Goal: Task Accomplishment & Management: Manage account settings

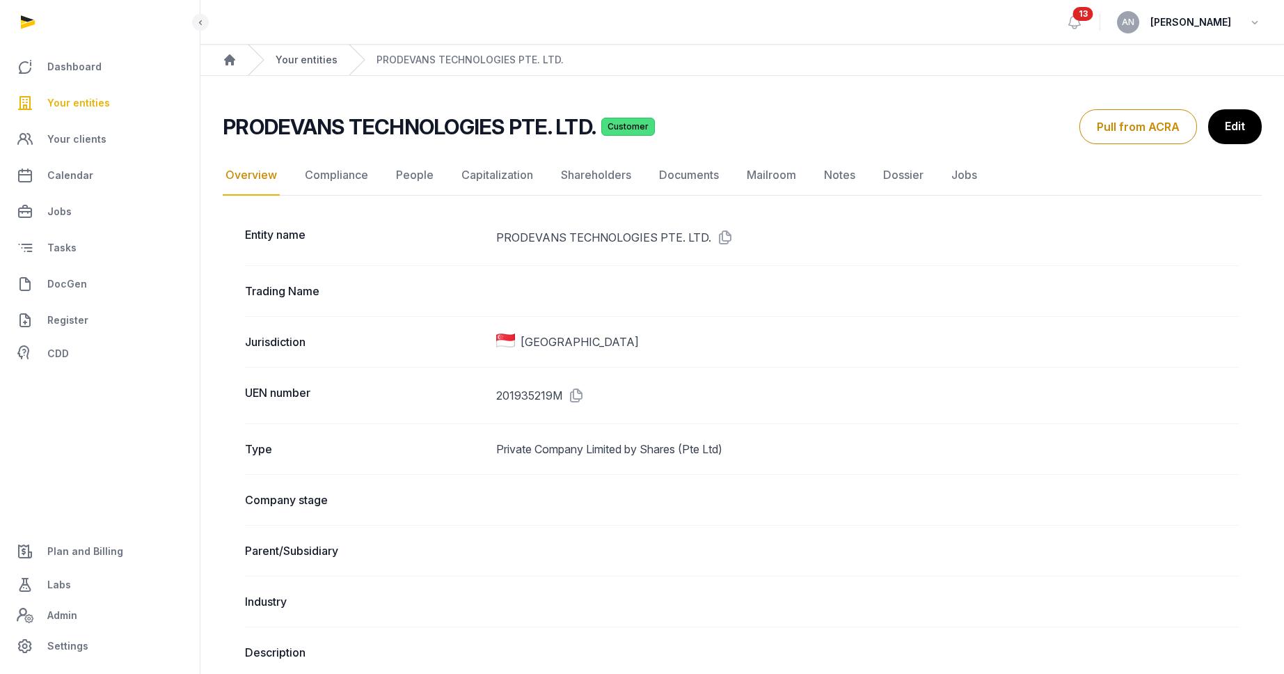
click at [280, 64] on link "Your entities" at bounding box center [307, 60] width 62 height 14
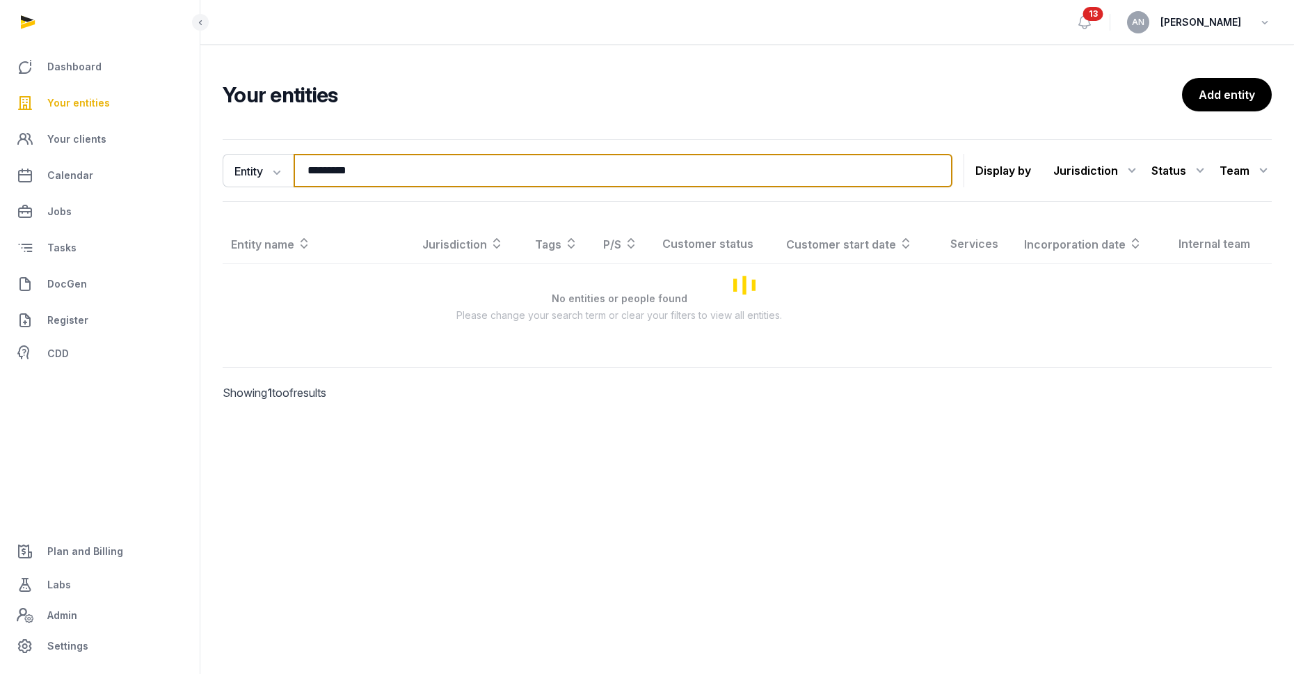
click at [389, 172] on input "*********" at bounding box center [623, 170] width 659 height 33
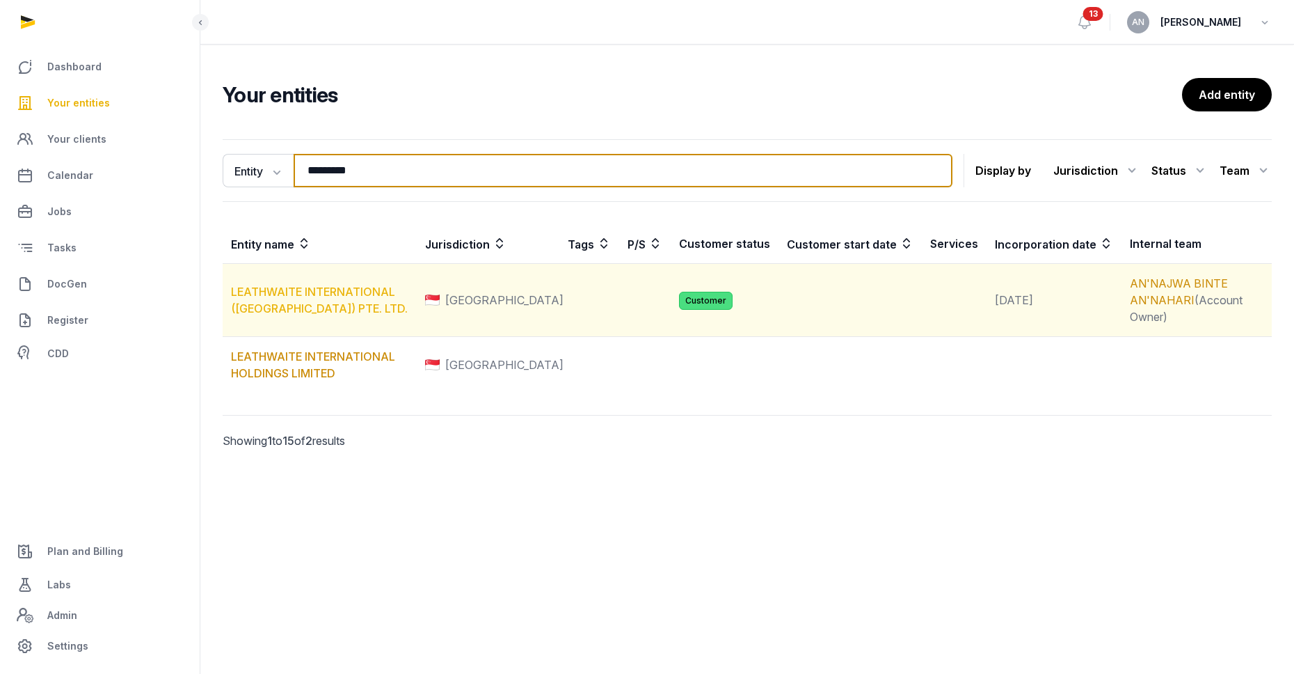
type input "*********"
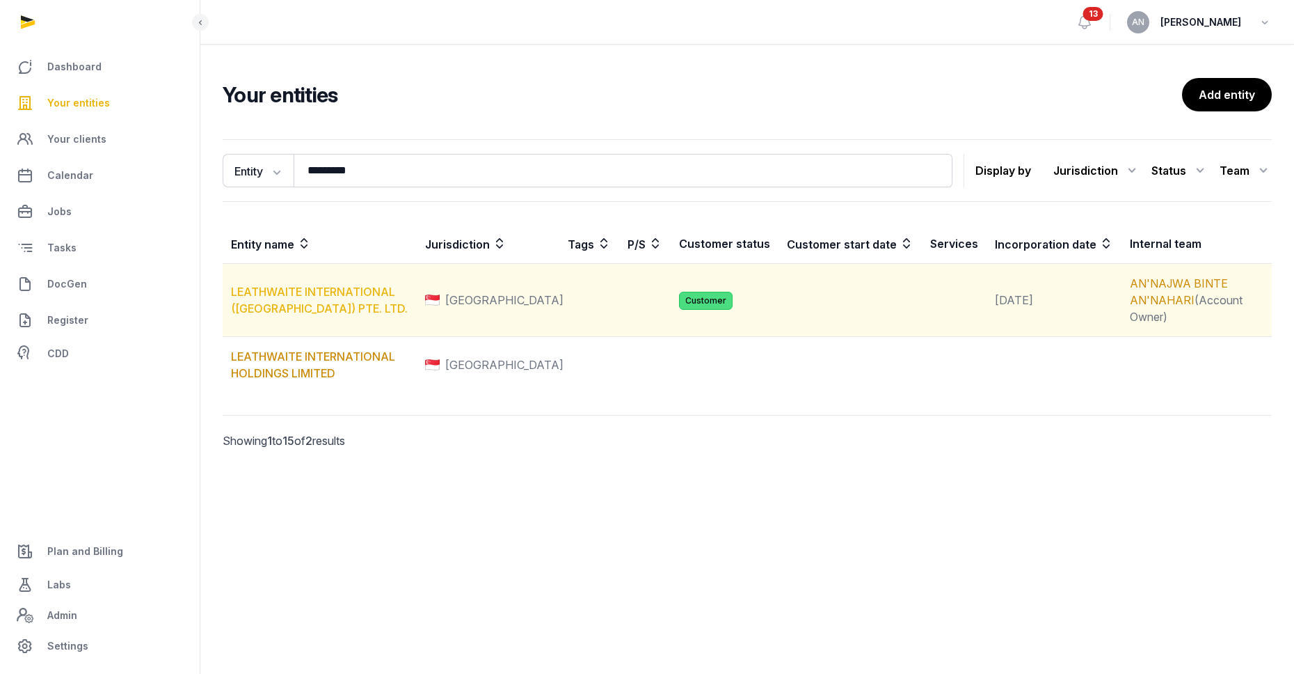
click at [299, 308] on link "LEATHWAITE INTERNATIONAL ([GEOGRAPHIC_DATA]) PTE. LTD." at bounding box center [319, 300] width 177 height 31
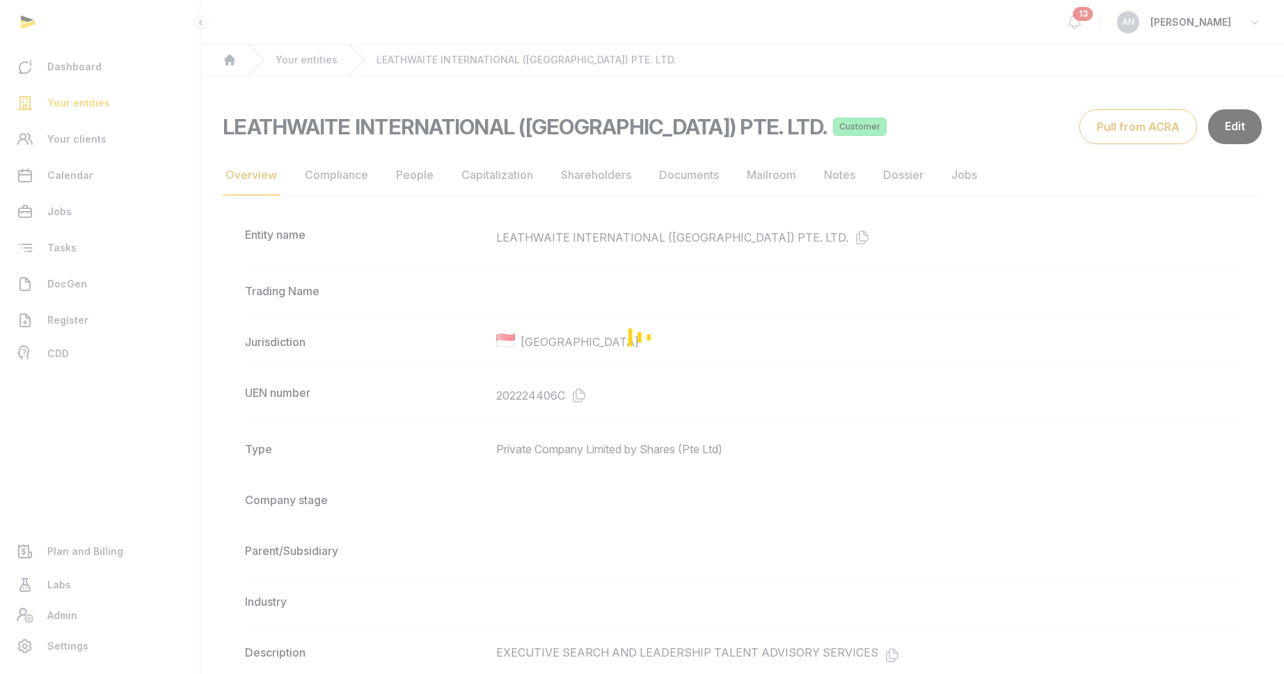
click at [399, 187] on div "Loading" at bounding box center [642, 337] width 1284 height 674
click at [404, 180] on div "Loading" at bounding box center [642, 337] width 1284 height 674
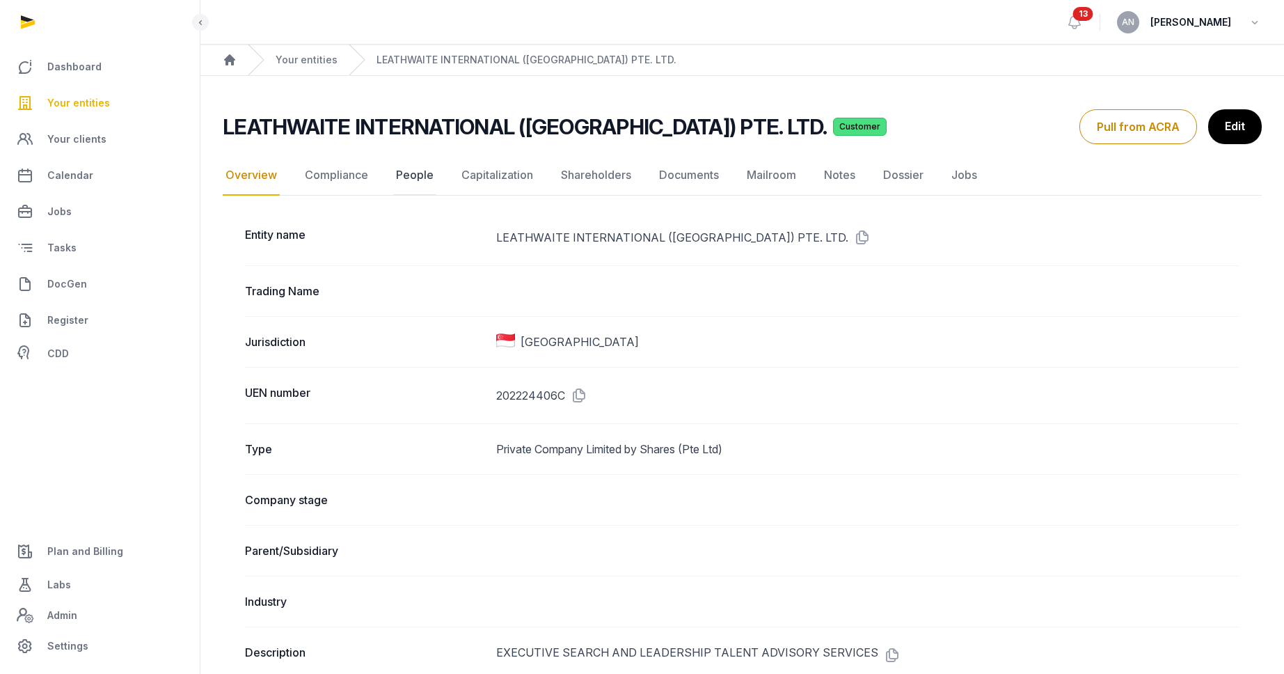
click at [405, 180] on link "People" at bounding box center [414, 175] width 43 height 40
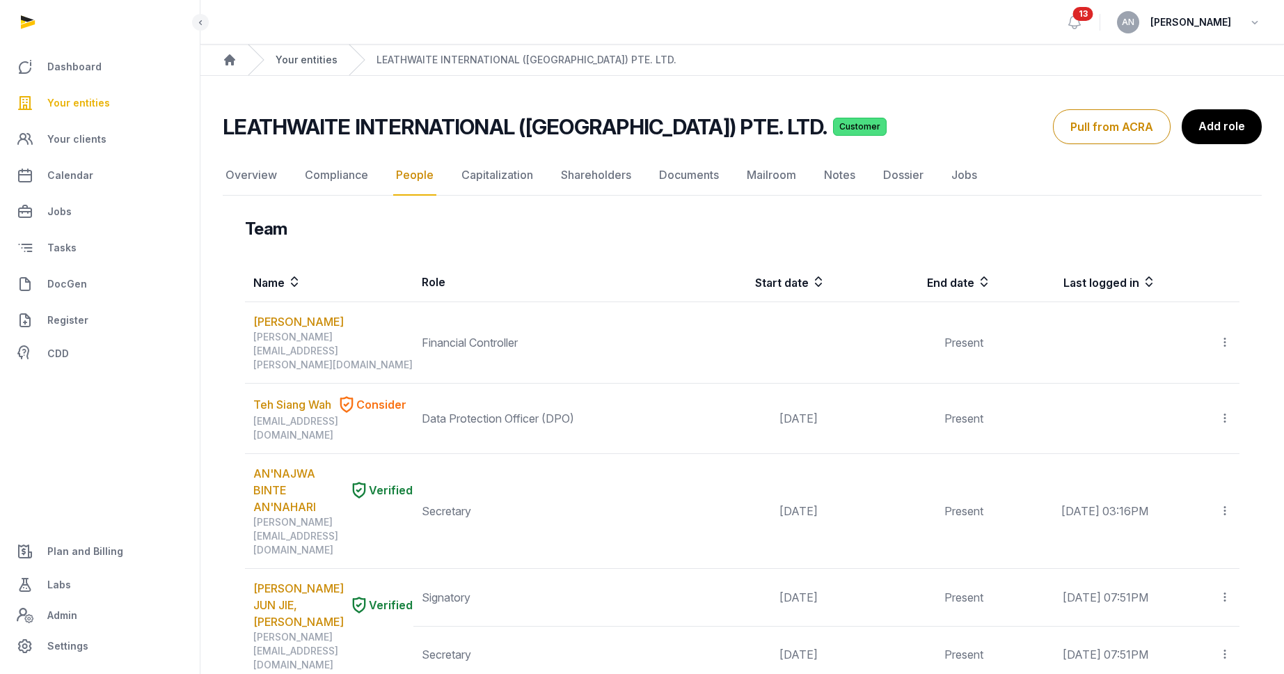
click at [303, 59] on link "Your entities" at bounding box center [307, 60] width 62 height 14
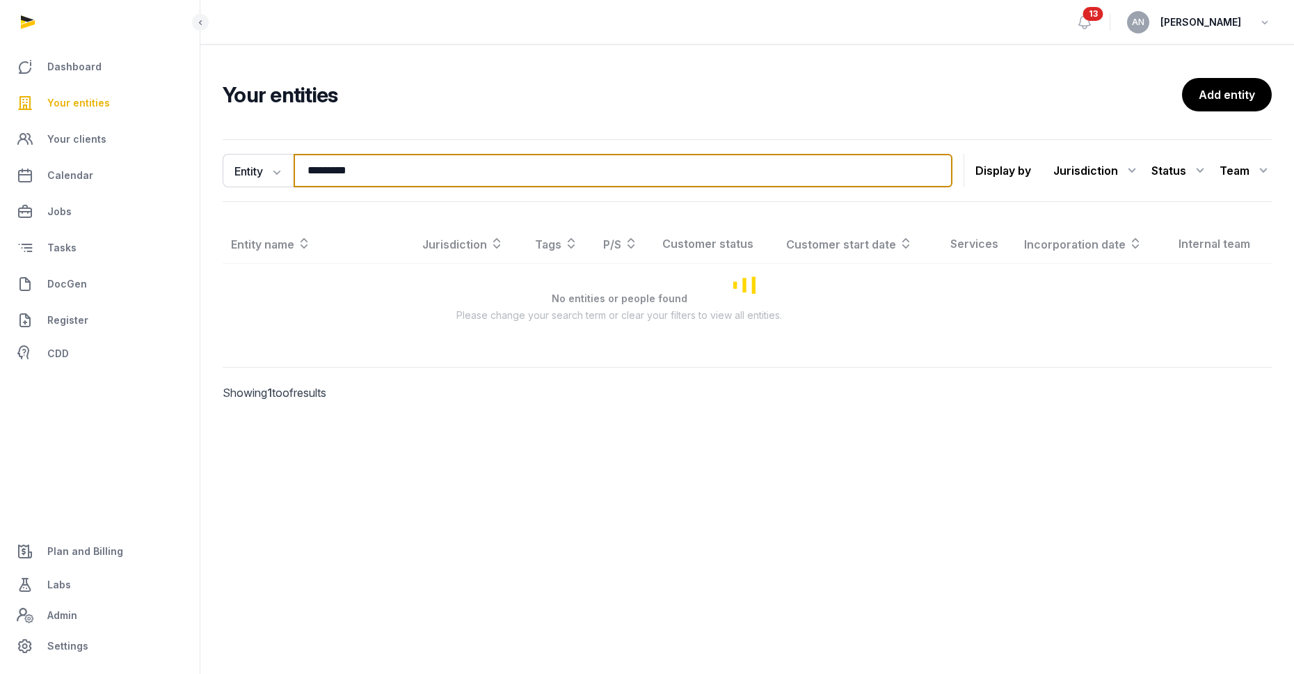
click at [397, 165] on input "*********" at bounding box center [623, 170] width 659 height 33
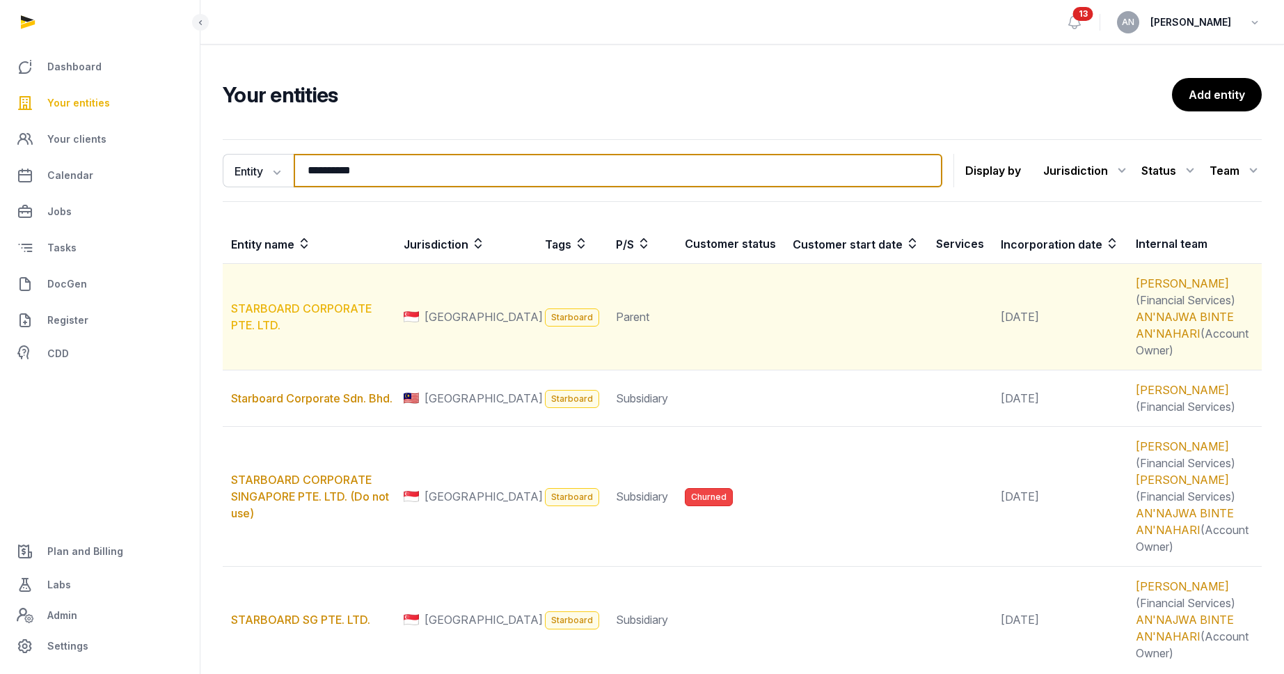
type input "*********"
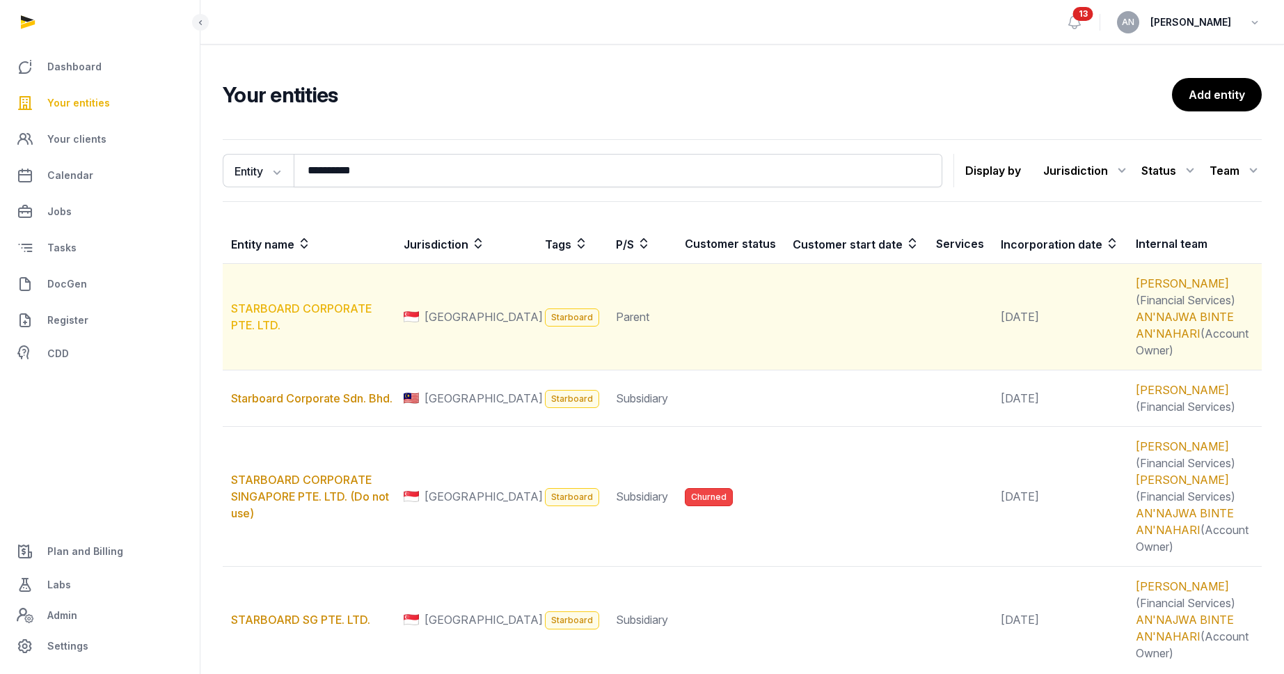
click at [327, 312] on link "STARBOARD CORPORATE PTE. LTD." at bounding box center [301, 316] width 141 height 31
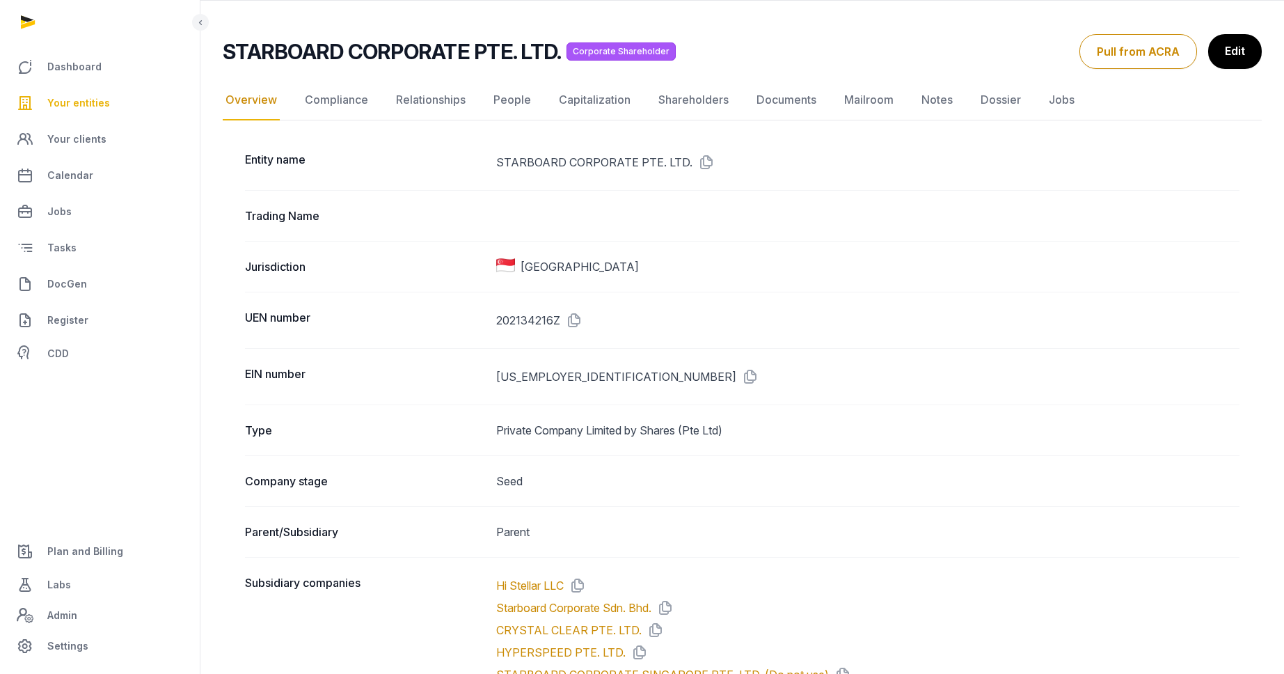
scroll to position [90, 0]
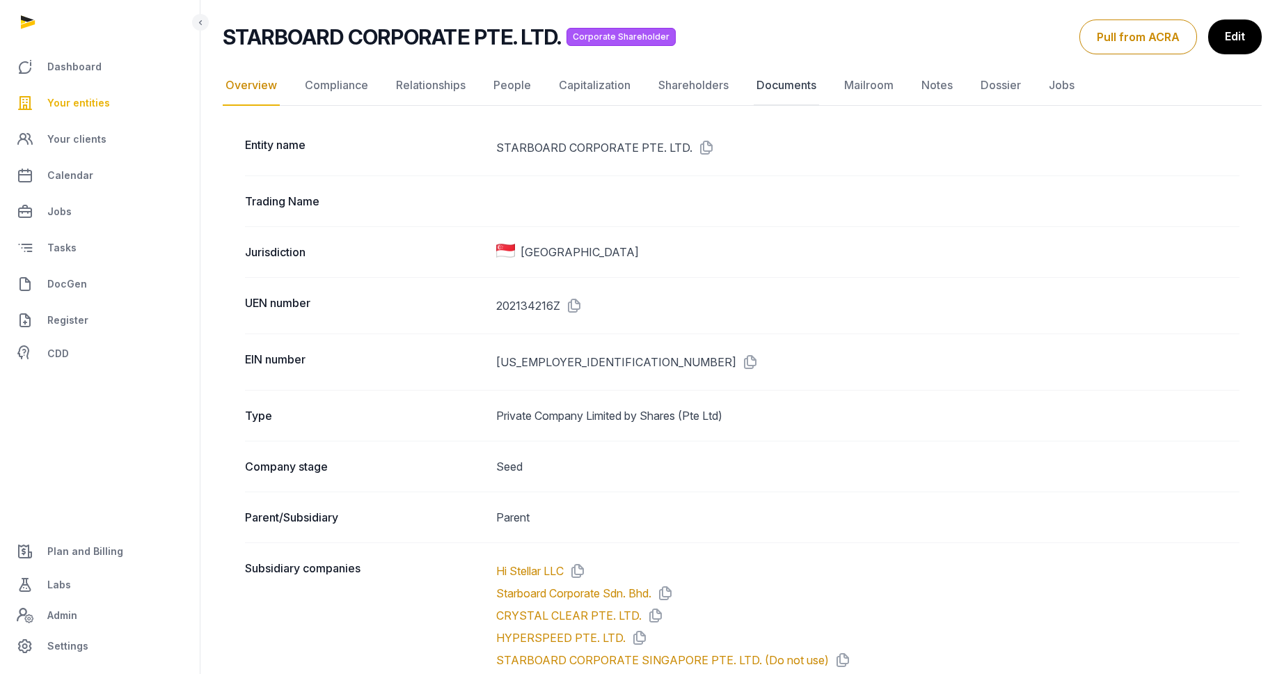
click at [788, 90] on link "Documents" at bounding box center [786, 85] width 65 height 40
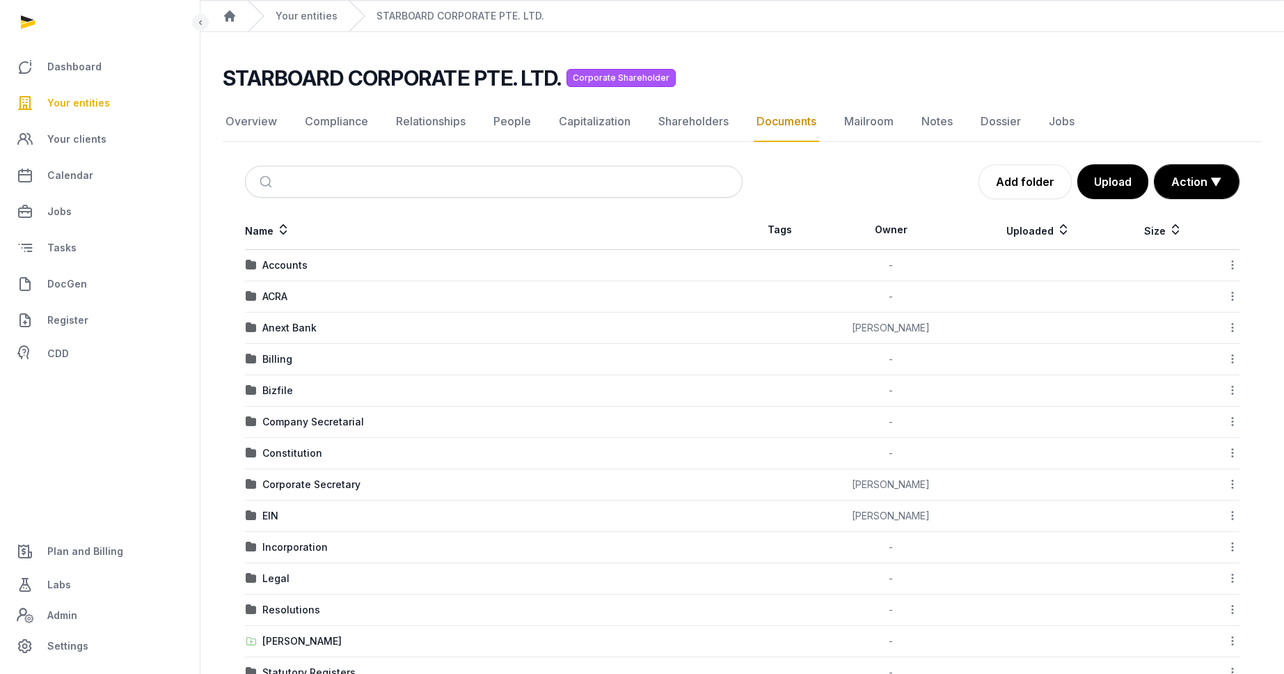
scroll to position [45, 0]
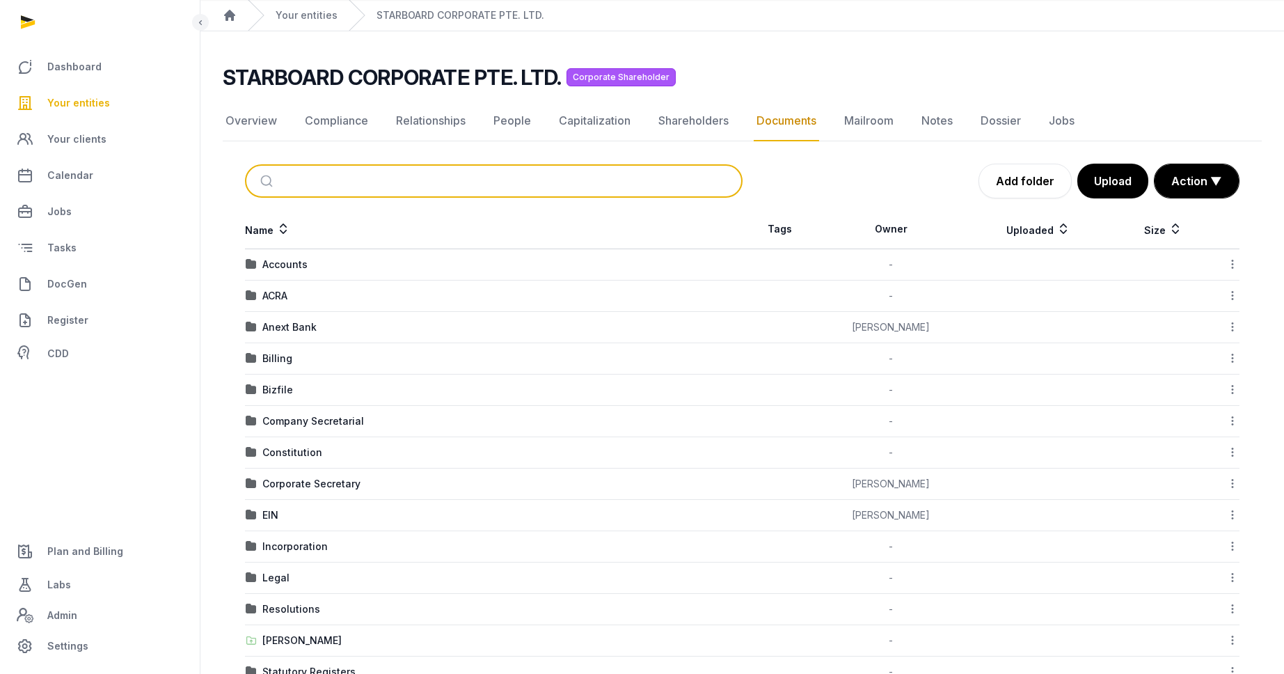
click at [319, 191] on input "search" at bounding box center [510, 181] width 451 height 31
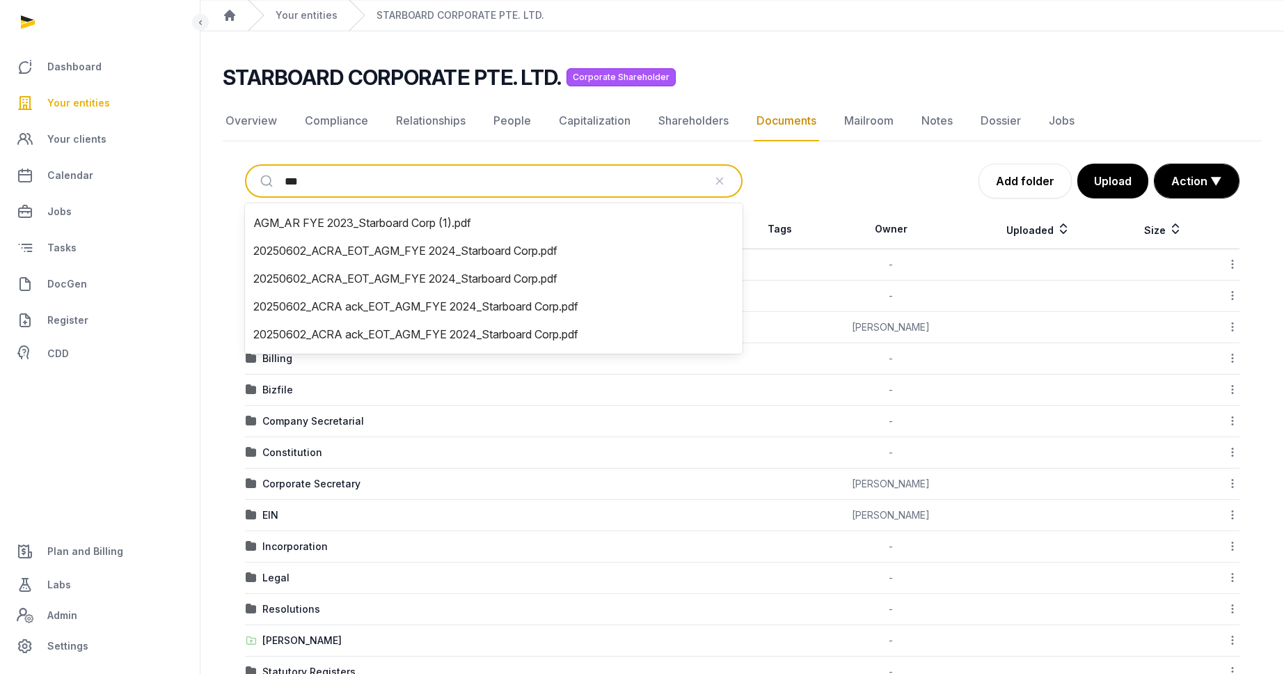
type input "***"
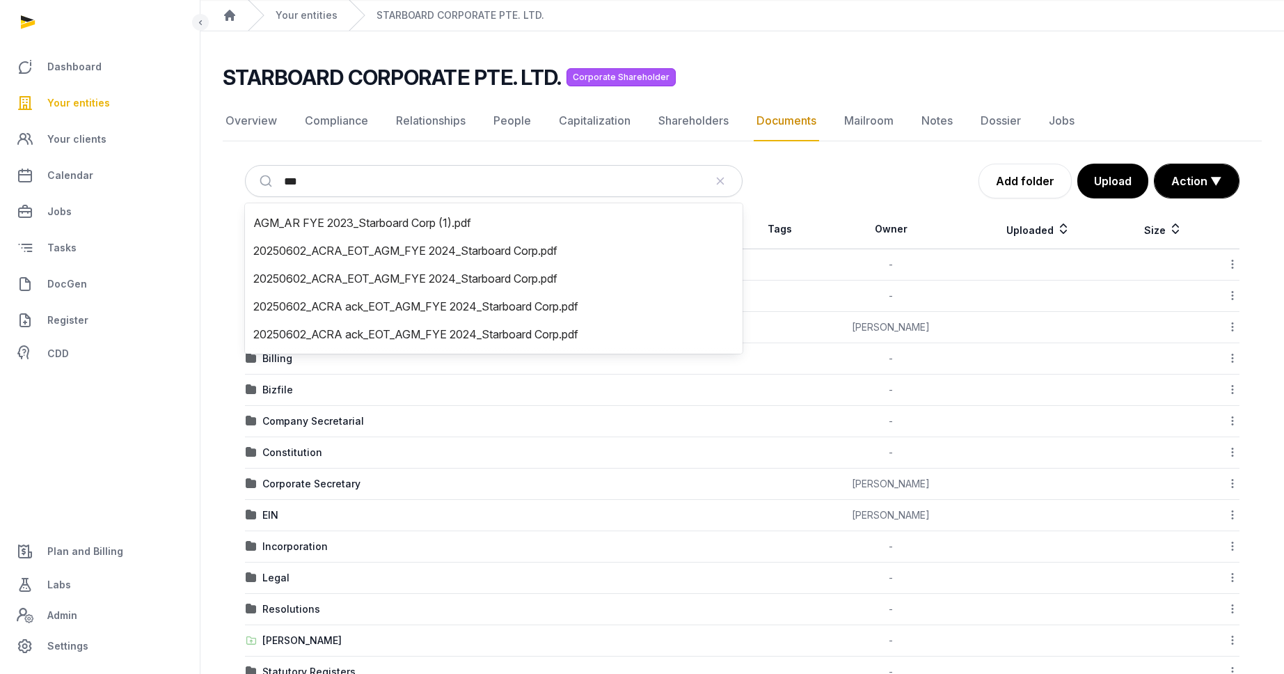
click at [223, 262] on div "Name Tags Owner Uploaded Size Accounts - Download Folder Edit properties Change…" at bounding box center [742, 463] width 1039 height 509
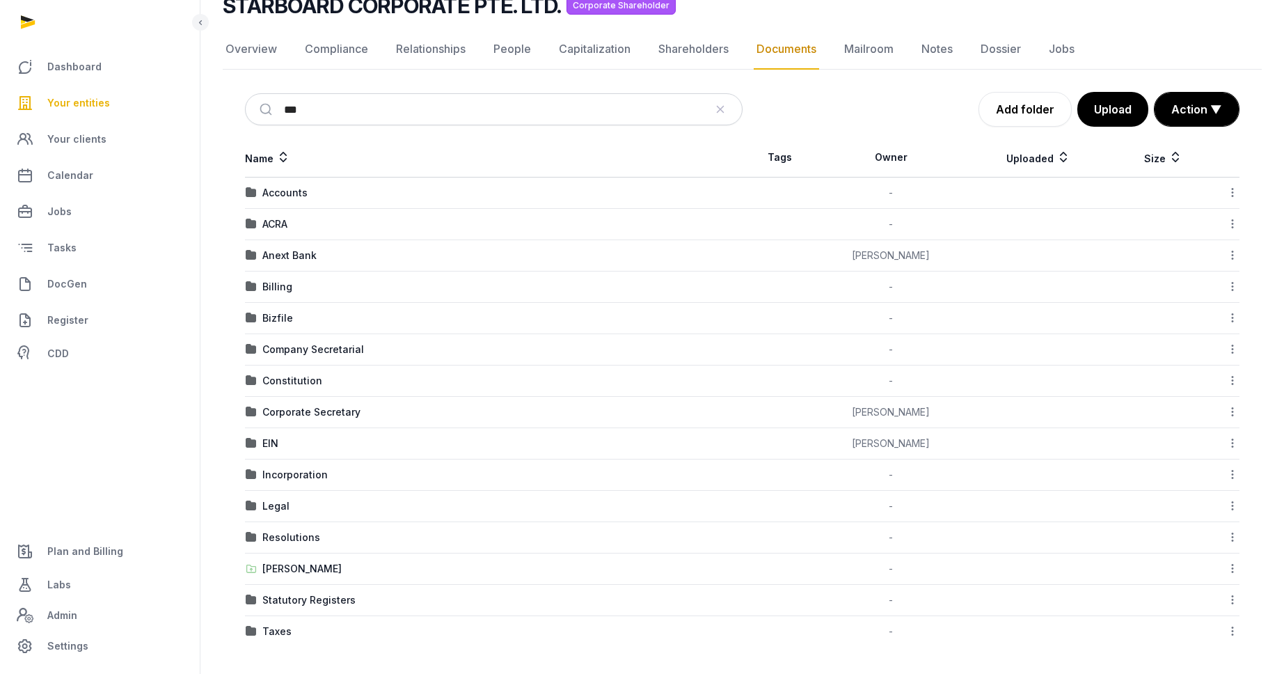
scroll to position [117, 0]
click at [275, 360] on td "Company Secretarial" at bounding box center [494, 348] width 498 height 31
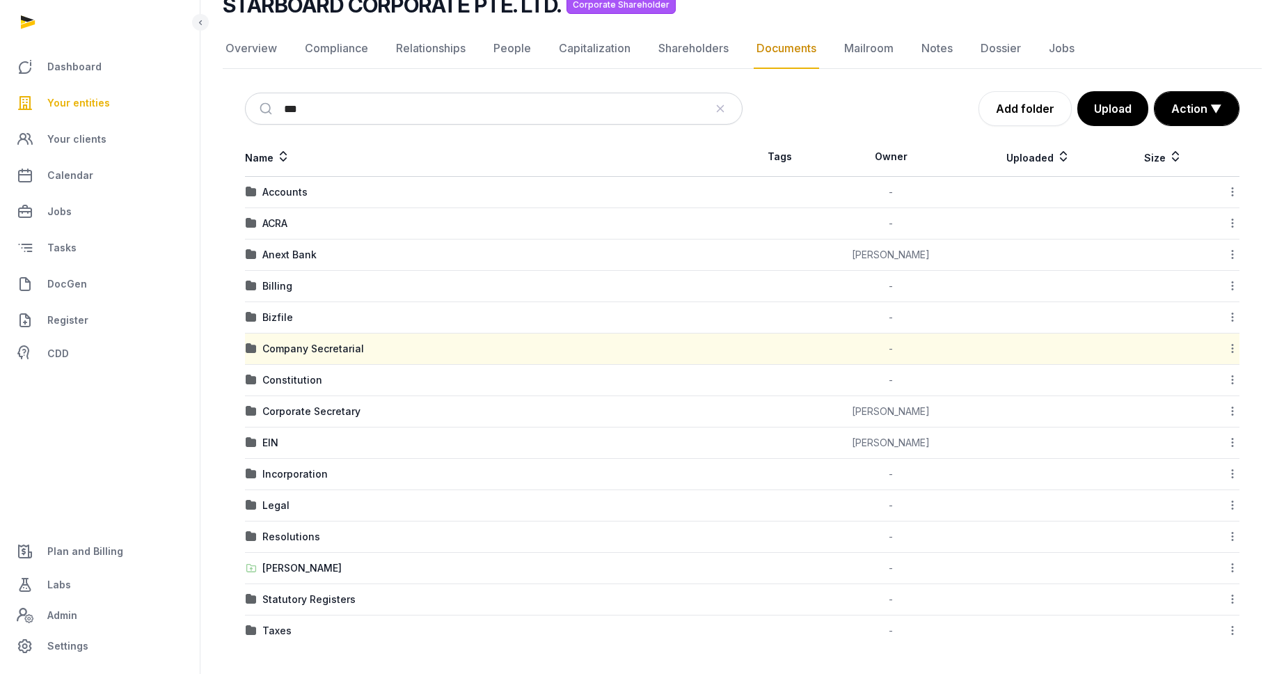
click at [278, 349] on div "Company Secretarial" at bounding box center [313, 349] width 102 height 14
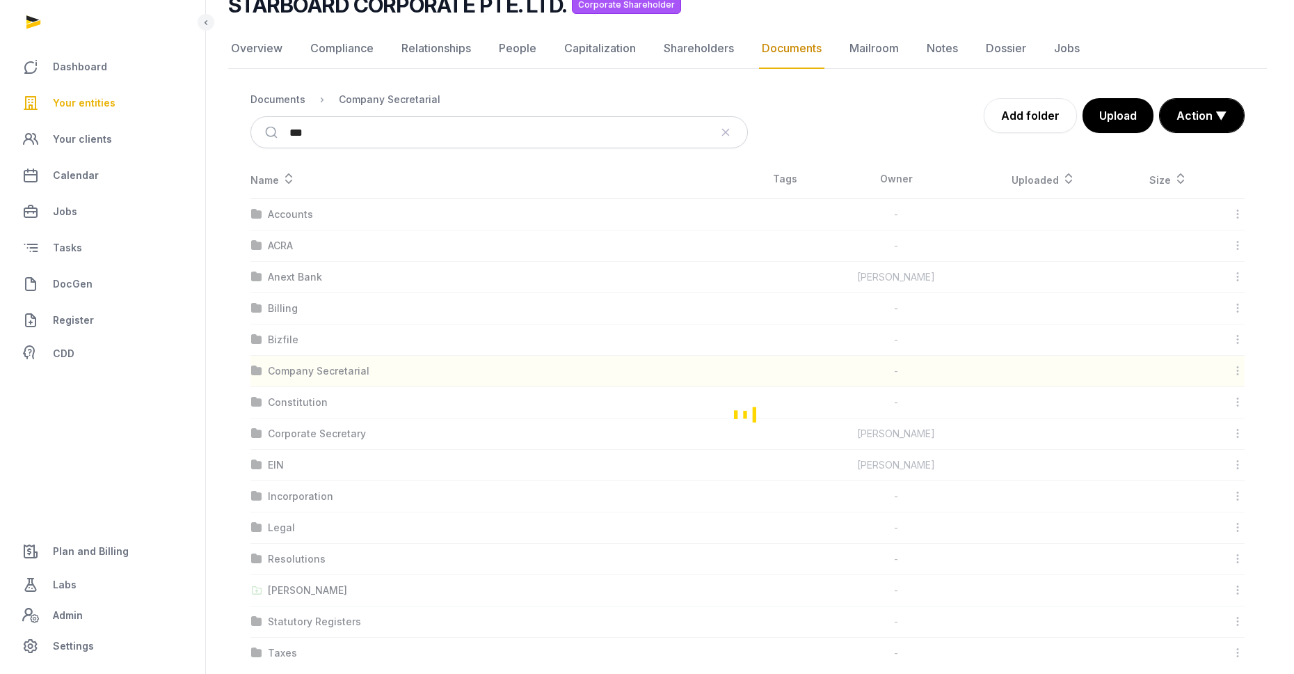
scroll to position [0, 0]
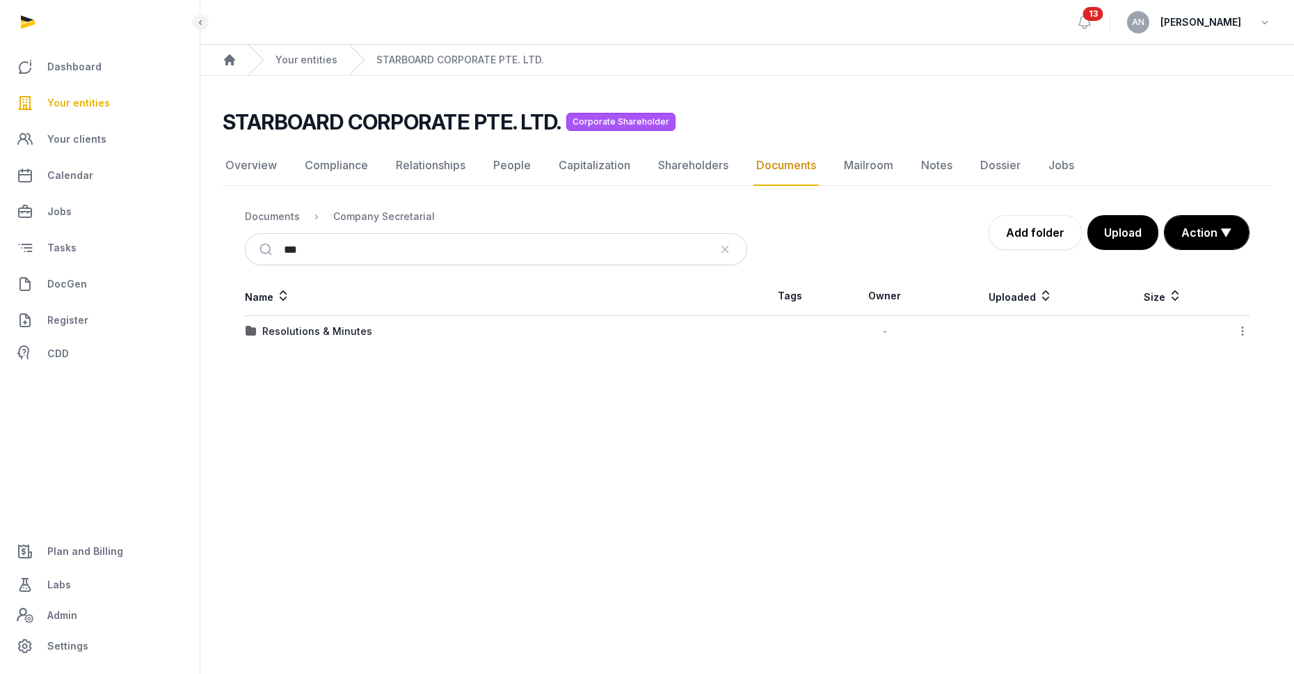
click at [343, 344] on td "Resolutions & Minutes" at bounding box center [496, 331] width 502 height 31
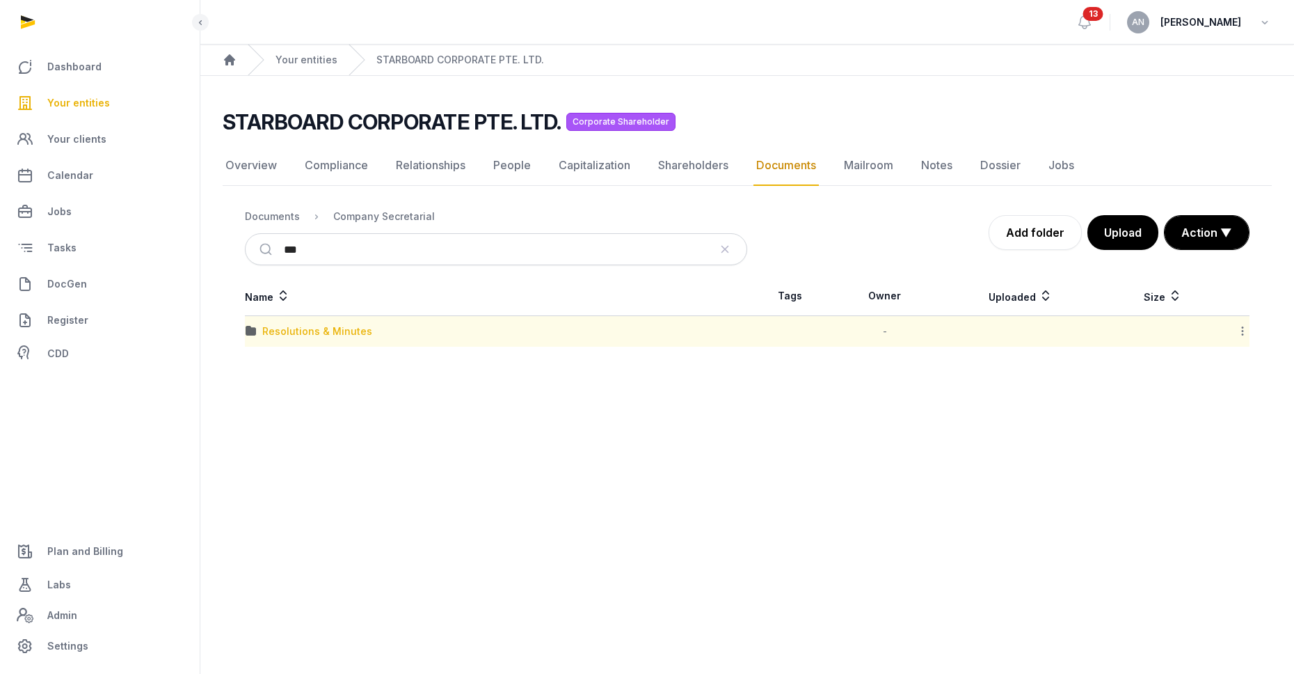
click at [343, 334] on div "Resolutions & Minutes" at bounding box center [317, 331] width 110 height 14
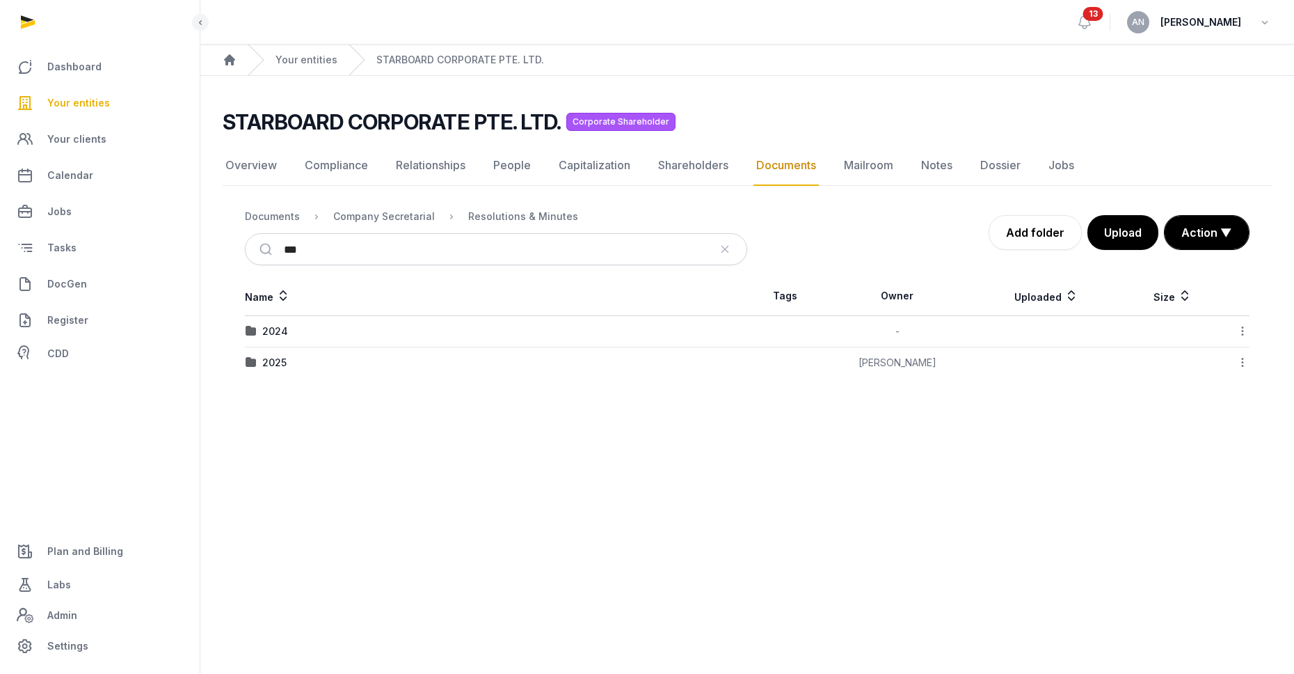
click at [272, 353] on td "2025" at bounding box center [496, 362] width 502 height 31
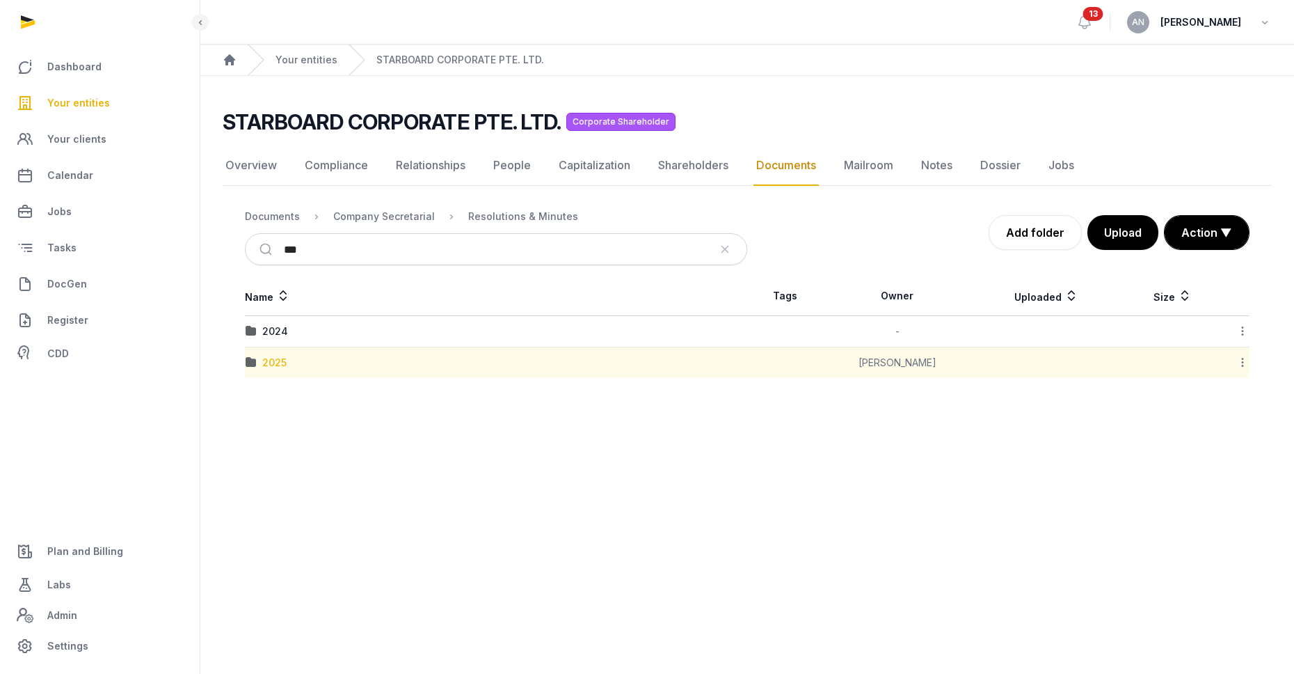
click at [273, 360] on div "2025" at bounding box center [274, 363] width 24 height 14
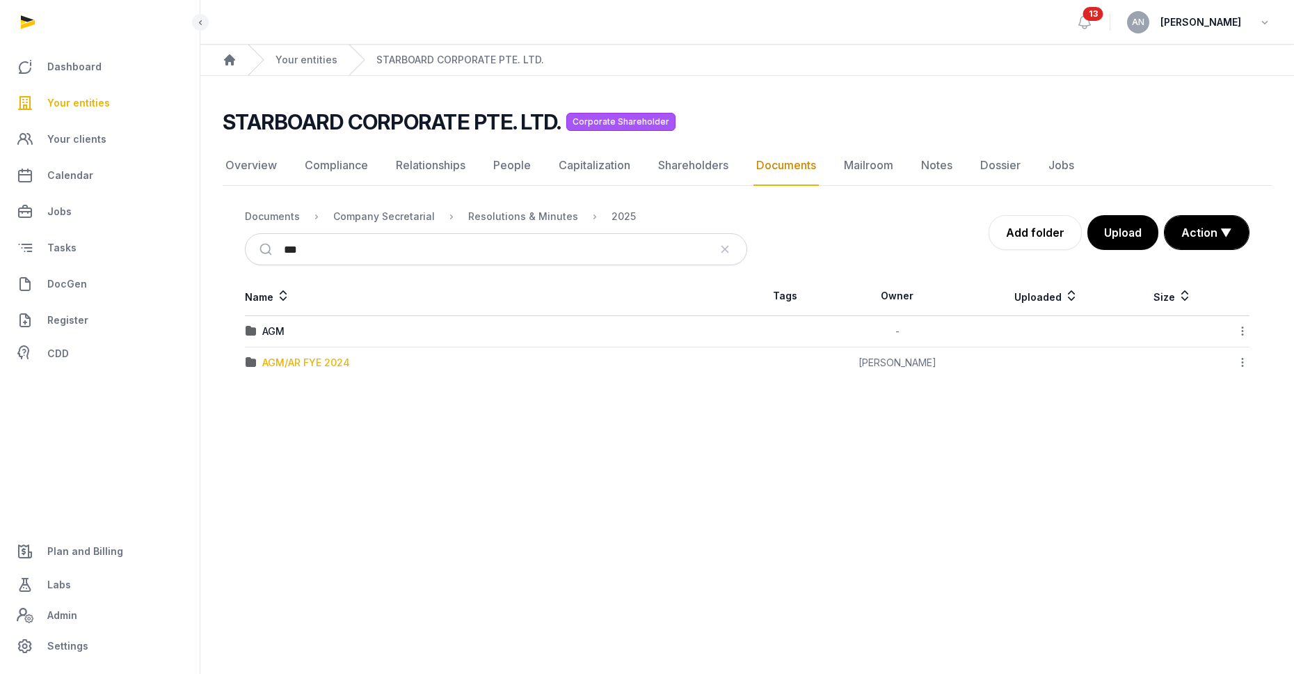
click at [288, 365] on div "AGM/AR FYE 2024" at bounding box center [306, 363] width 88 height 14
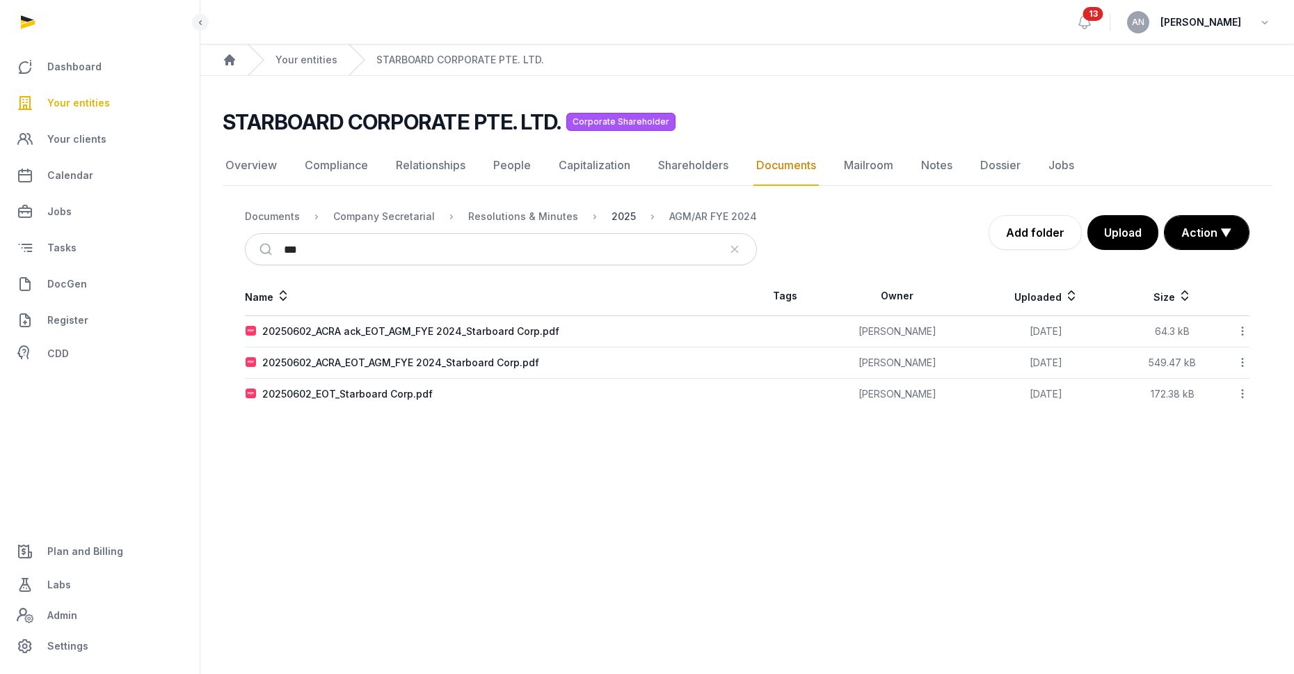
click at [612, 210] on div "2025" at bounding box center [624, 216] width 24 height 14
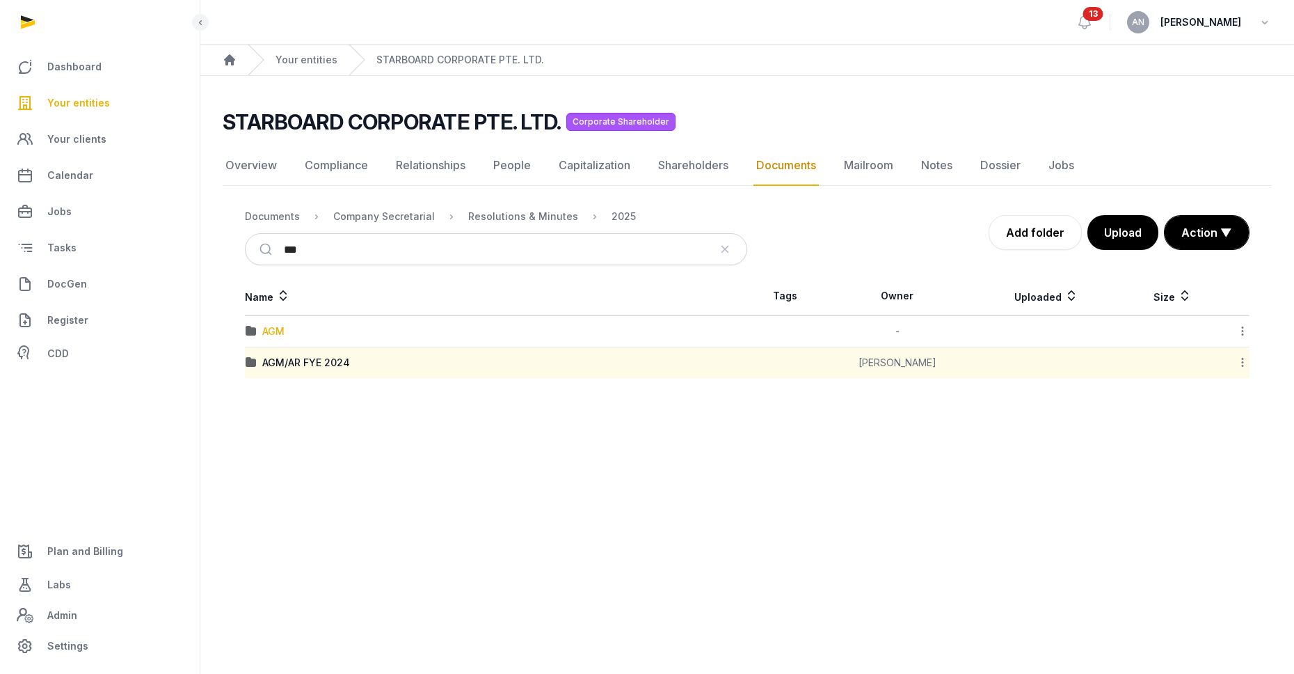
click at [272, 337] on div "AGM" at bounding box center [273, 331] width 22 height 14
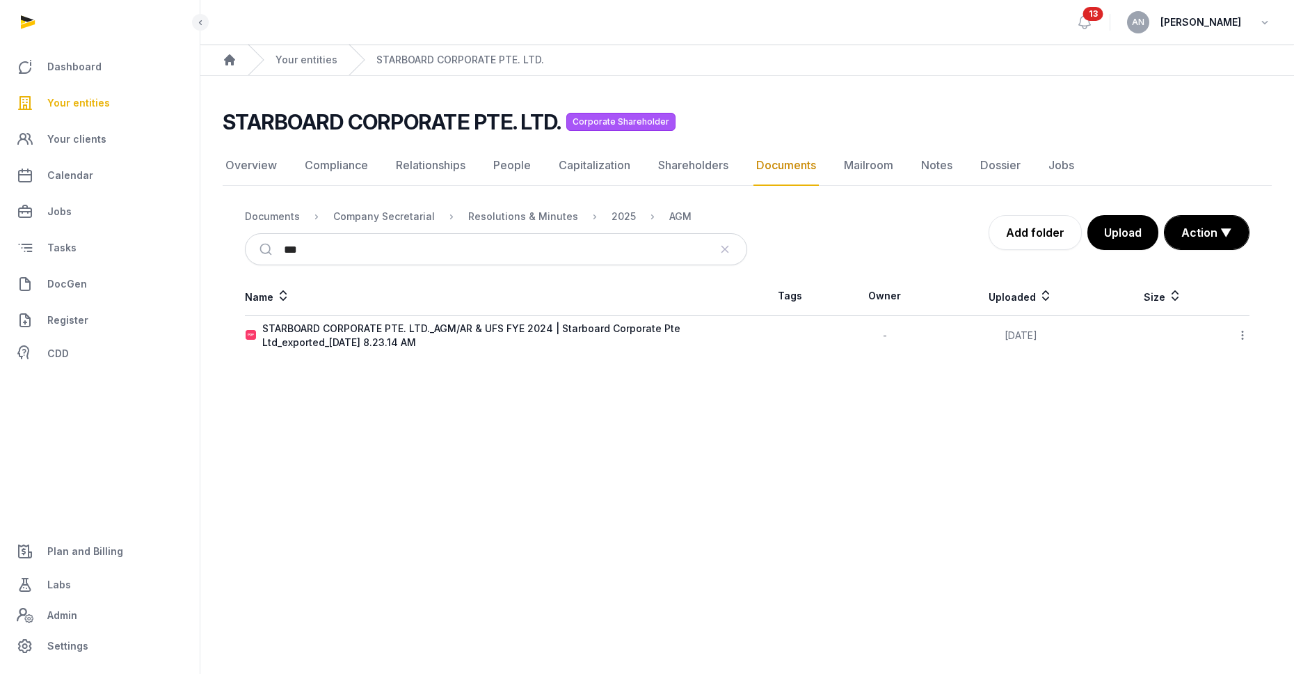
click at [303, 340] on div "STARBOARD CORPORATE PTE. LTD._AGM/AR & UFS FYE 2024 | Starboard Corporate Pte L…" at bounding box center [504, 335] width 484 height 28
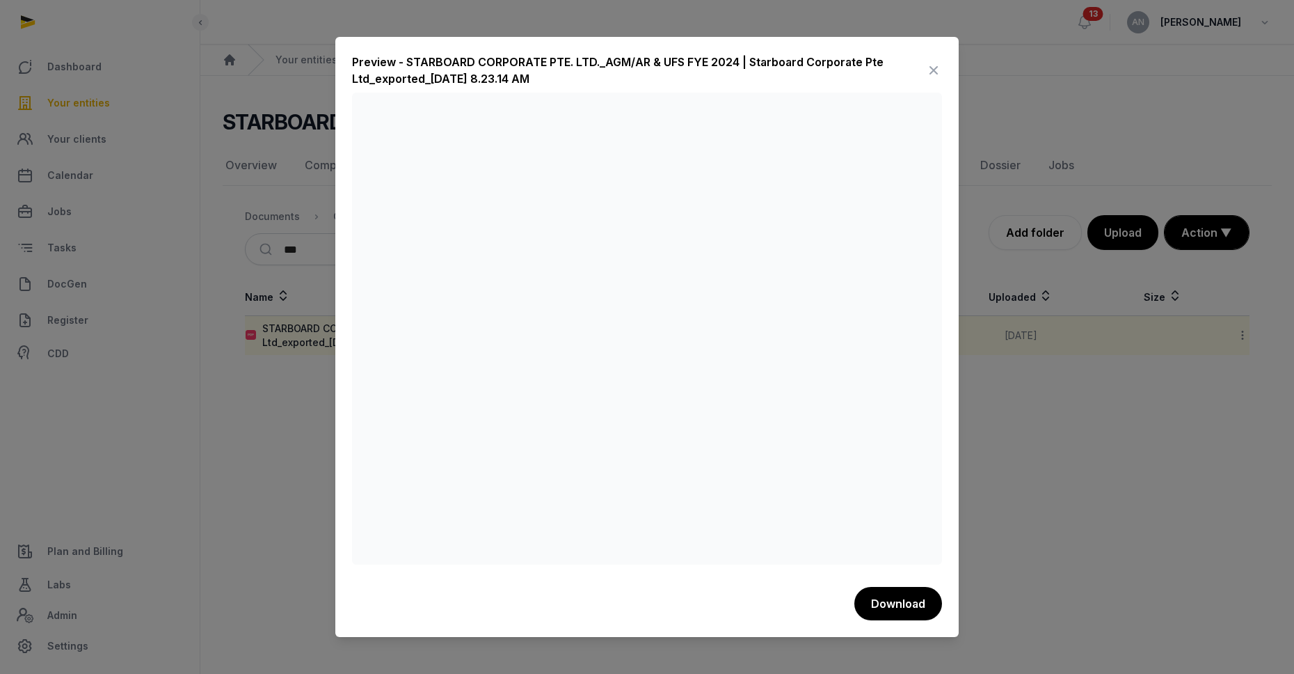
drag, startPoint x: 932, startPoint y: 70, endPoint x: 896, endPoint y: 81, distance: 38.1
click at [933, 70] on icon at bounding box center [933, 70] width 17 height 22
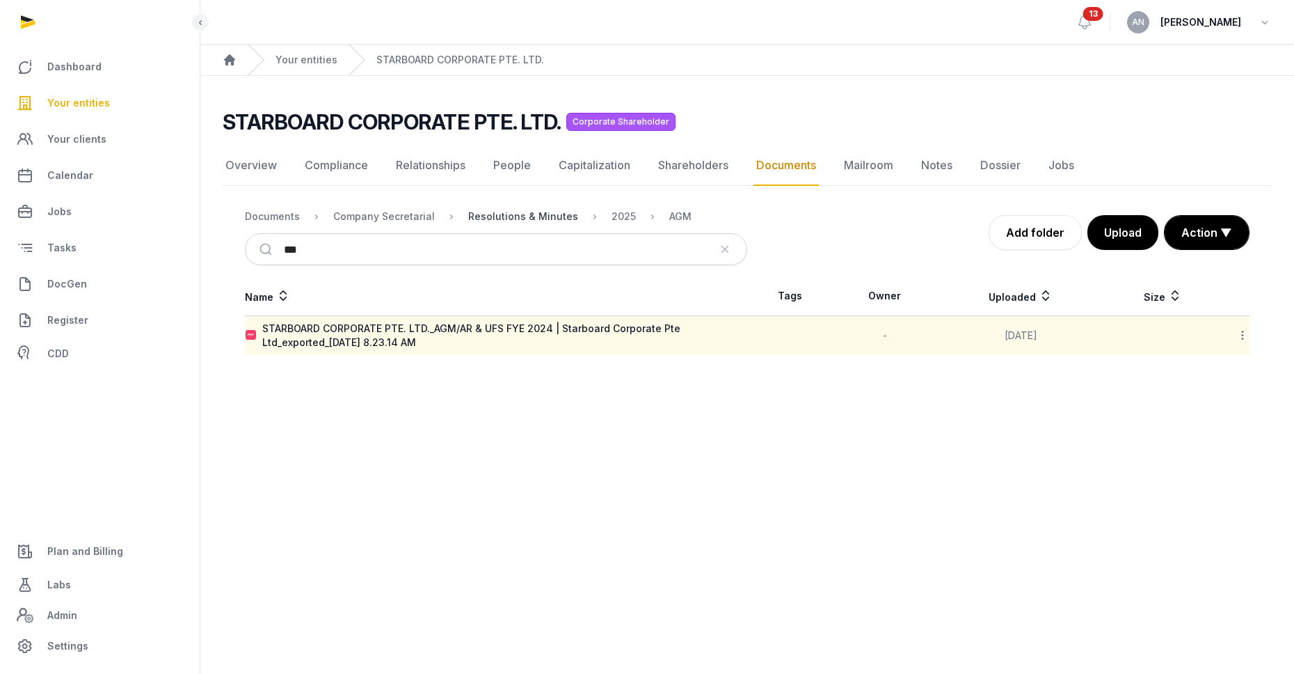
click at [509, 218] on div "Resolutions & Minutes" at bounding box center [523, 216] width 110 height 14
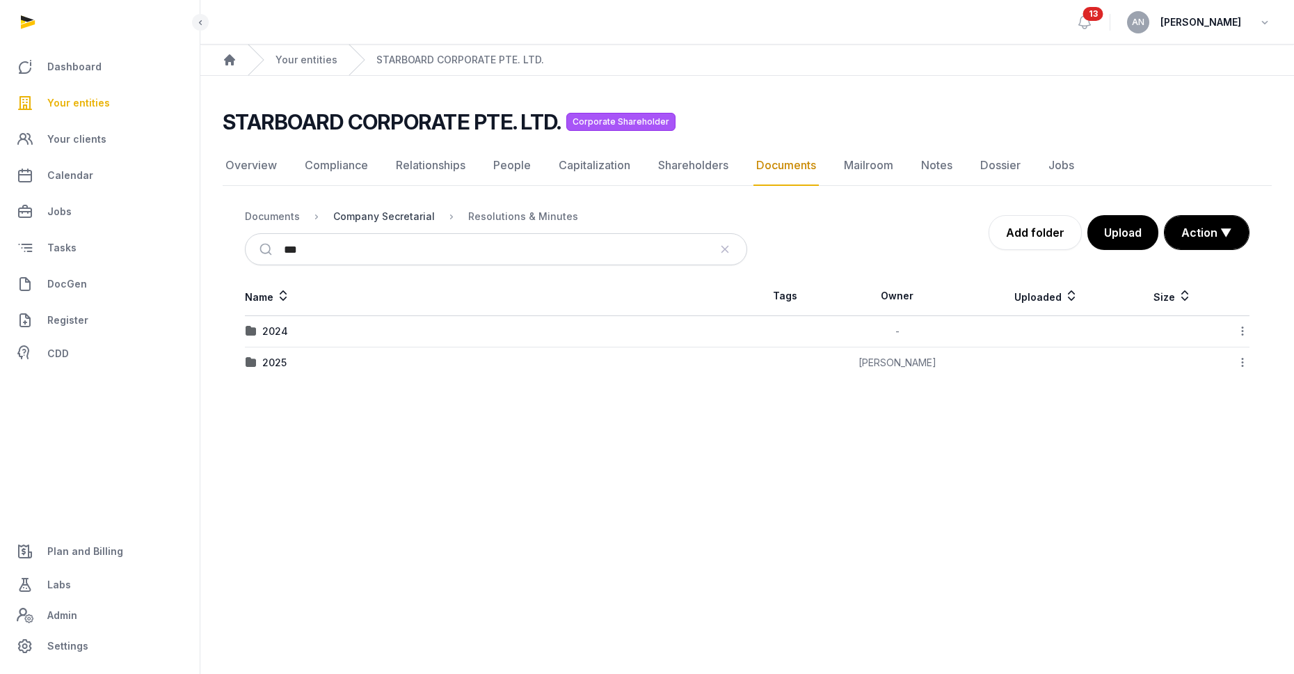
click at [378, 212] on div "Company Secretarial" at bounding box center [384, 216] width 102 height 14
click at [319, 335] on div "Resolutions & Minutes" at bounding box center [317, 331] width 110 height 14
click at [281, 365] on div "2025" at bounding box center [274, 363] width 24 height 14
click at [274, 331] on div "AGM" at bounding box center [273, 331] width 22 height 14
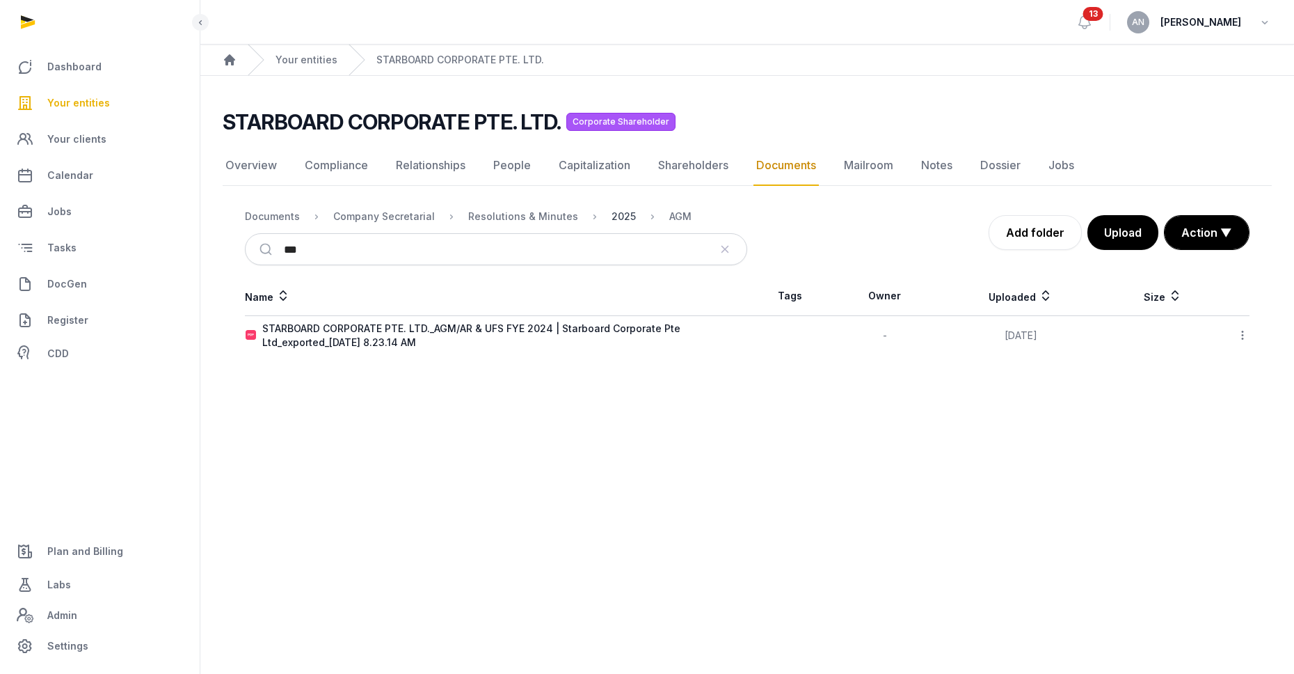
click at [613, 214] on div "2025" at bounding box center [624, 216] width 24 height 14
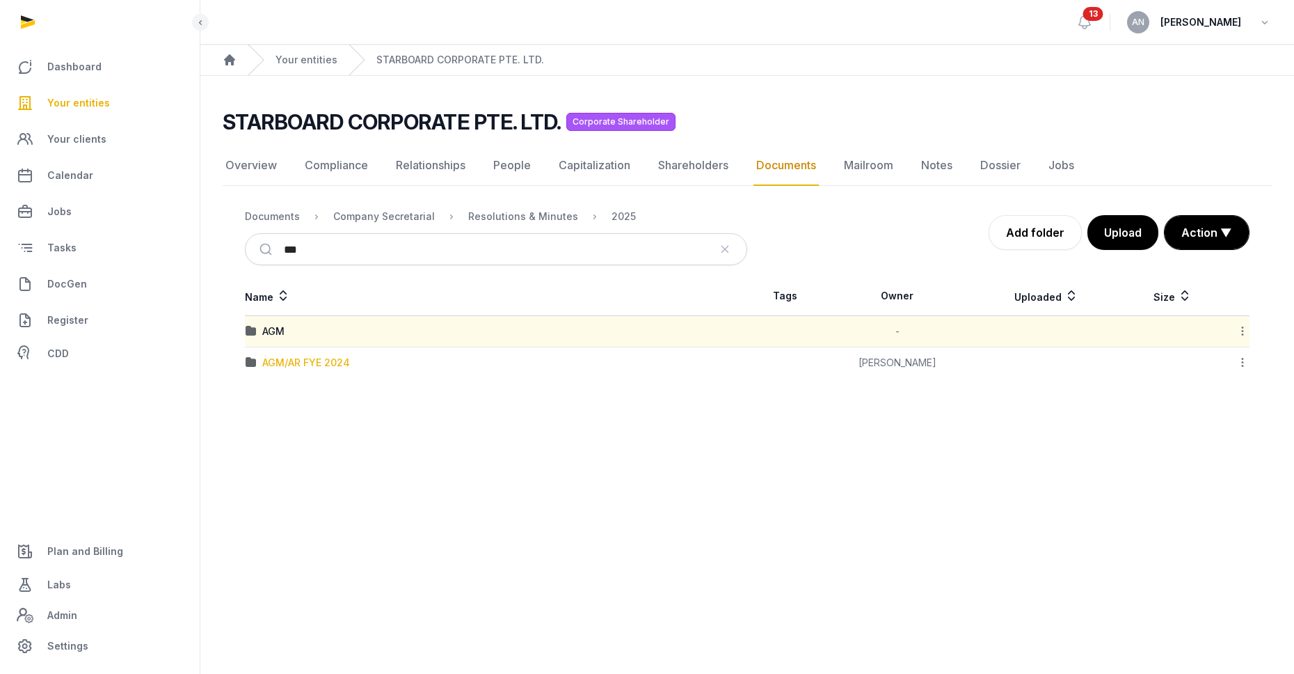
click at [296, 360] on div "AGM/AR FYE 2024" at bounding box center [306, 363] width 88 height 14
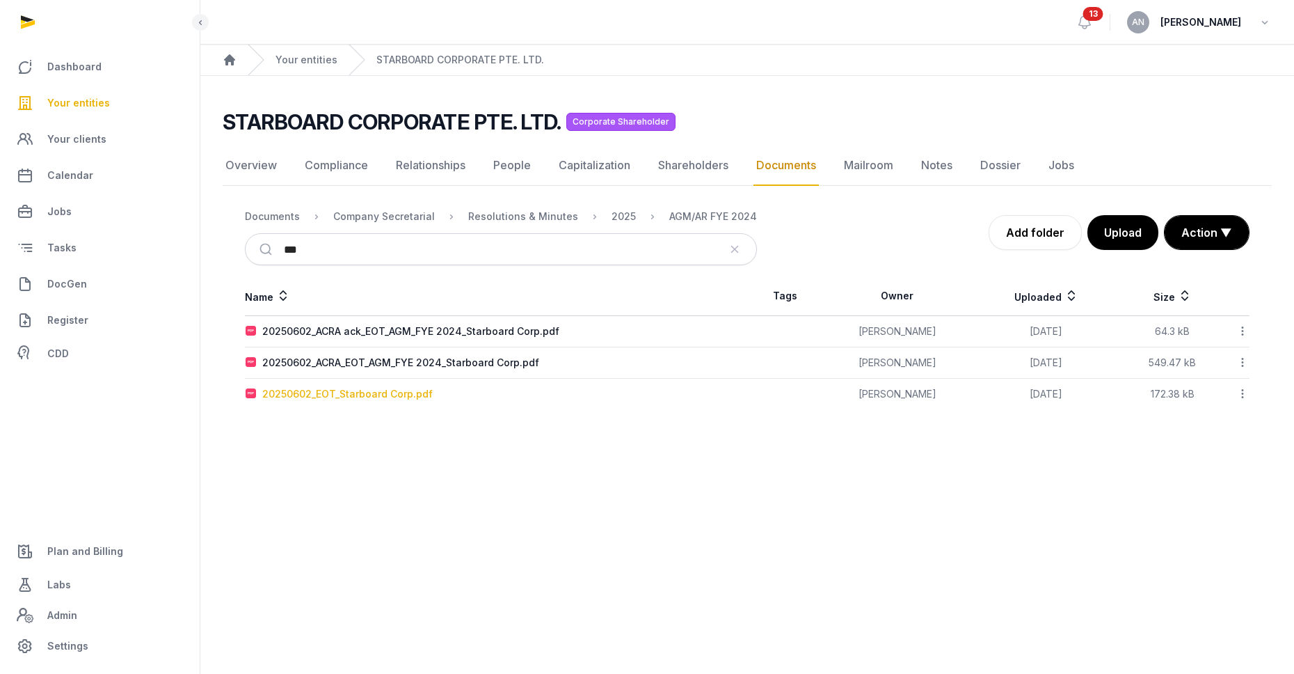
click at [345, 398] on div "20250602_EOT_Starboard Corp.pdf" at bounding box center [347, 394] width 170 height 14
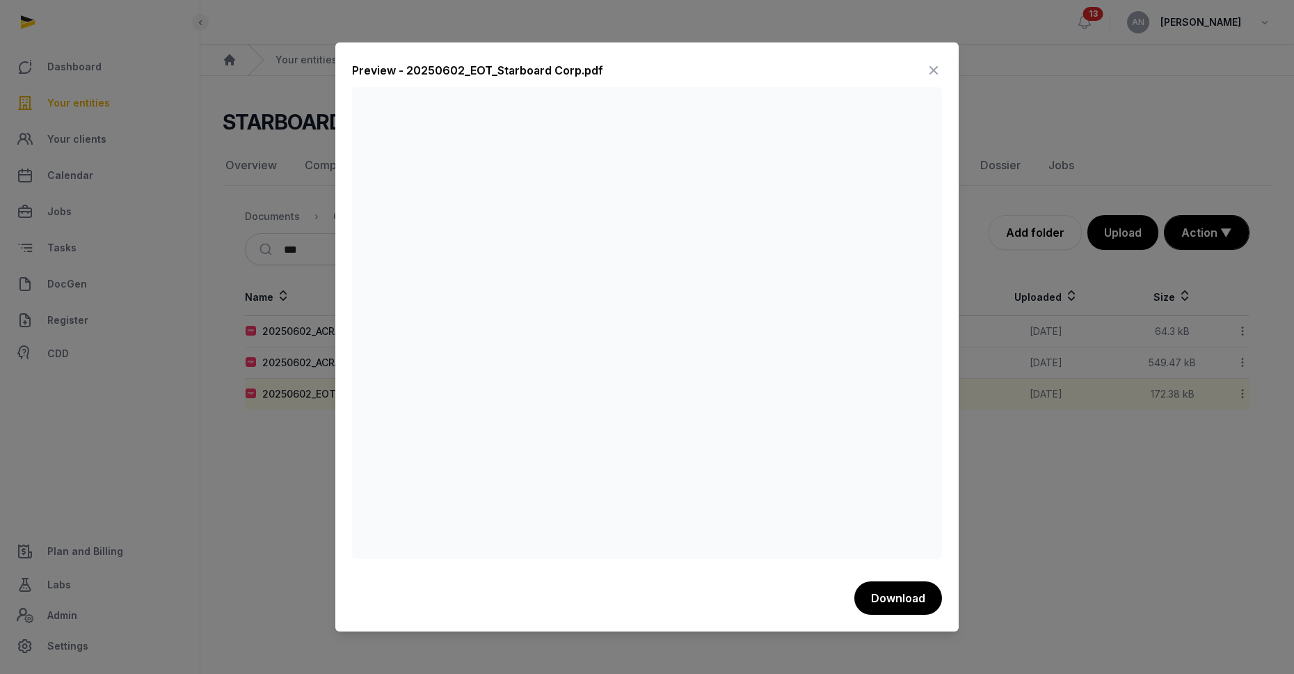
click at [921, 72] on div "Preview - 20250602_EOT_Starboard Corp.pdf" at bounding box center [647, 73] width 590 height 28
drag, startPoint x: 932, startPoint y: 68, endPoint x: 928, endPoint y: 79, distance: 11.2
click at [932, 68] on icon at bounding box center [933, 70] width 17 height 22
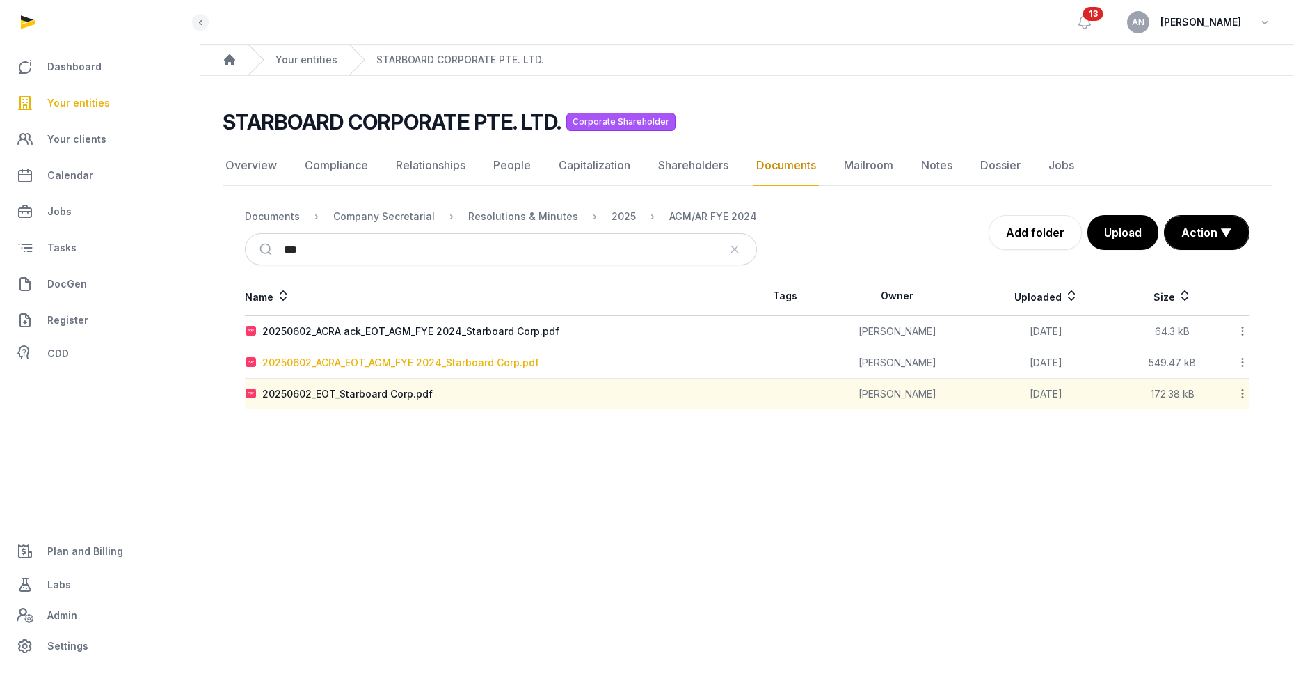
click at [470, 365] on div "20250602_ACRA_EOT_AGM_FYE 2024_Starboard Corp.pdf" at bounding box center [400, 363] width 277 height 14
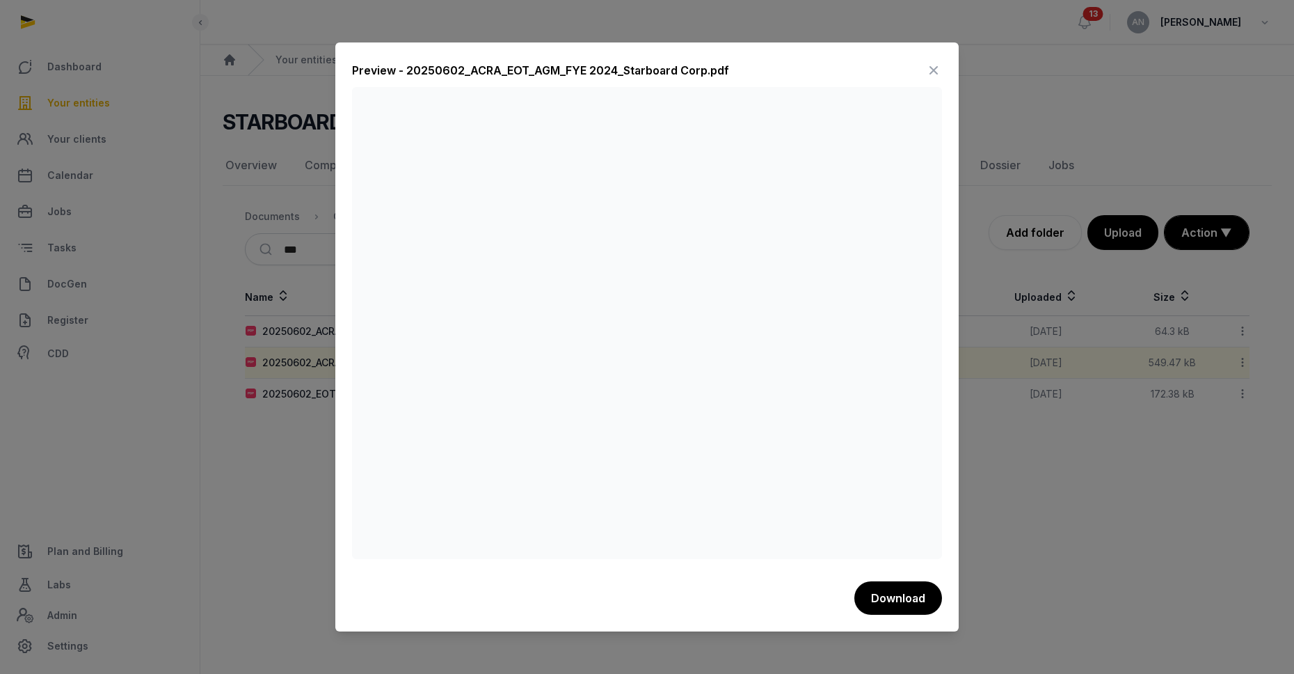
click at [934, 65] on icon at bounding box center [933, 70] width 17 height 22
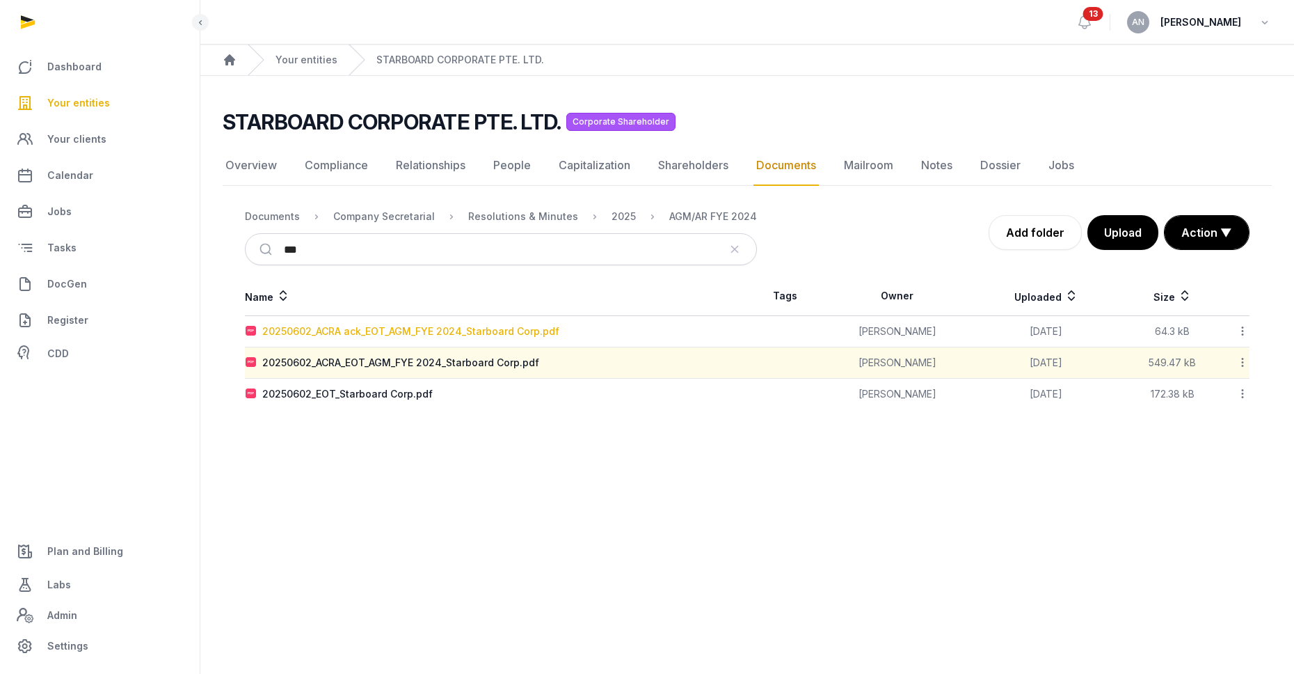
click at [422, 328] on div "20250602_ACRA ack_EOT_AGM_FYE 2024_Starboard Corp.pdf" at bounding box center [410, 331] width 297 height 14
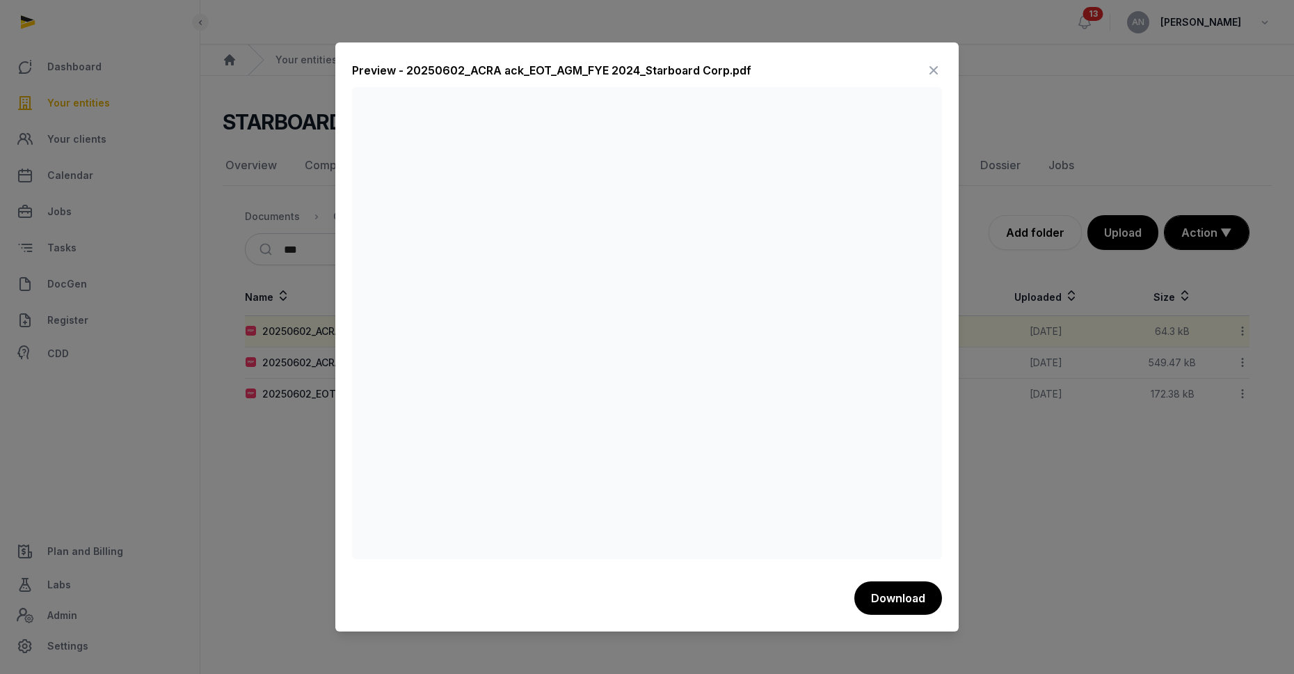
click at [930, 65] on icon at bounding box center [933, 70] width 17 height 22
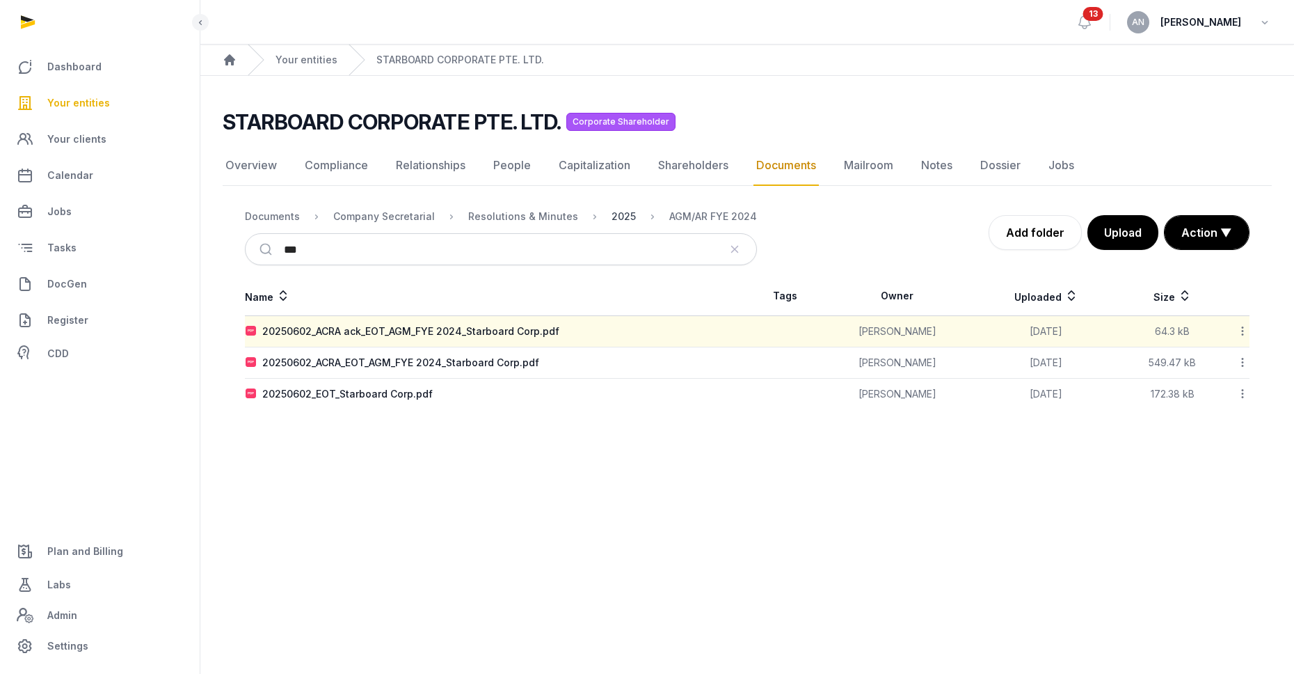
click at [612, 220] on div "2025" at bounding box center [624, 216] width 24 height 14
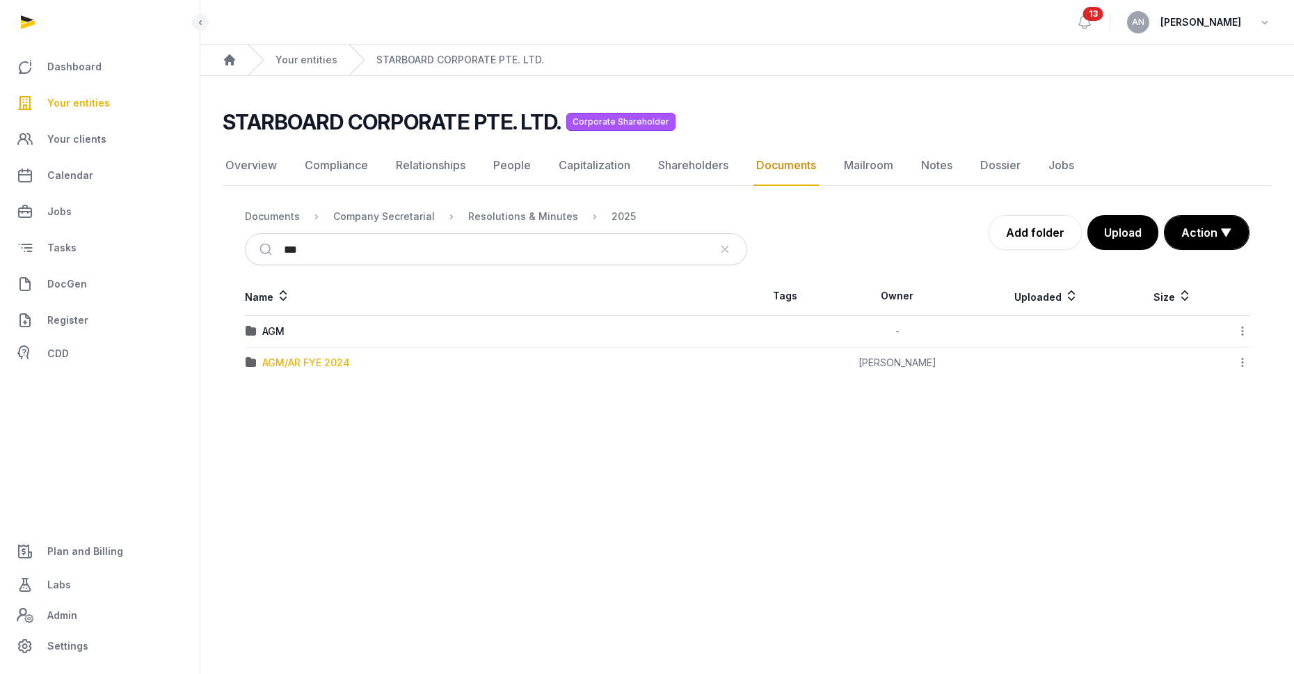
click at [301, 362] on div "AGM/AR FYE 2024" at bounding box center [306, 363] width 88 height 14
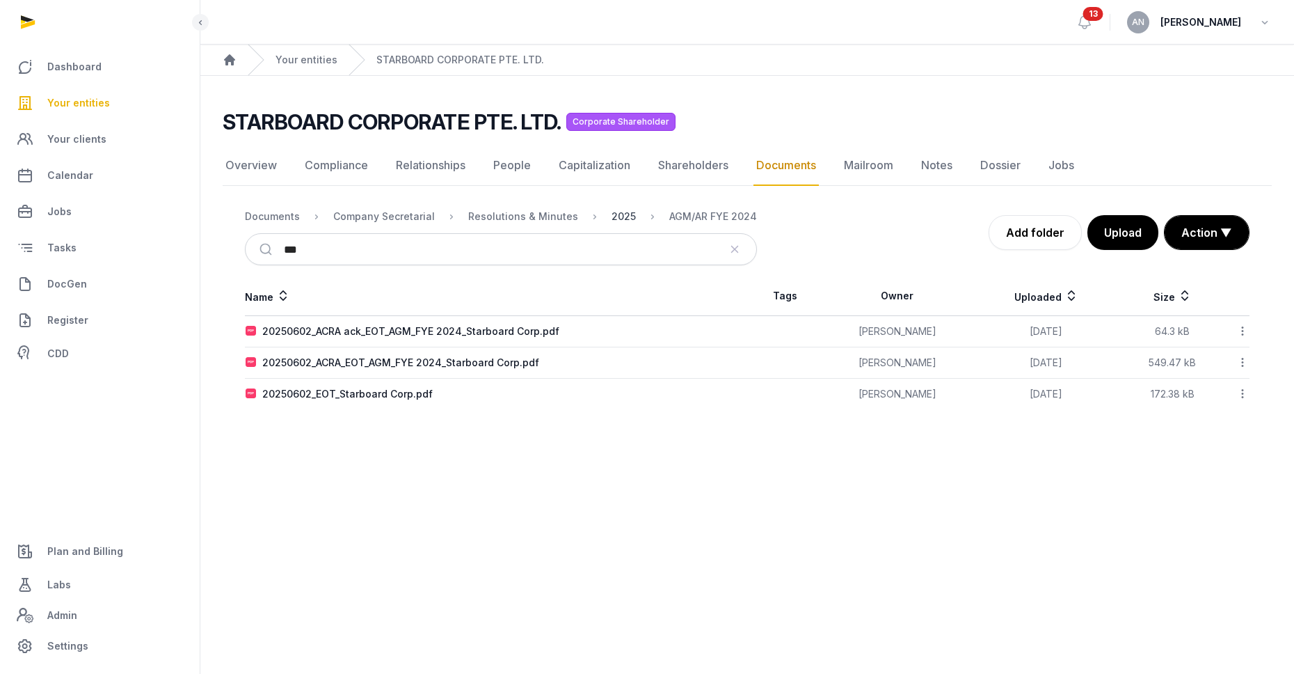
click at [612, 216] on div "2025" at bounding box center [624, 216] width 24 height 14
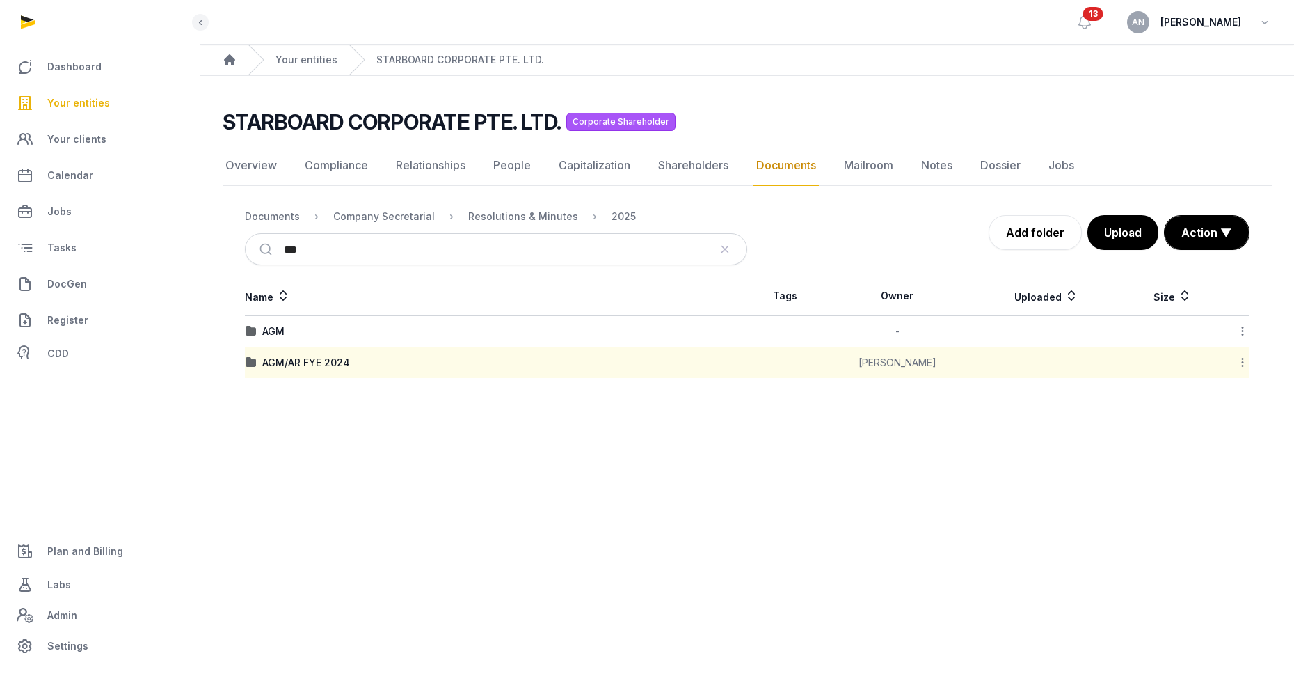
click at [272, 326] on div "AGM" at bounding box center [273, 331] width 22 height 14
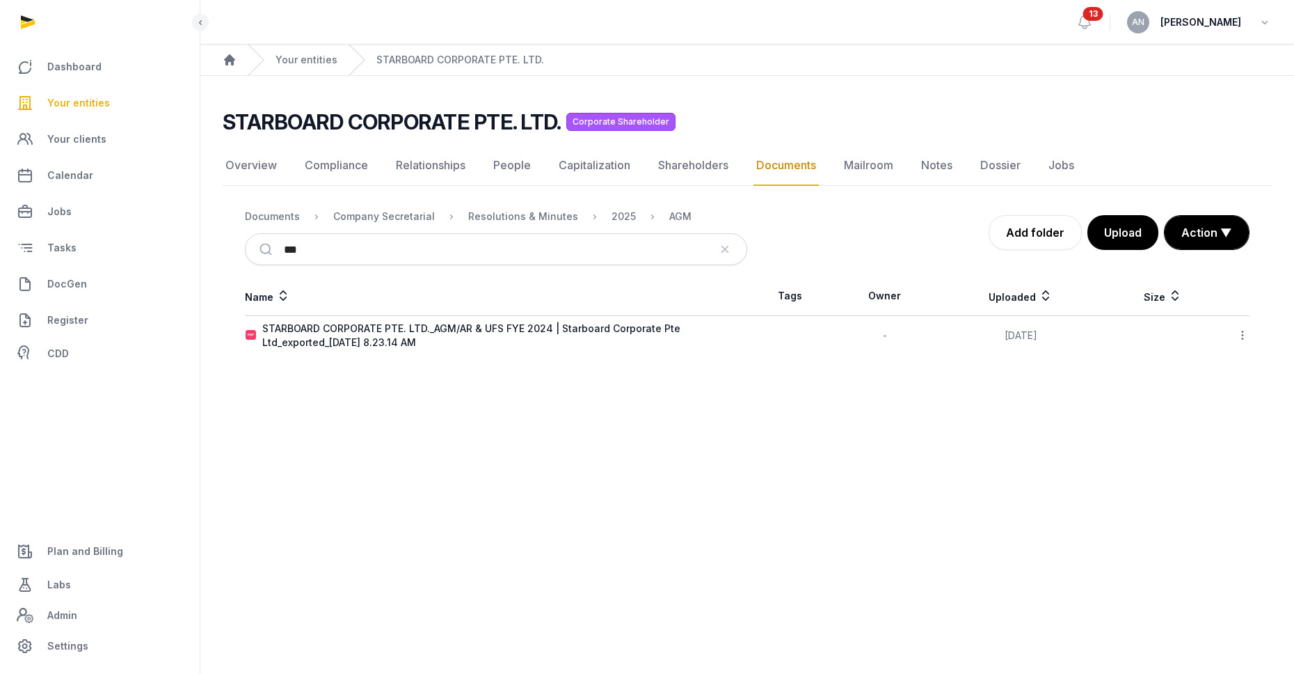
click at [1243, 331] on icon at bounding box center [1243, 335] width 13 height 15
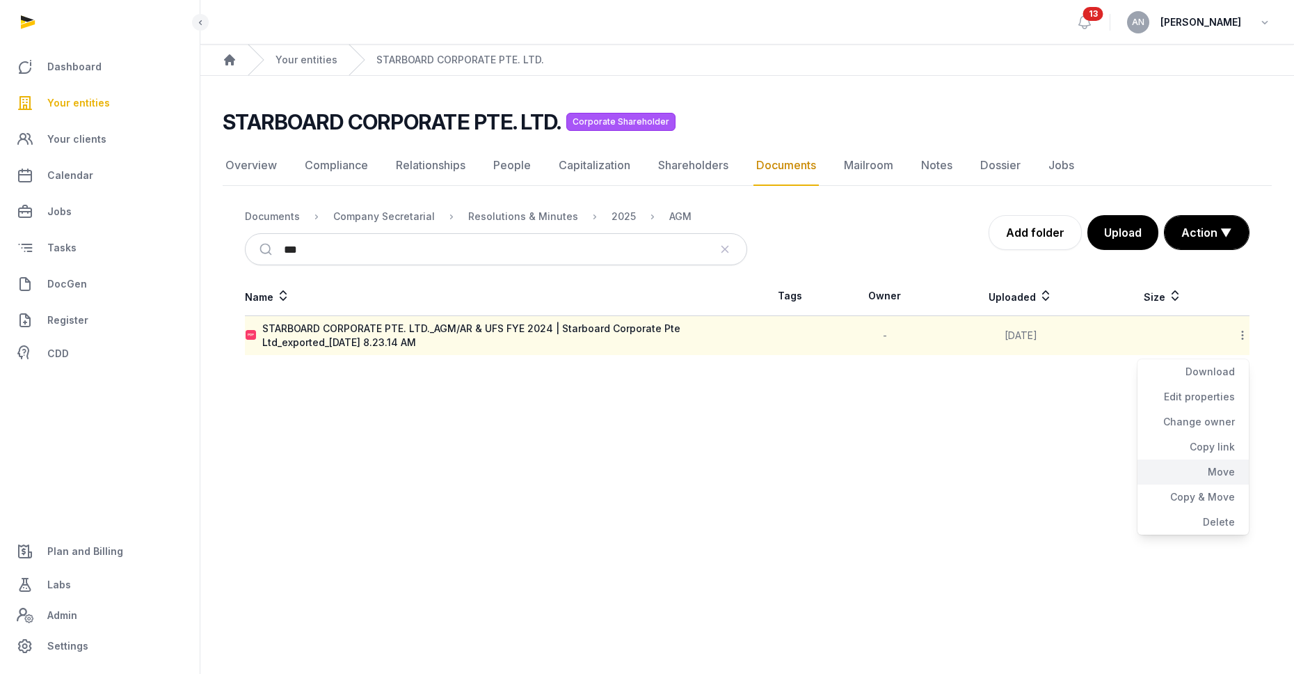
click at [1173, 466] on div "Move" at bounding box center [1193, 471] width 111 height 25
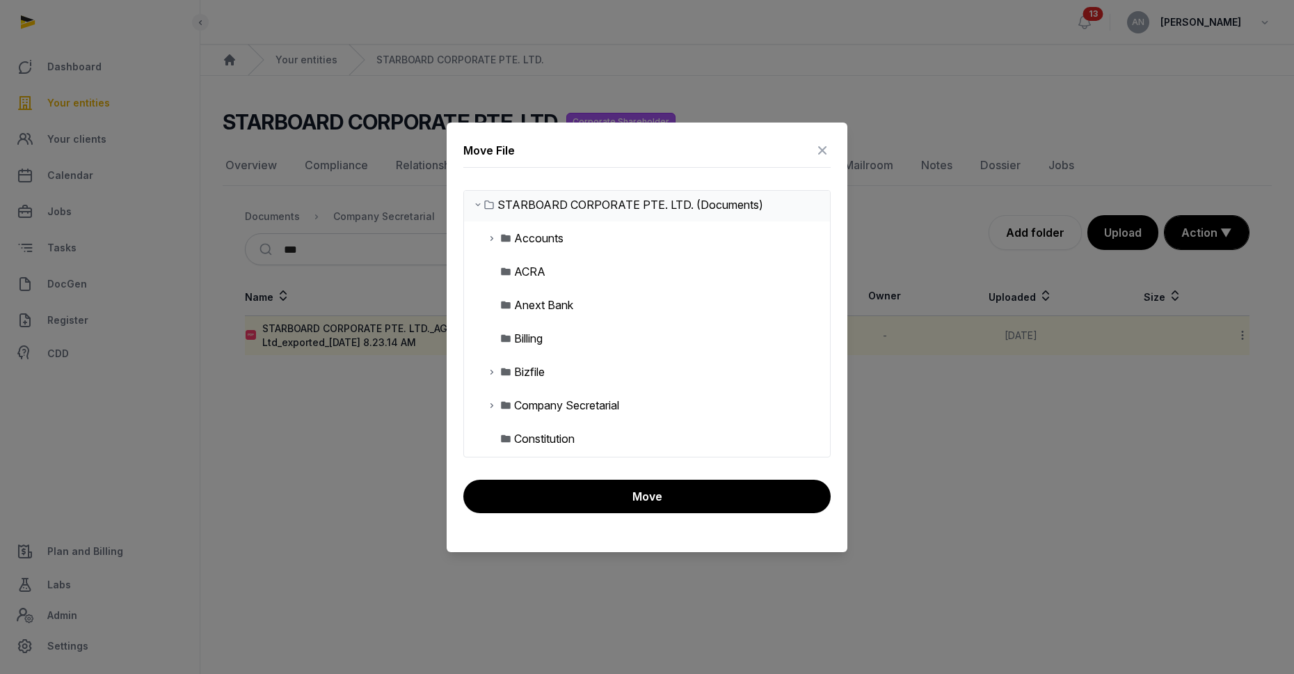
scroll to position [29, 0]
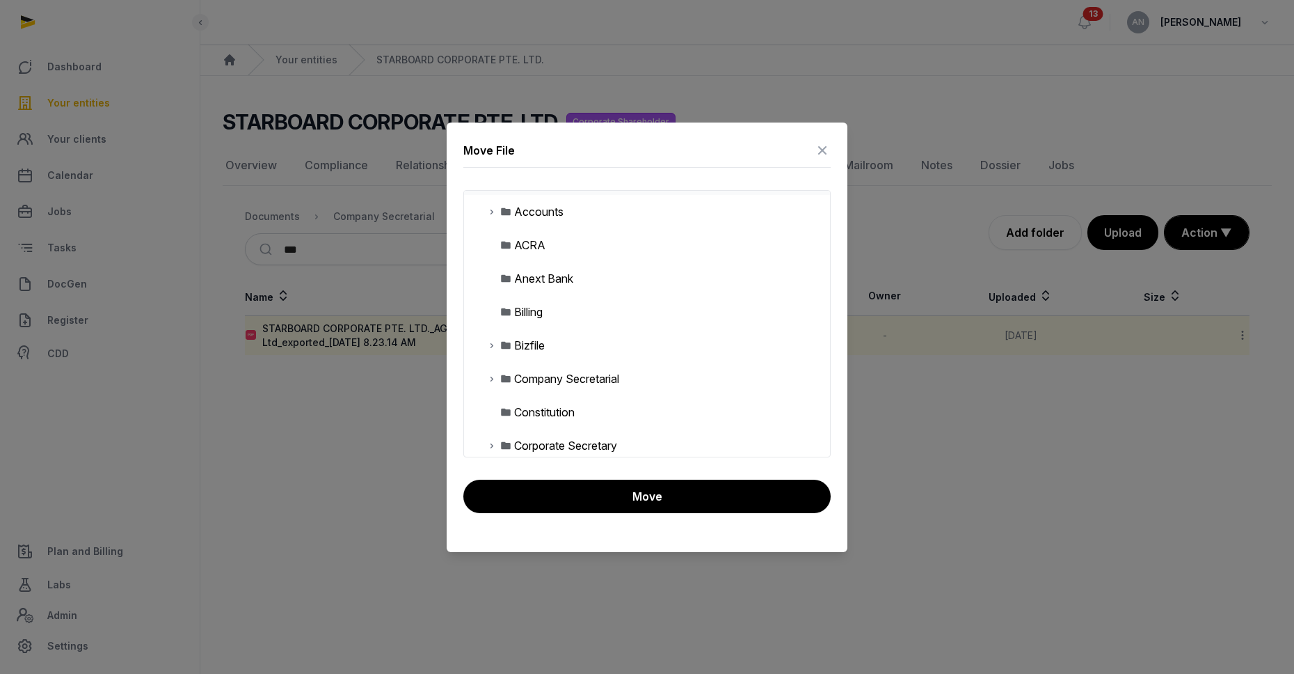
click at [493, 374] on icon at bounding box center [491, 378] width 11 height 17
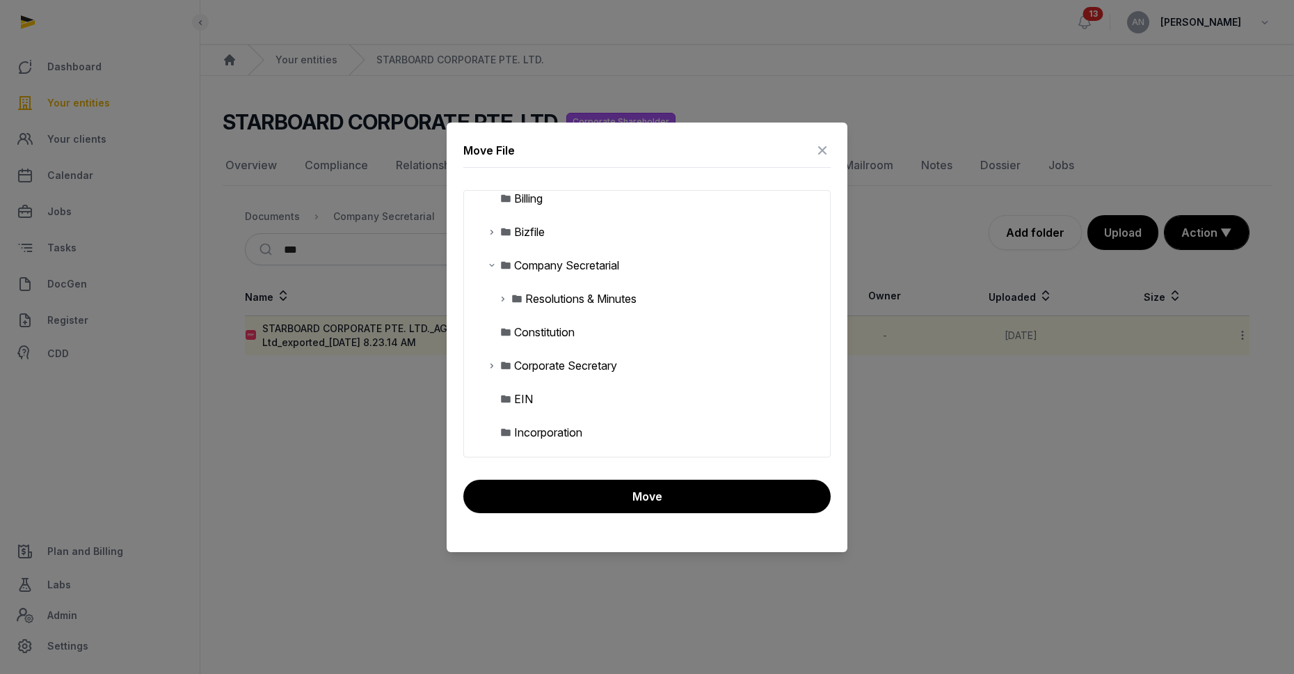
scroll to position [163, 0]
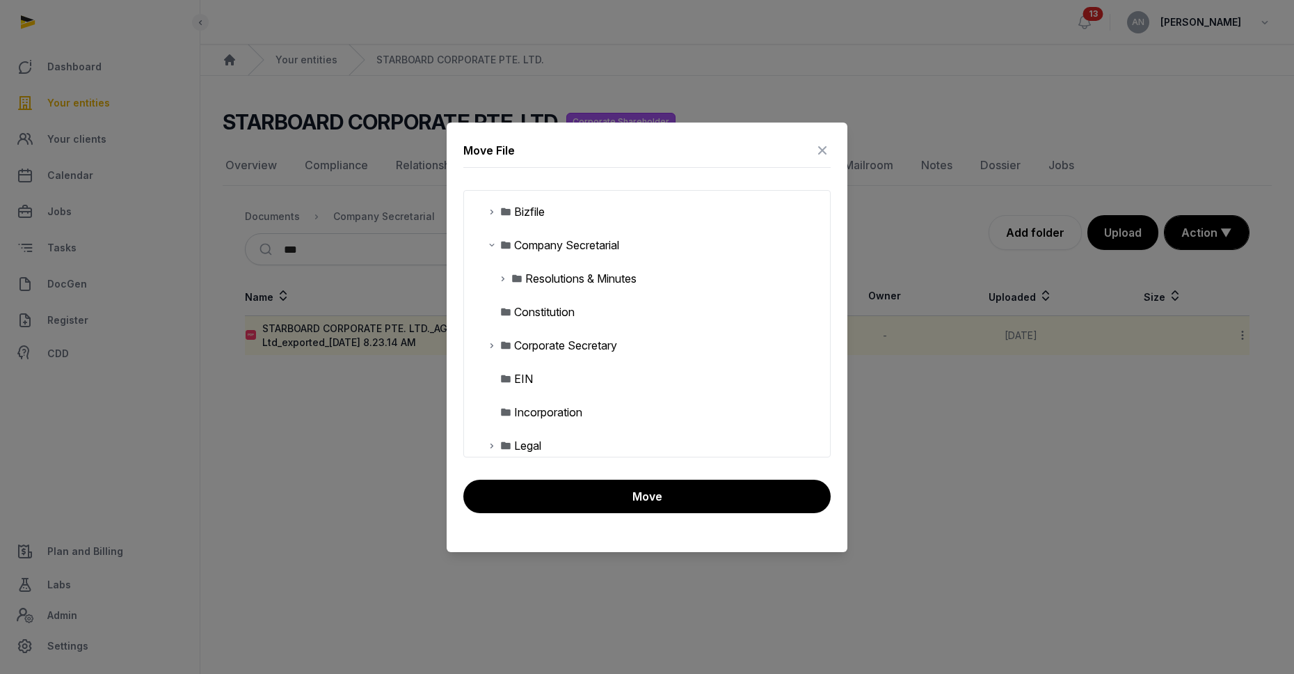
click at [504, 279] on icon at bounding box center [503, 278] width 11 height 17
click at [513, 347] on icon at bounding box center [514, 345] width 11 height 17
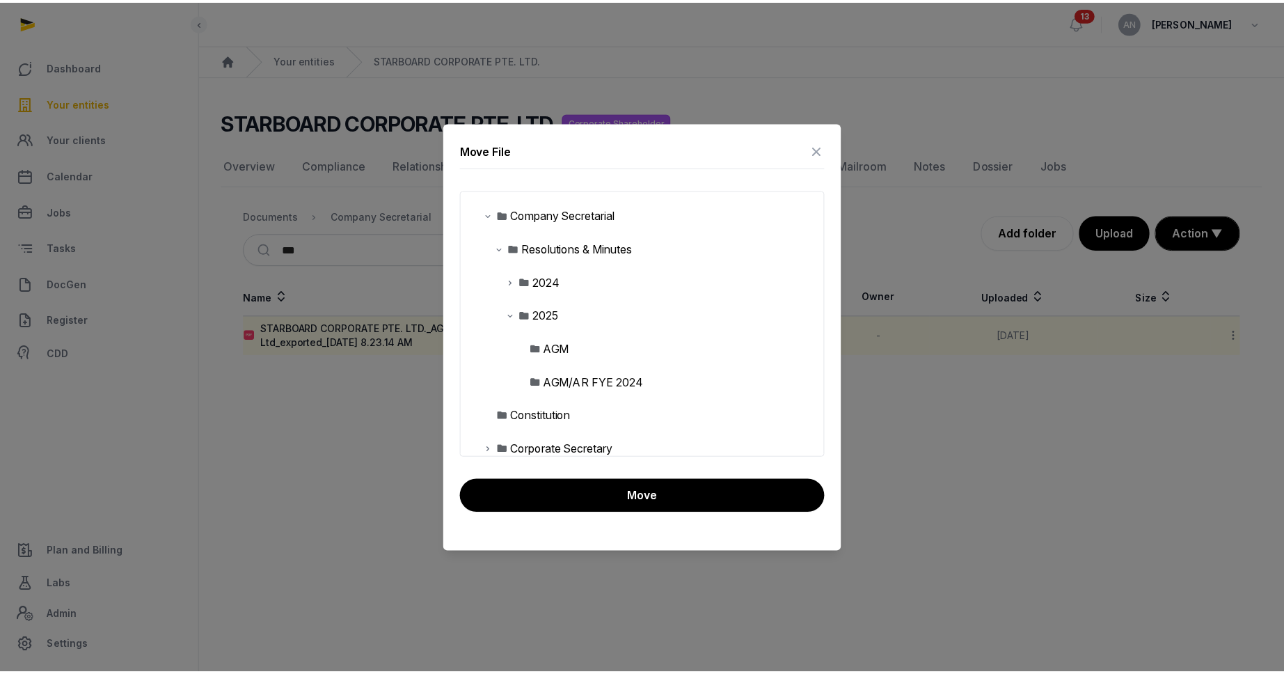
scroll to position [207, 0]
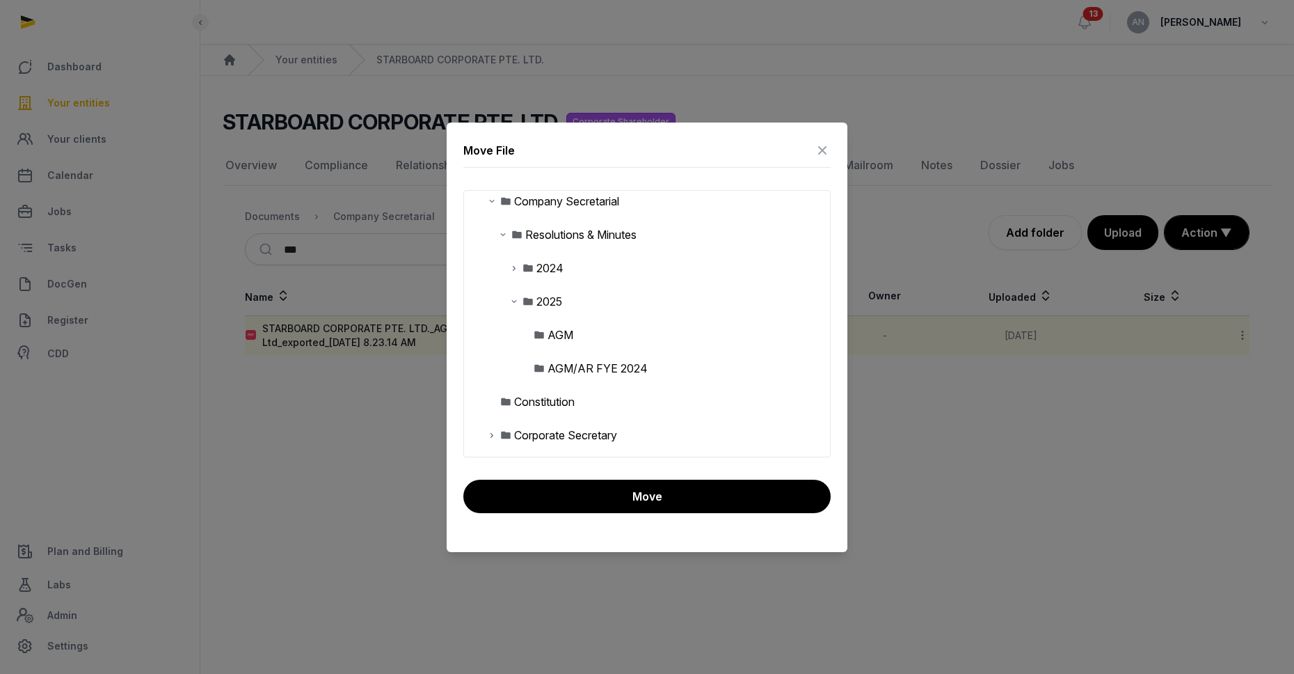
click at [563, 367] on div "AGM/AR FYE 2024" at bounding box center [598, 368] width 100 height 17
click at [623, 489] on button "Move" at bounding box center [646, 495] width 367 height 33
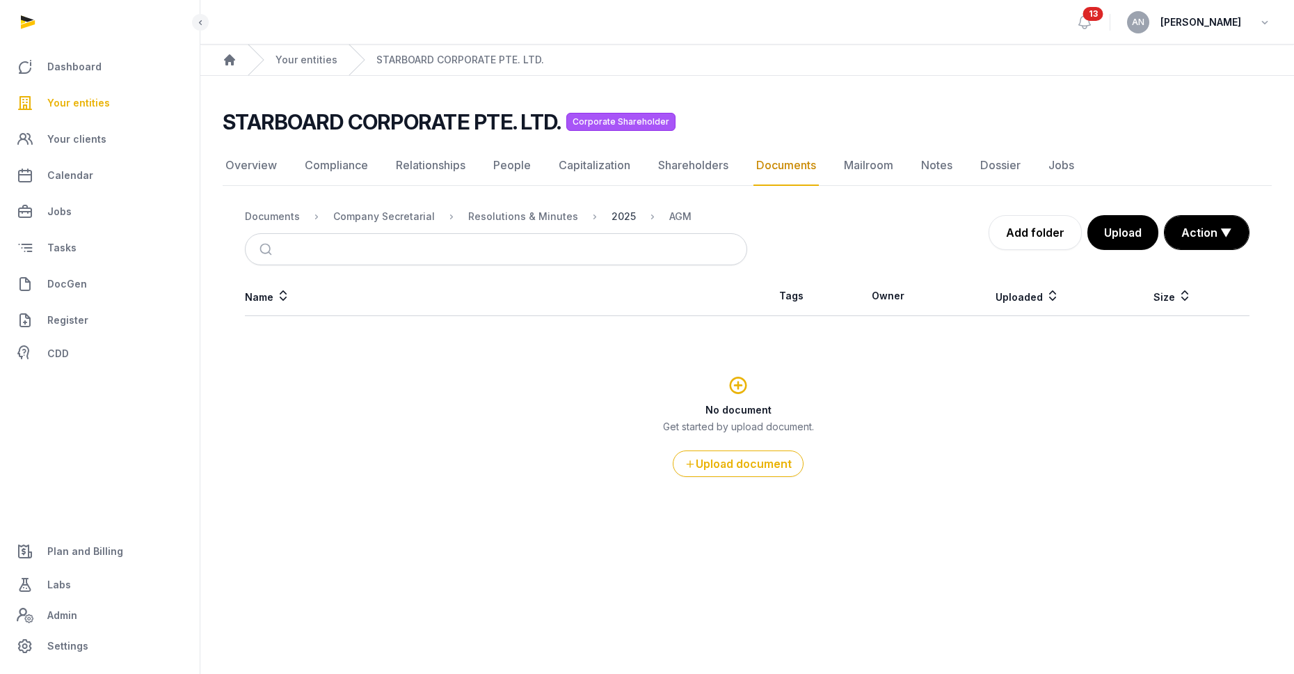
click at [612, 212] on div "2025" at bounding box center [624, 216] width 24 height 14
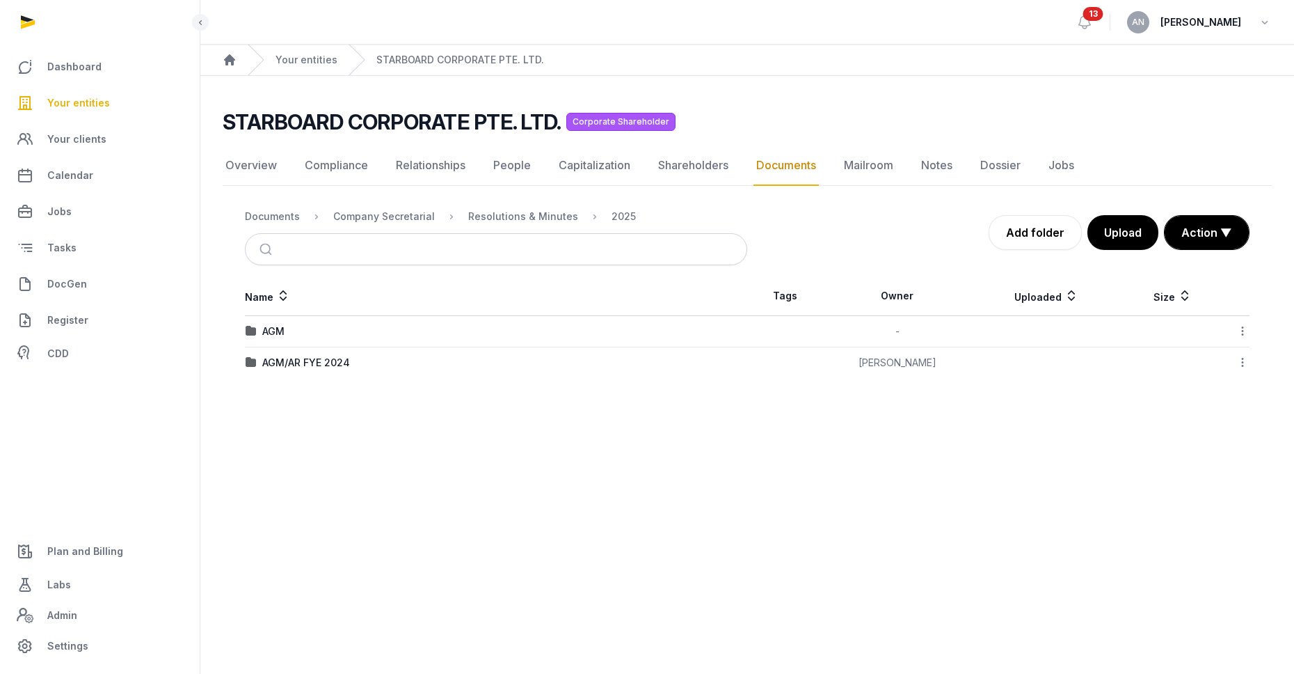
click at [1237, 331] on icon at bounding box center [1243, 331] width 13 height 15
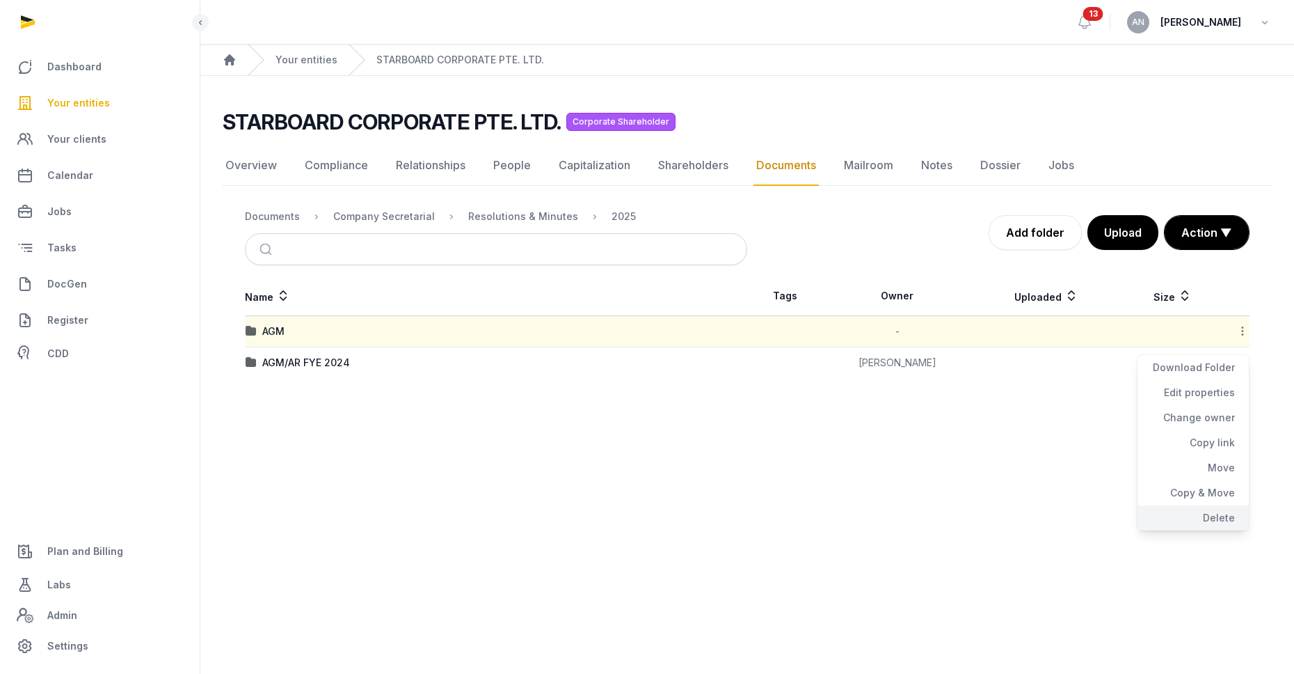
click at [1191, 518] on div "Delete" at bounding box center [1193, 517] width 111 height 25
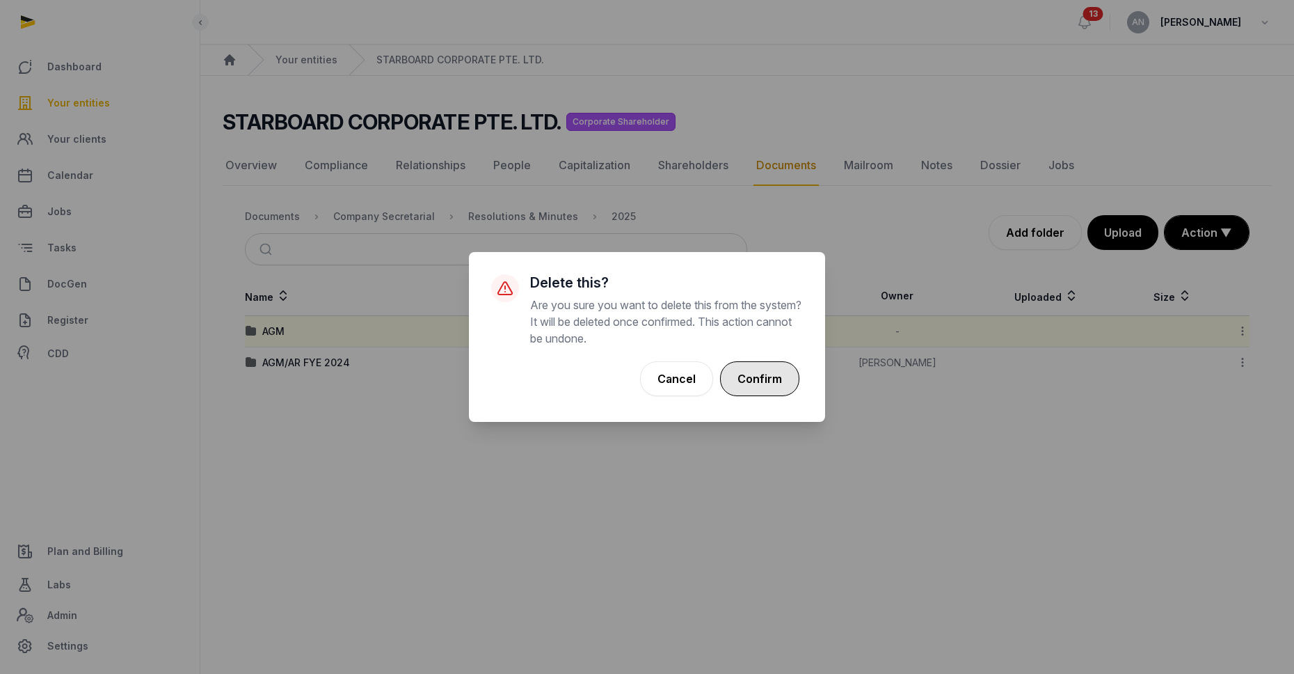
click at [748, 374] on button "Confirm" at bounding box center [759, 378] width 79 height 35
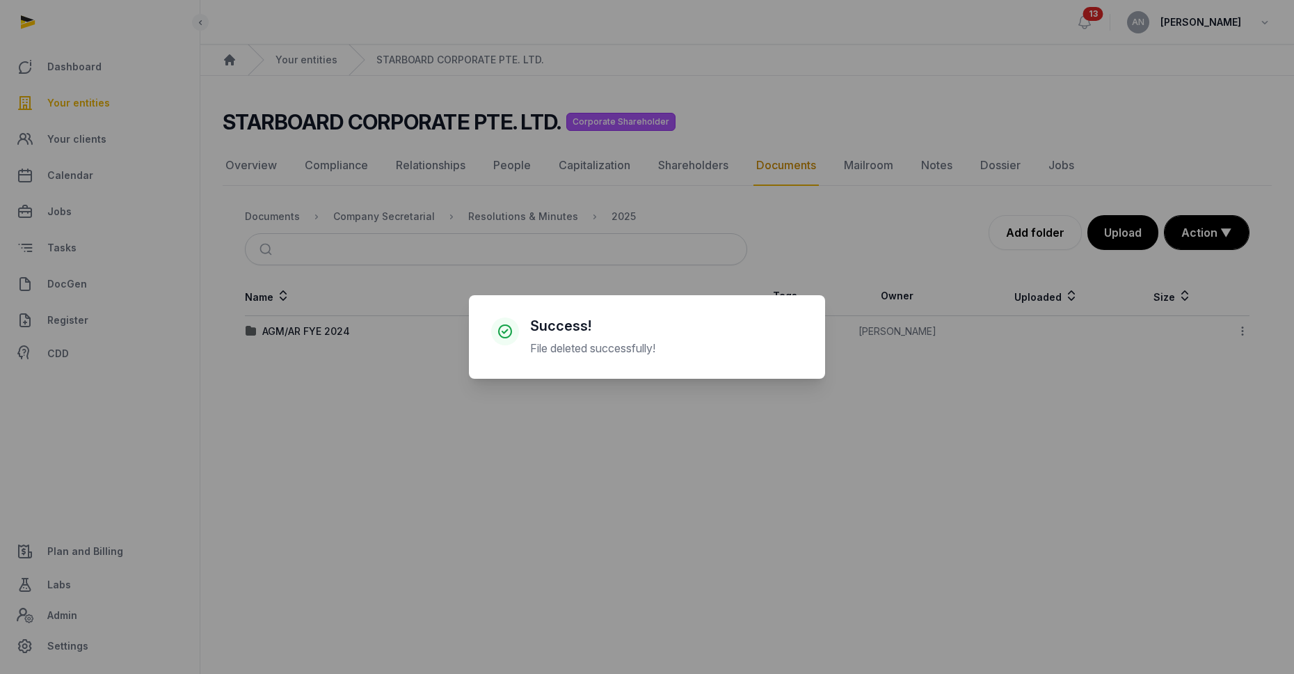
click at [351, 418] on div "× Success! File deleted successfully! Cancel No OK" at bounding box center [647, 337] width 1294 height 674
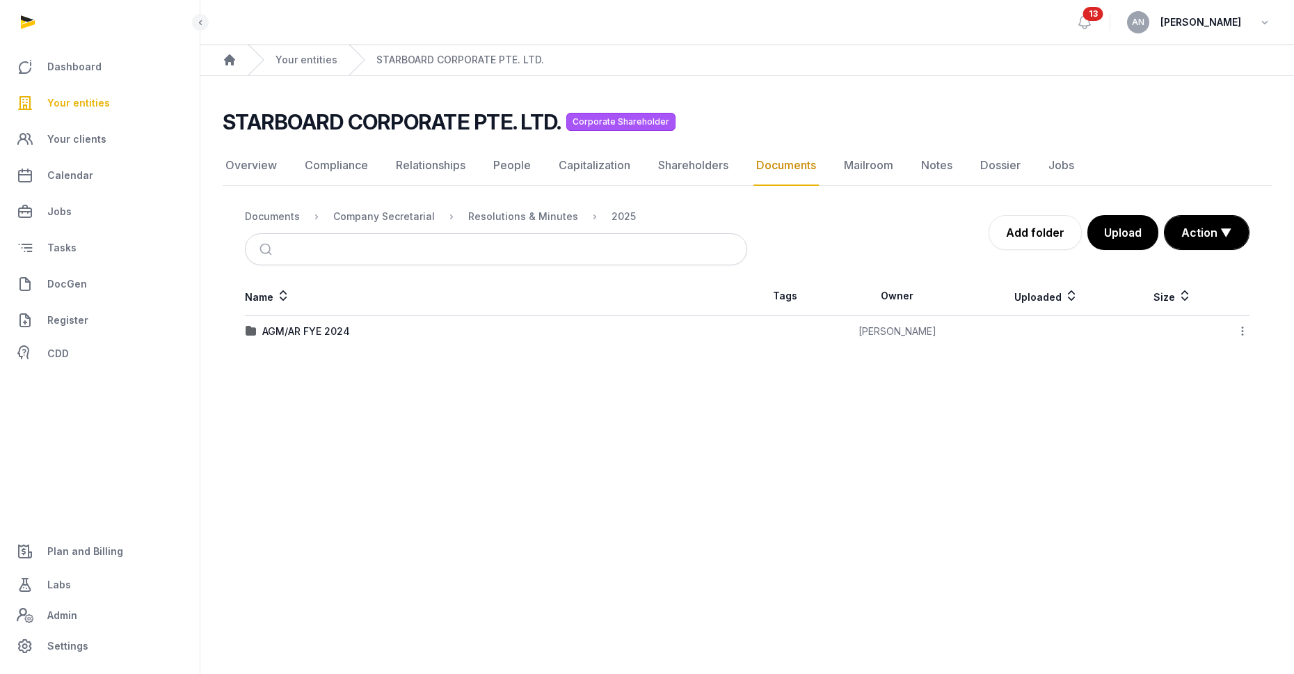
click at [324, 330] on div "AGM/AR FYE 2024" at bounding box center [306, 331] width 88 height 14
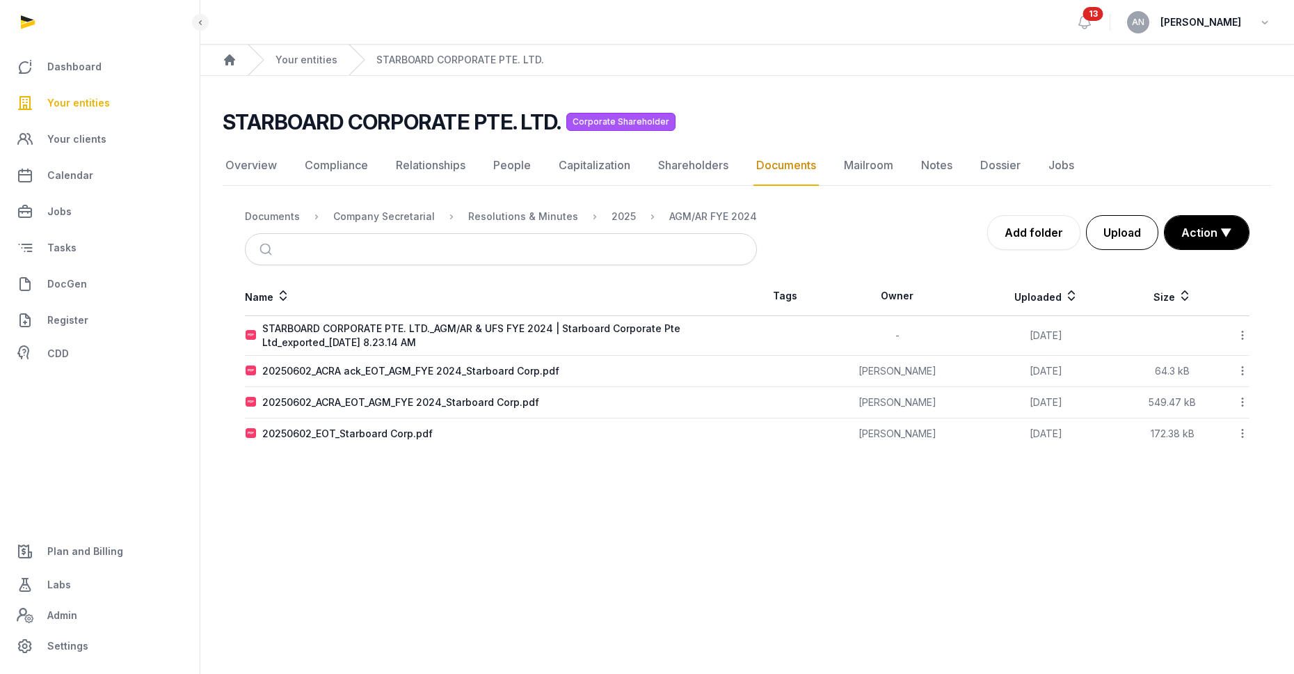
click at [1111, 239] on button "Upload" at bounding box center [1122, 232] width 72 height 35
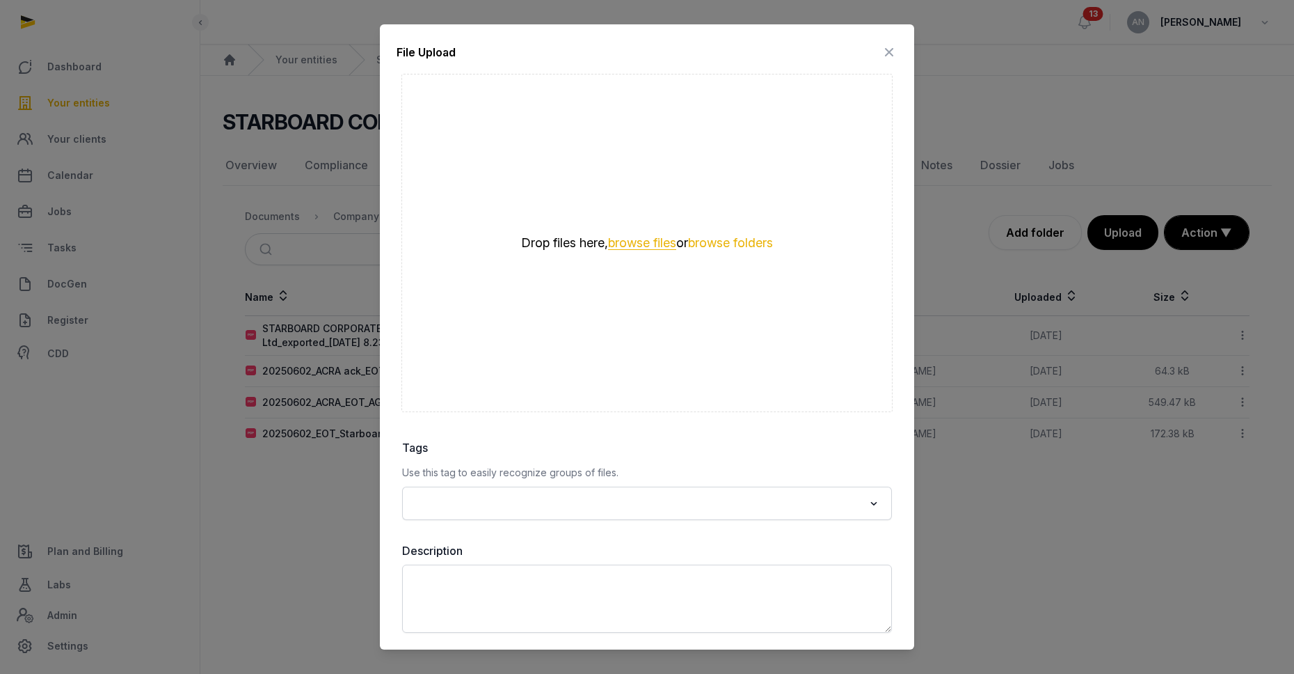
click at [652, 248] on button "browse files" at bounding box center [642, 243] width 68 height 13
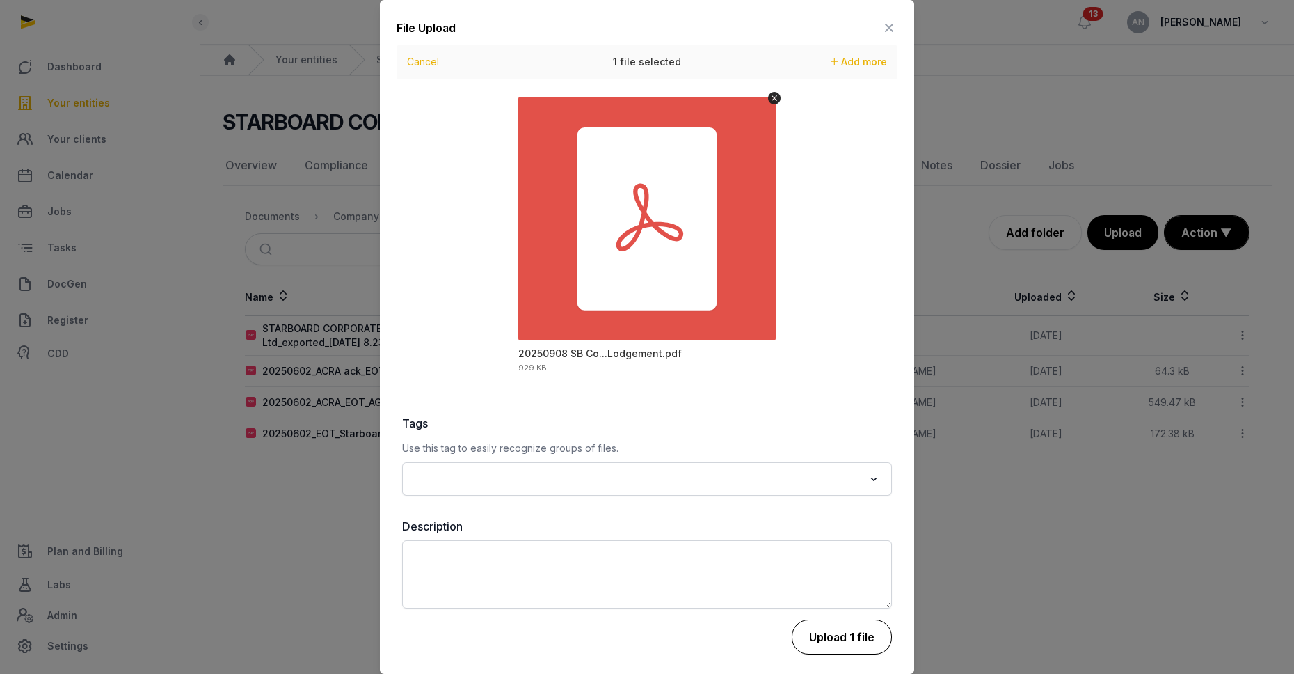
click at [862, 632] on button "Upload 1 file" at bounding box center [842, 636] width 100 height 35
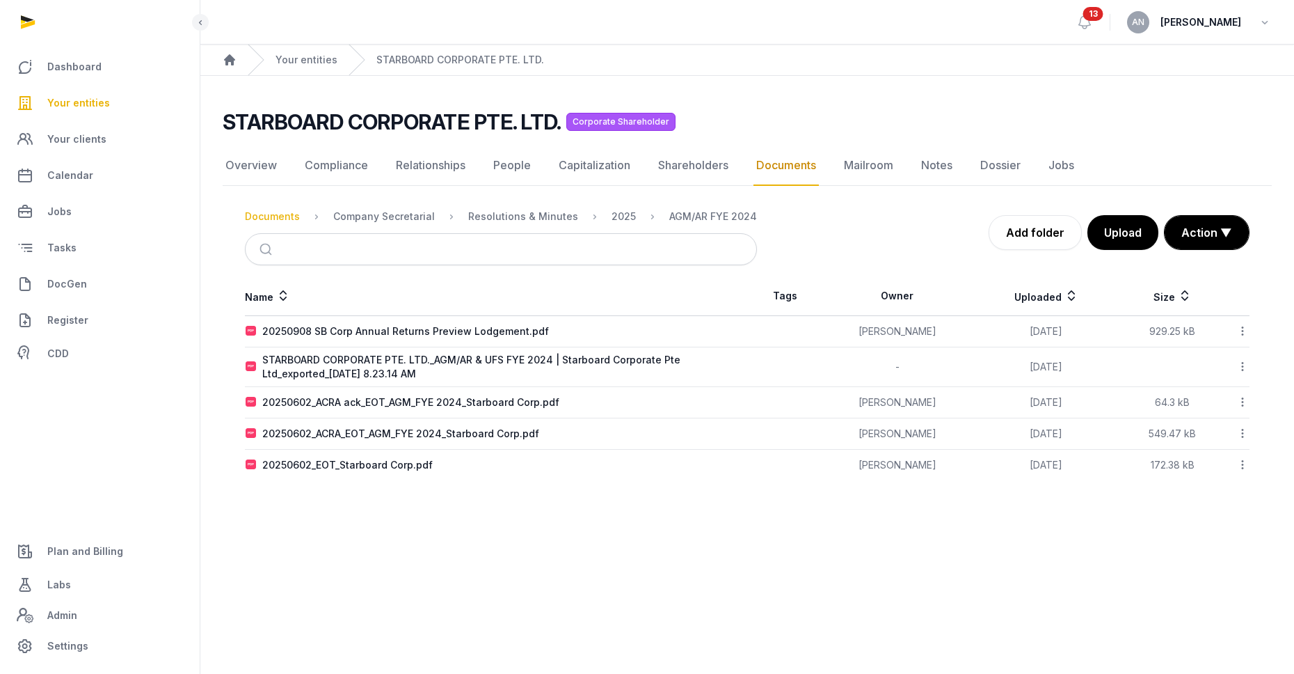
click at [282, 216] on div "Documents" at bounding box center [272, 216] width 55 height 14
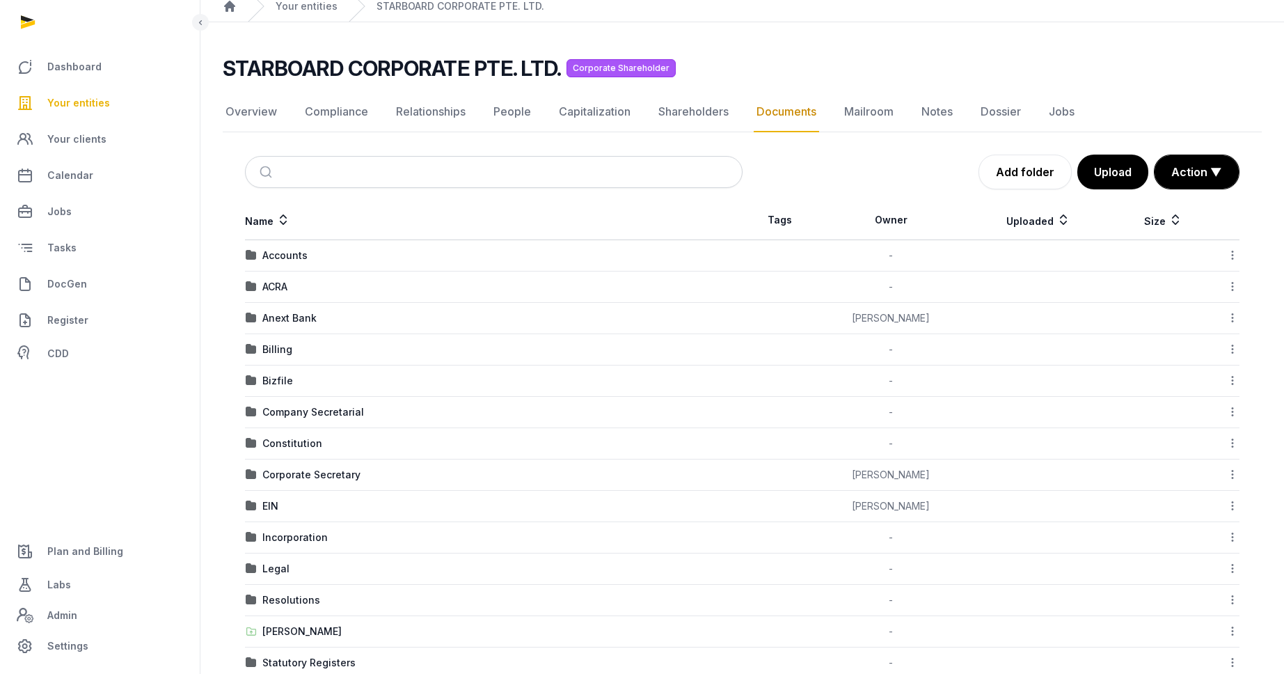
scroll to position [117, 0]
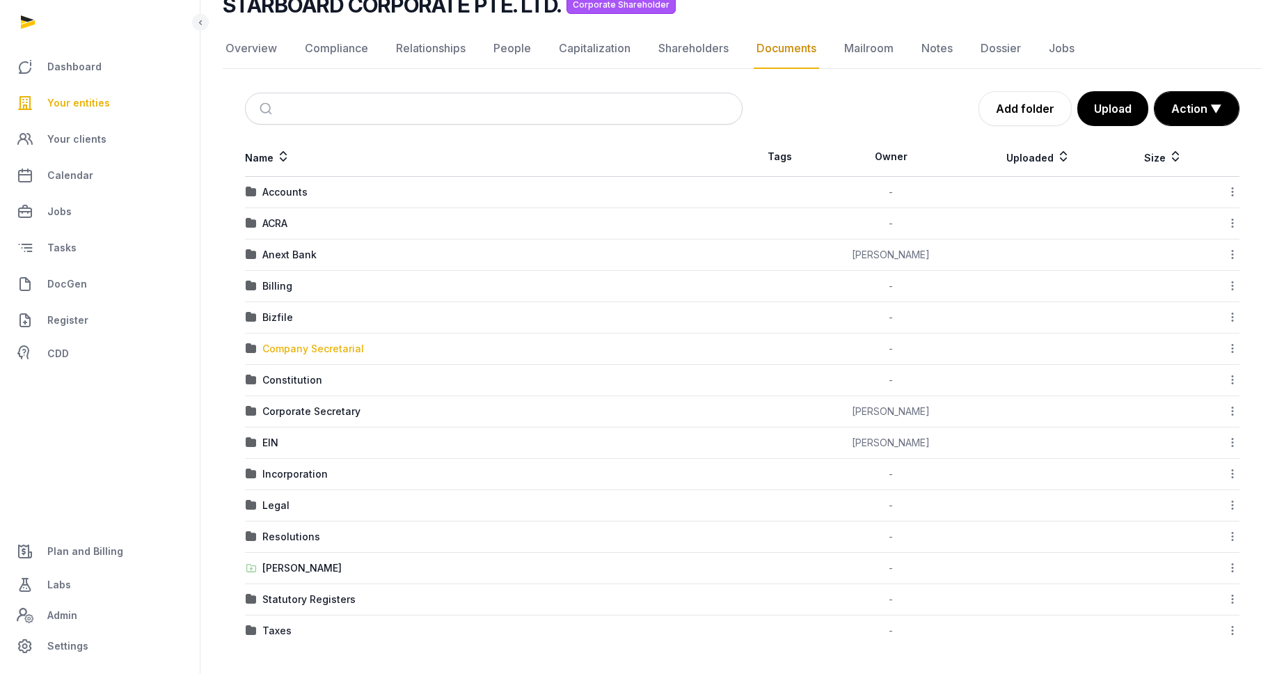
click at [292, 353] on div "Company Secretarial" at bounding box center [313, 349] width 102 height 14
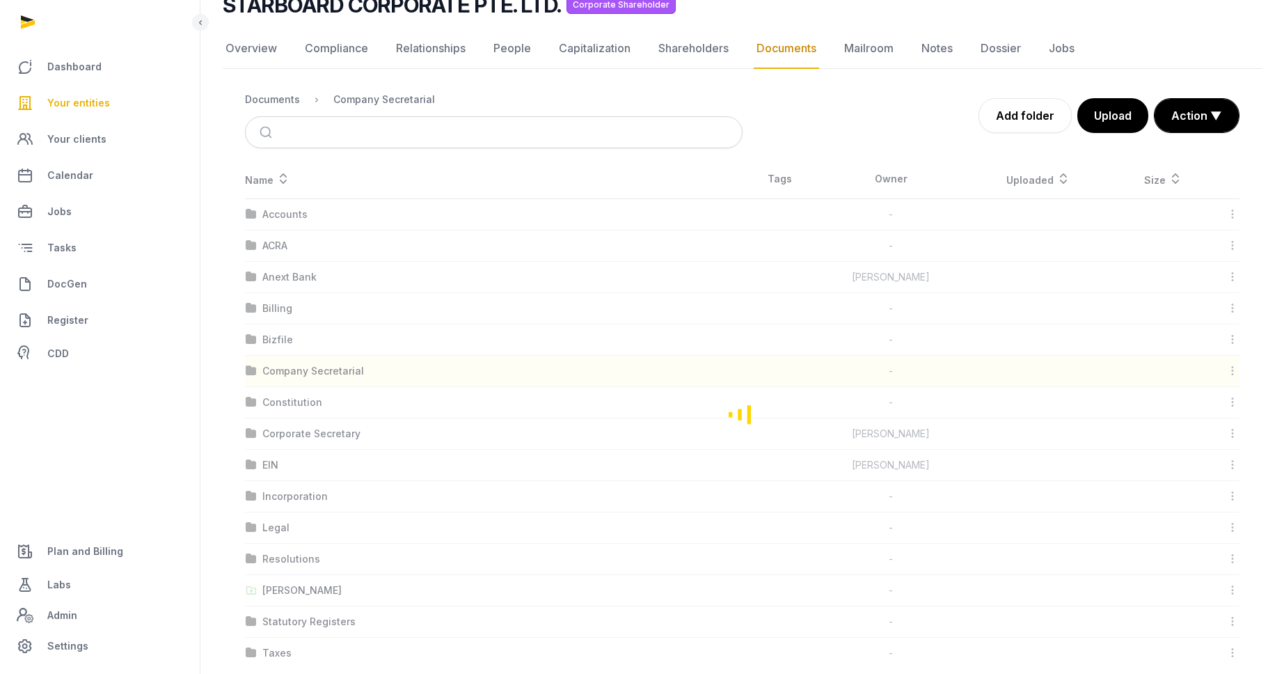
scroll to position [0, 0]
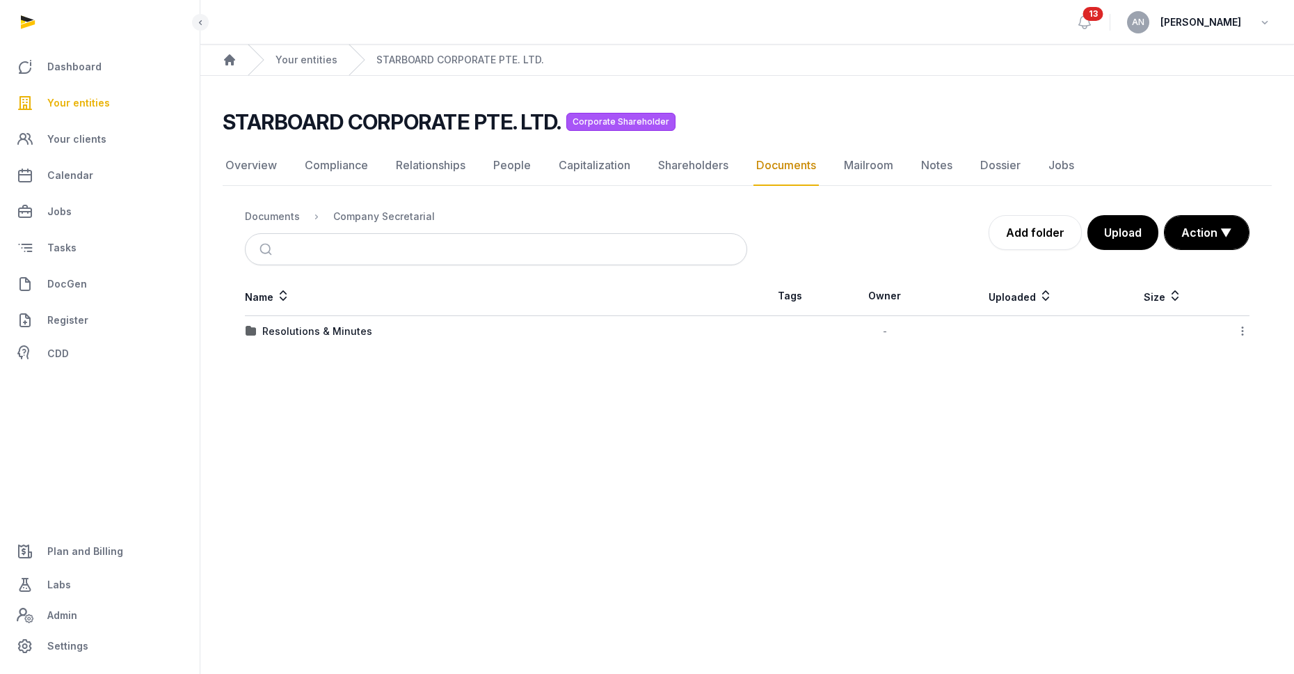
click at [276, 206] on nav "Documents Company Secretarial" at bounding box center [496, 216] width 502 height 33
click at [277, 225] on nav "Documents Company Secretarial" at bounding box center [496, 216] width 502 height 33
click at [292, 218] on div "Documents" at bounding box center [272, 216] width 55 height 14
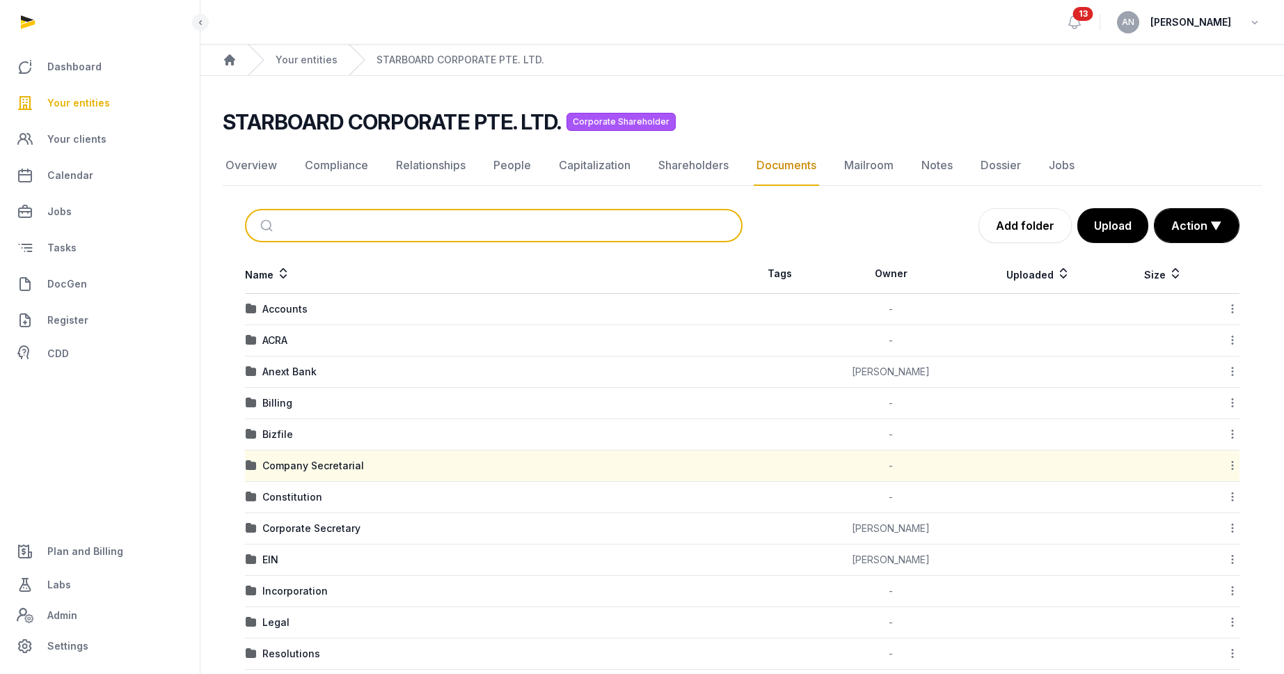
click at [333, 233] on input "search" at bounding box center [510, 225] width 451 height 31
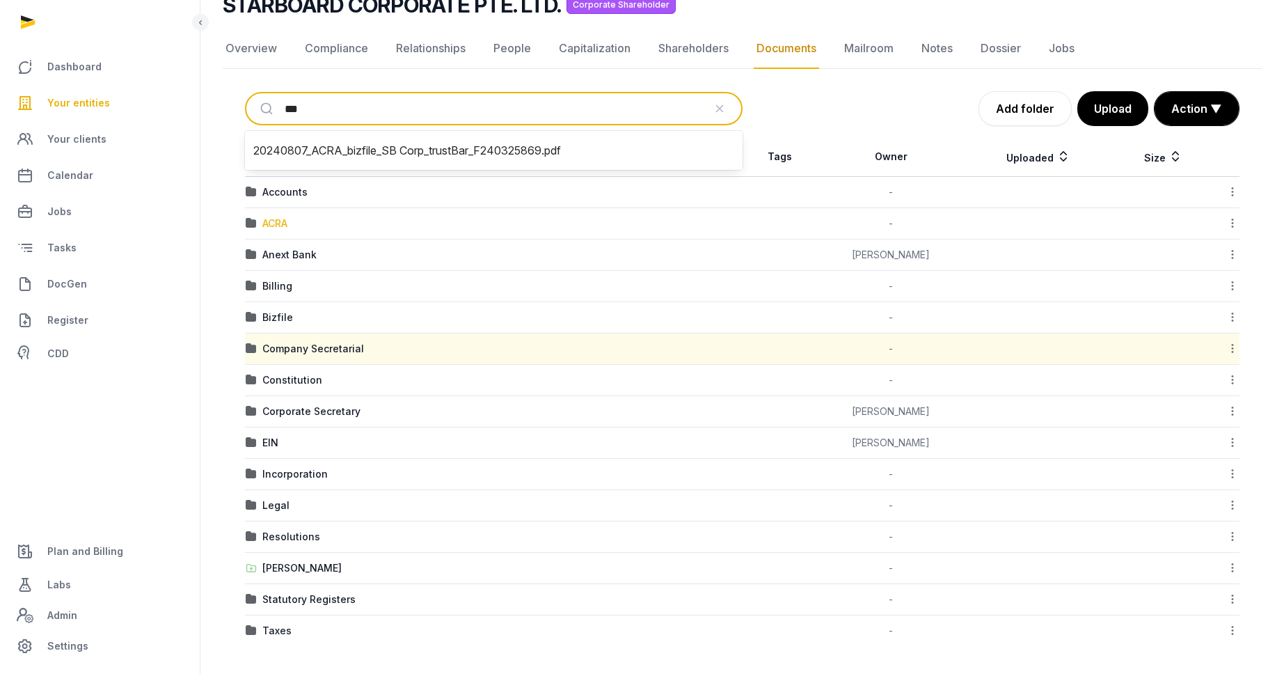
type input "***"
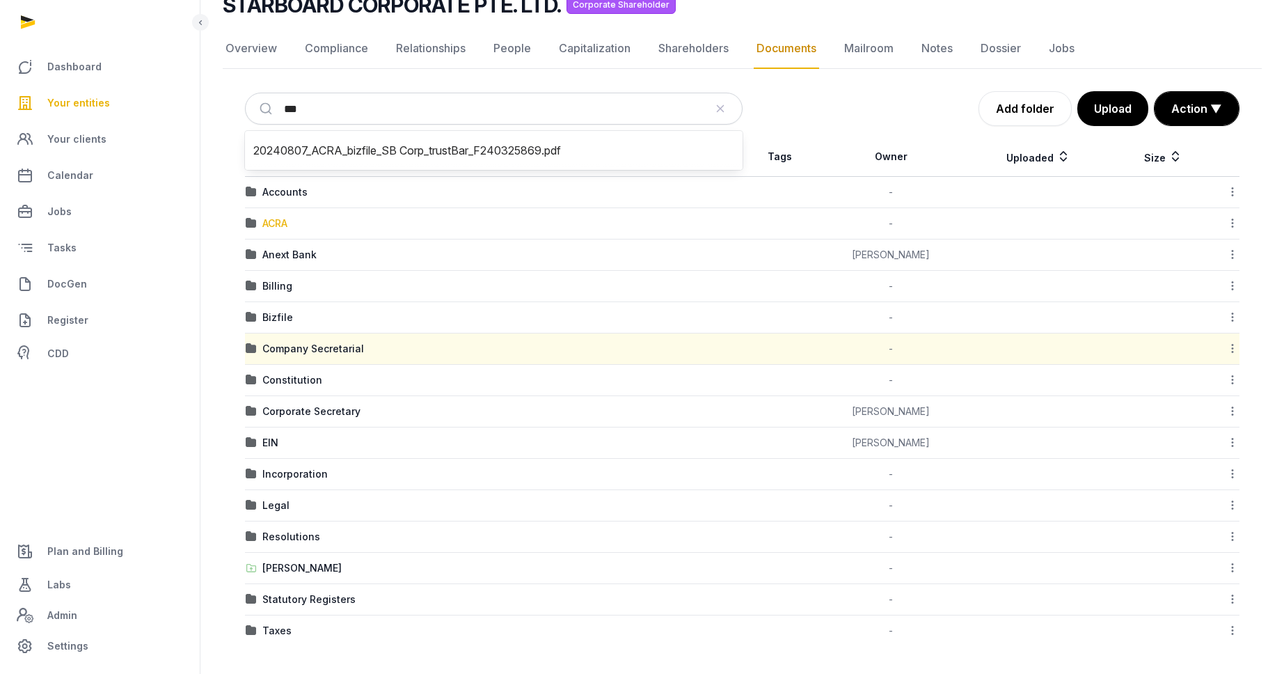
click at [280, 218] on div "ACRA" at bounding box center [274, 223] width 25 height 14
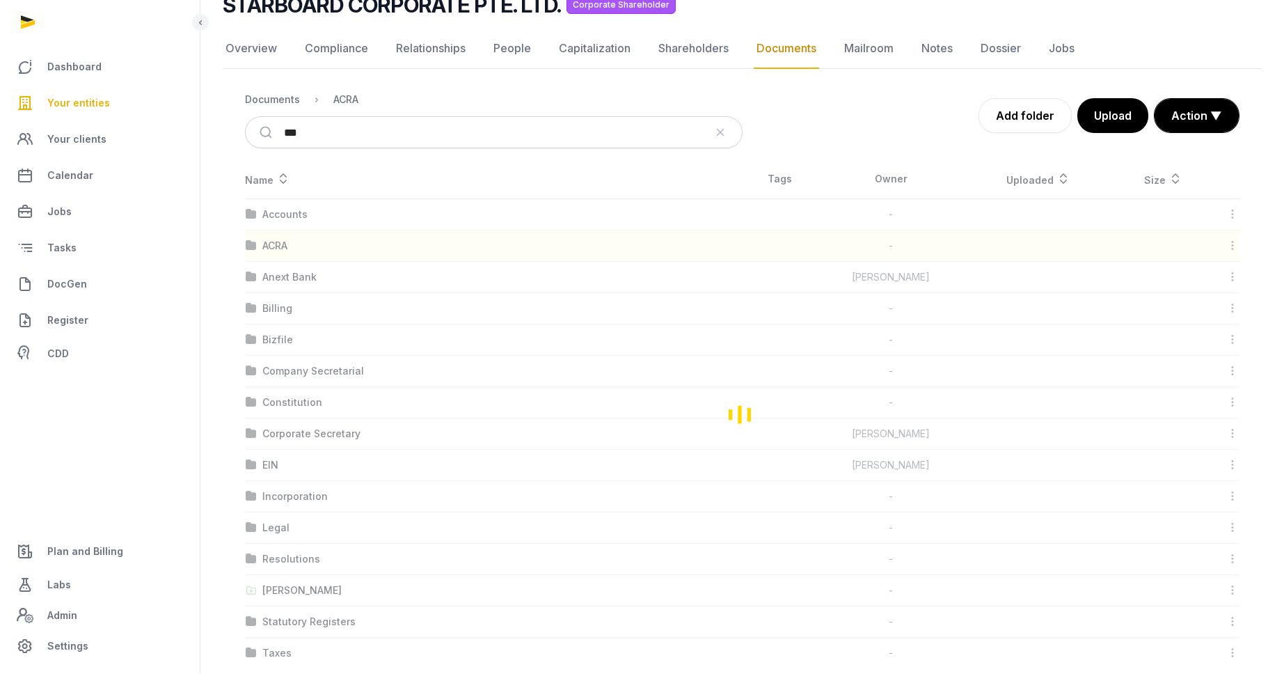
scroll to position [0, 0]
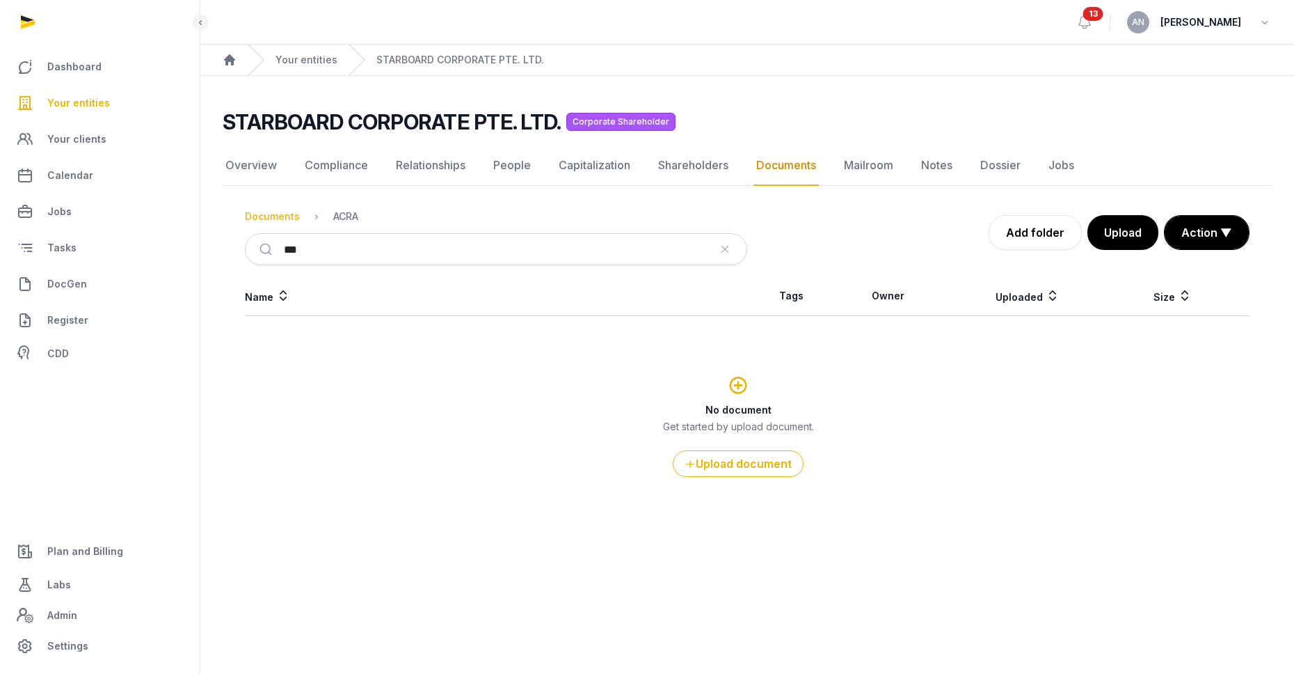
click at [267, 219] on div "Documents" at bounding box center [272, 216] width 55 height 14
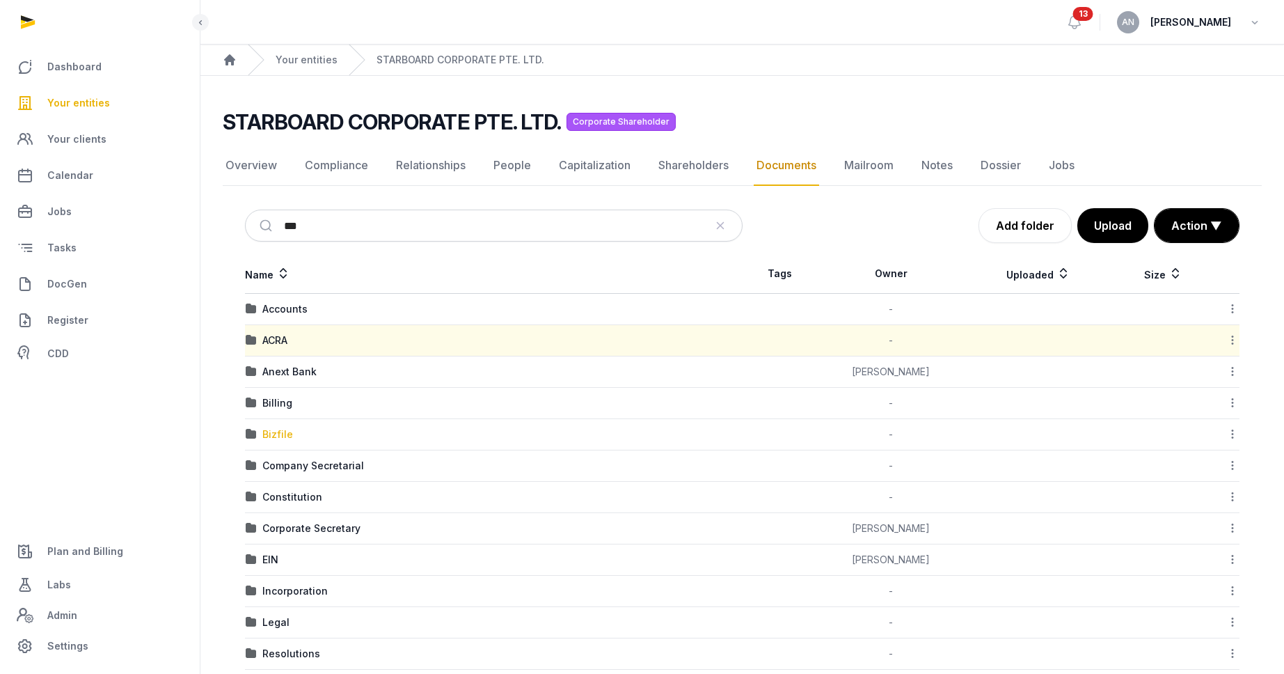
click at [273, 432] on div "Bizfile" at bounding box center [277, 434] width 31 height 14
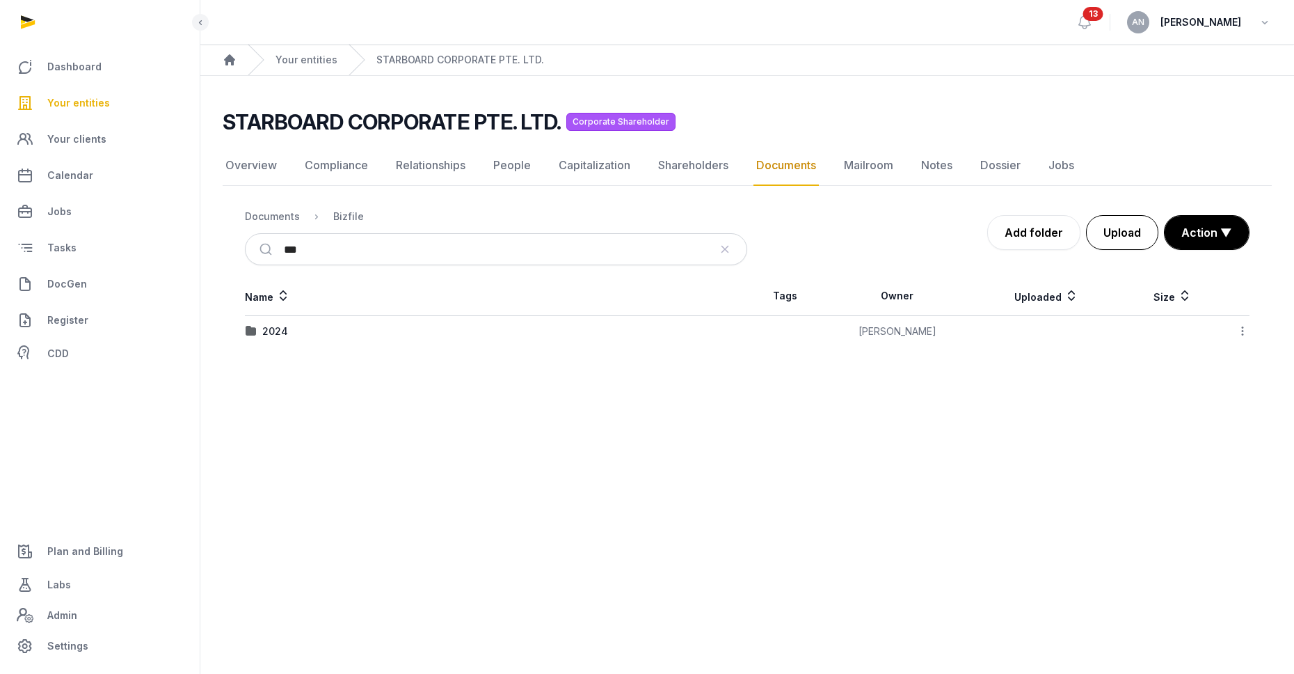
click at [1108, 222] on button "Upload" at bounding box center [1122, 232] width 72 height 35
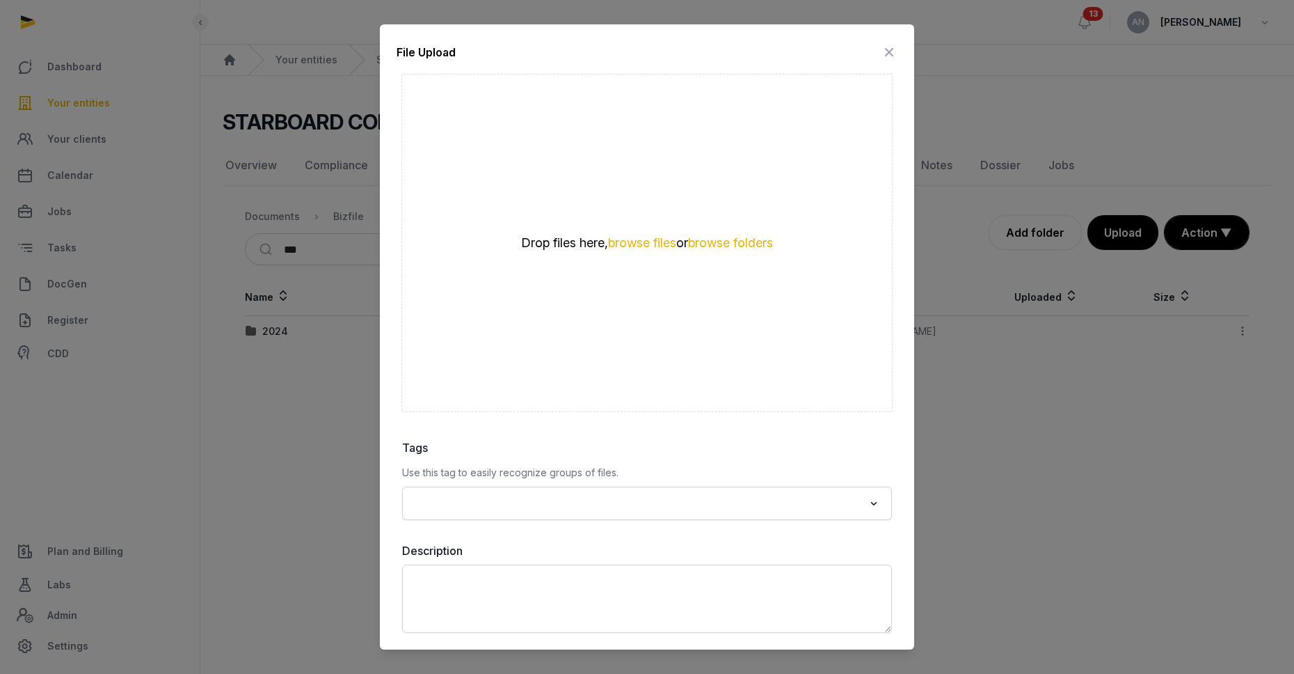
drag, startPoint x: 882, startPoint y: 46, endPoint x: 922, endPoint y: 77, distance: 50.7
click at [882, 47] on icon at bounding box center [889, 52] width 17 height 22
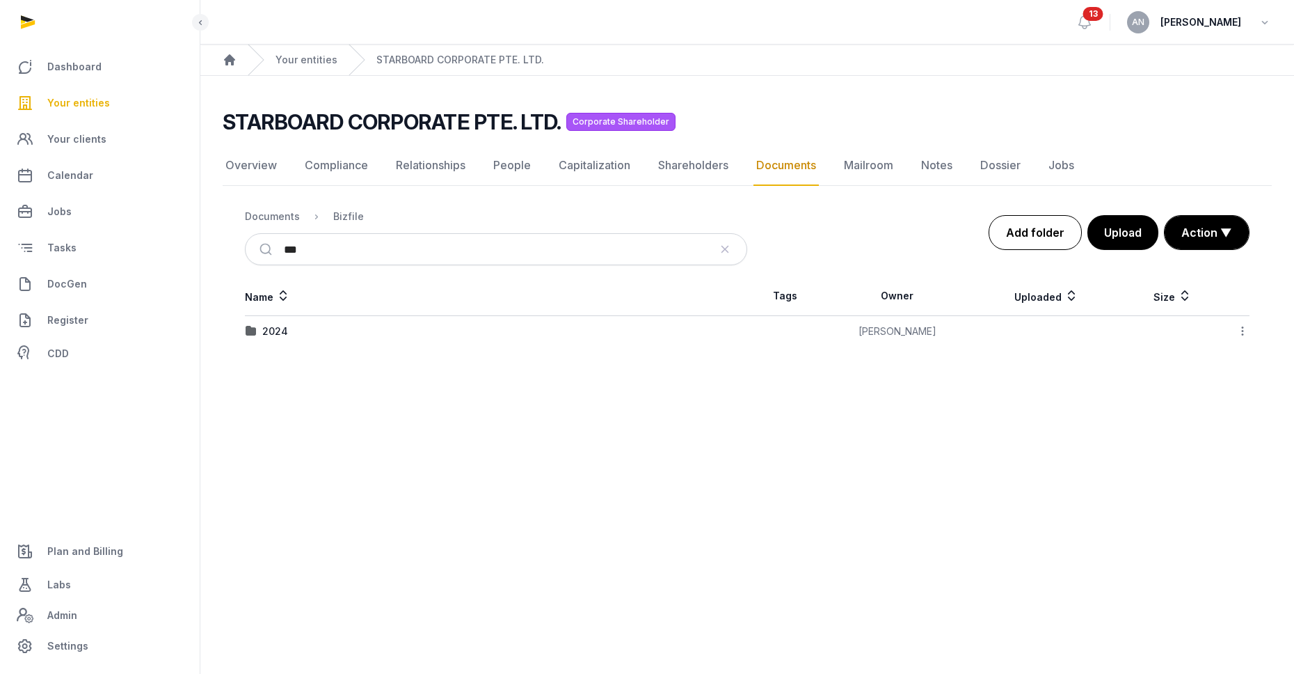
click at [1040, 226] on link "Add folder" at bounding box center [1035, 232] width 93 height 35
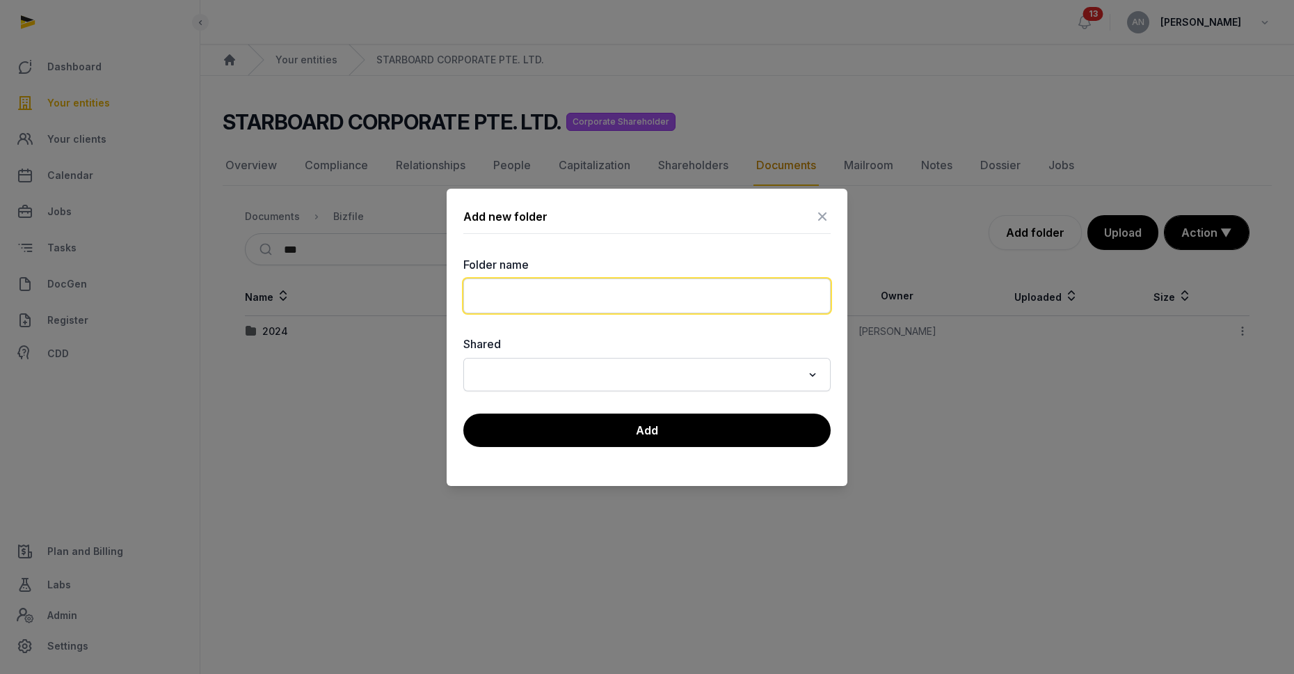
click at [586, 302] on input "text" at bounding box center [646, 295] width 367 height 35
type input "****"
click at [494, 342] on label "Shared" at bounding box center [646, 343] width 367 height 17
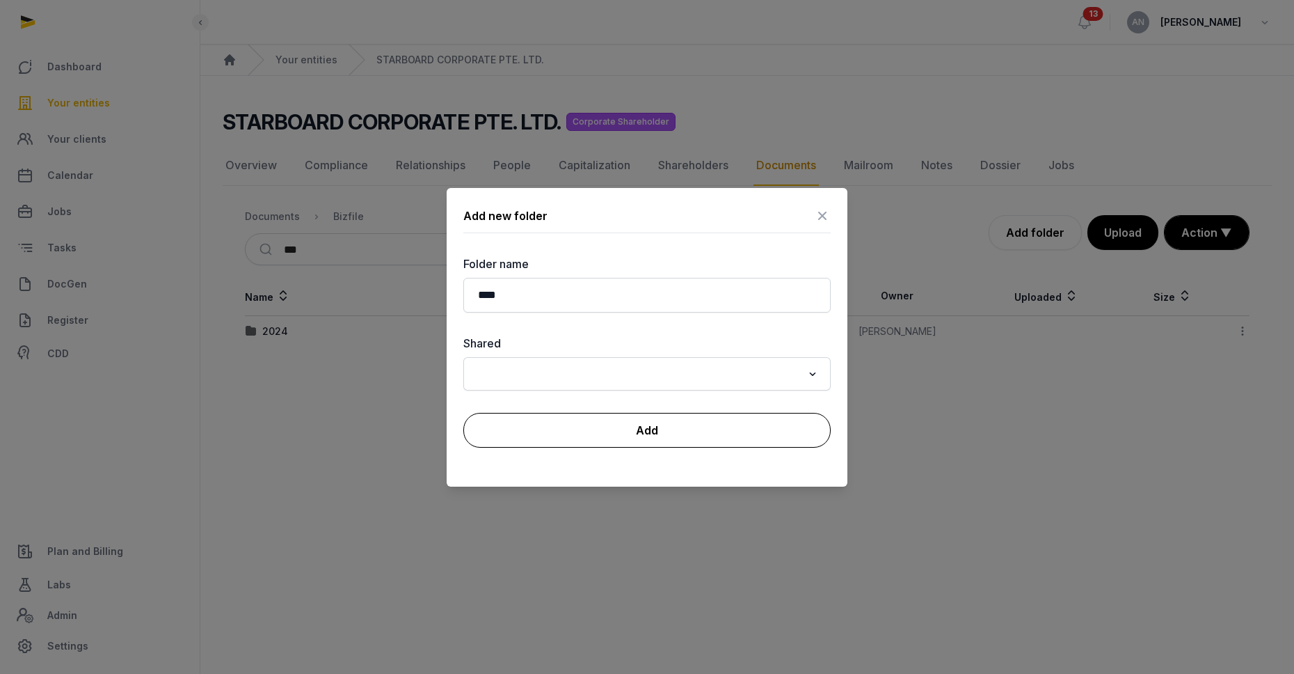
click at [513, 431] on button "Add" at bounding box center [646, 430] width 367 height 35
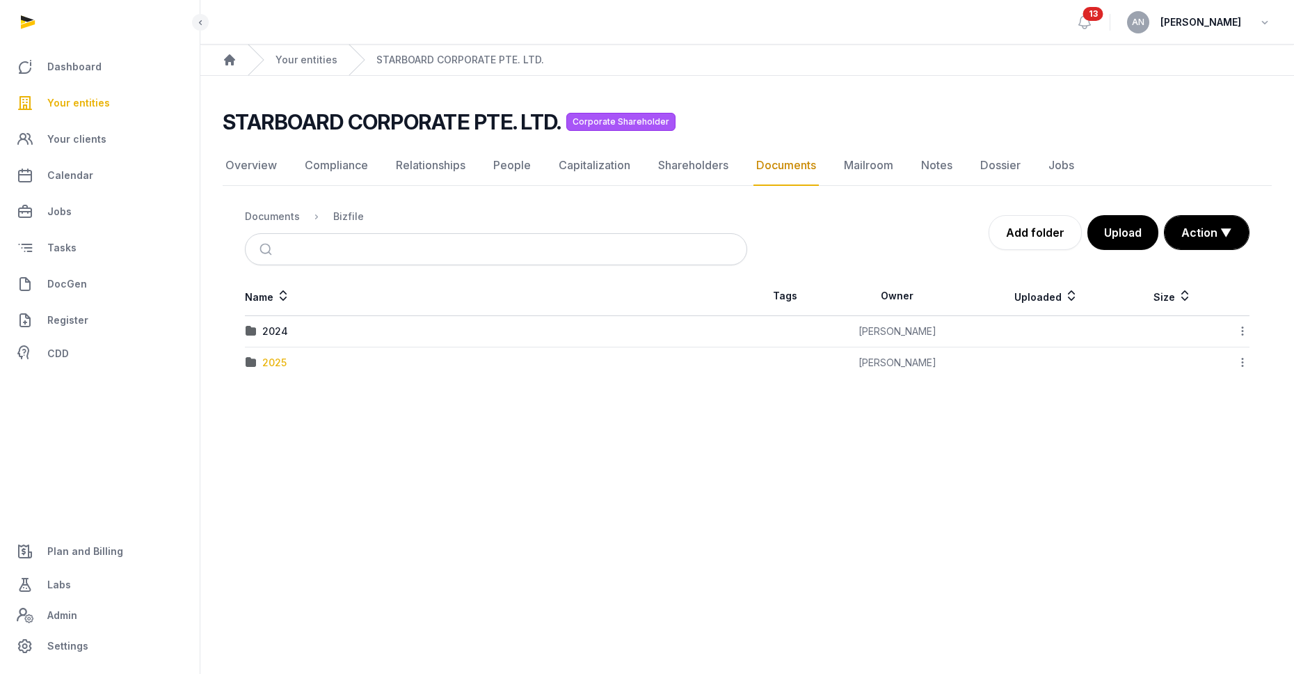
click at [272, 360] on div "2025" at bounding box center [274, 363] width 24 height 14
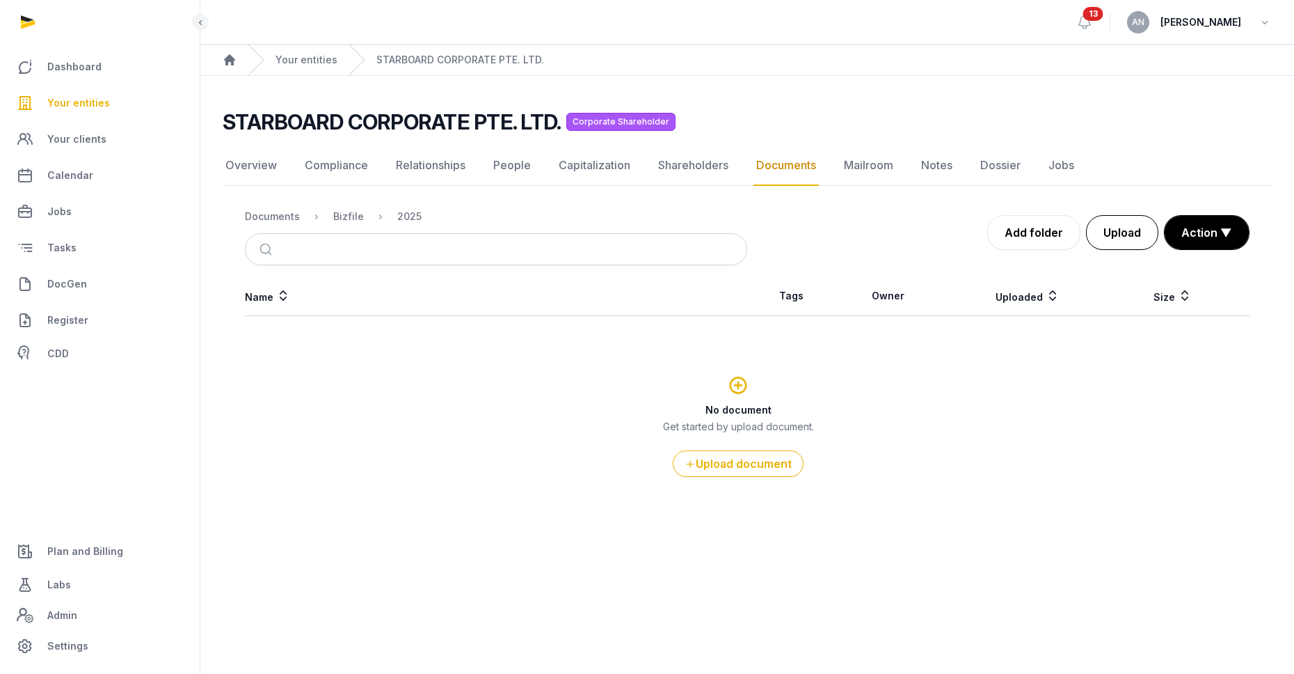
click at [1138, 241] on button "Upload" at bounding box center [1122, 232] width 72 height 35
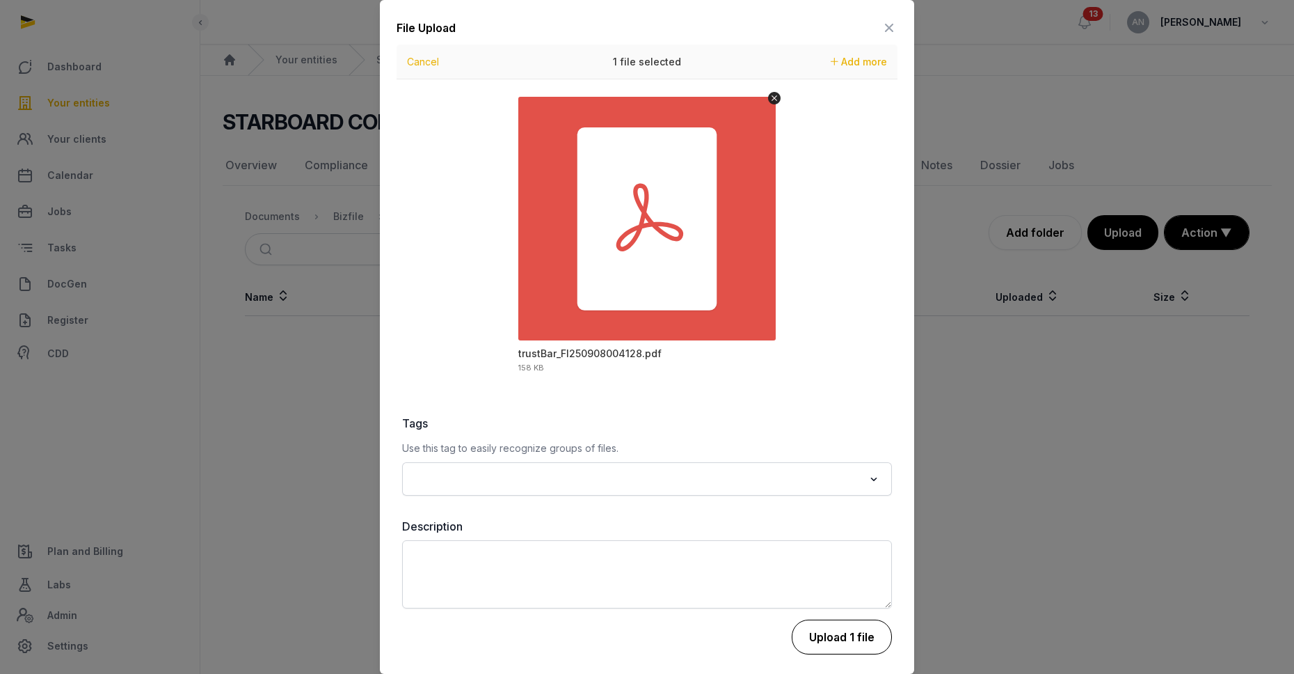
click at [826, 636] on button "Upload 1 file" at bounding box center [842, 636] width 100 height 35
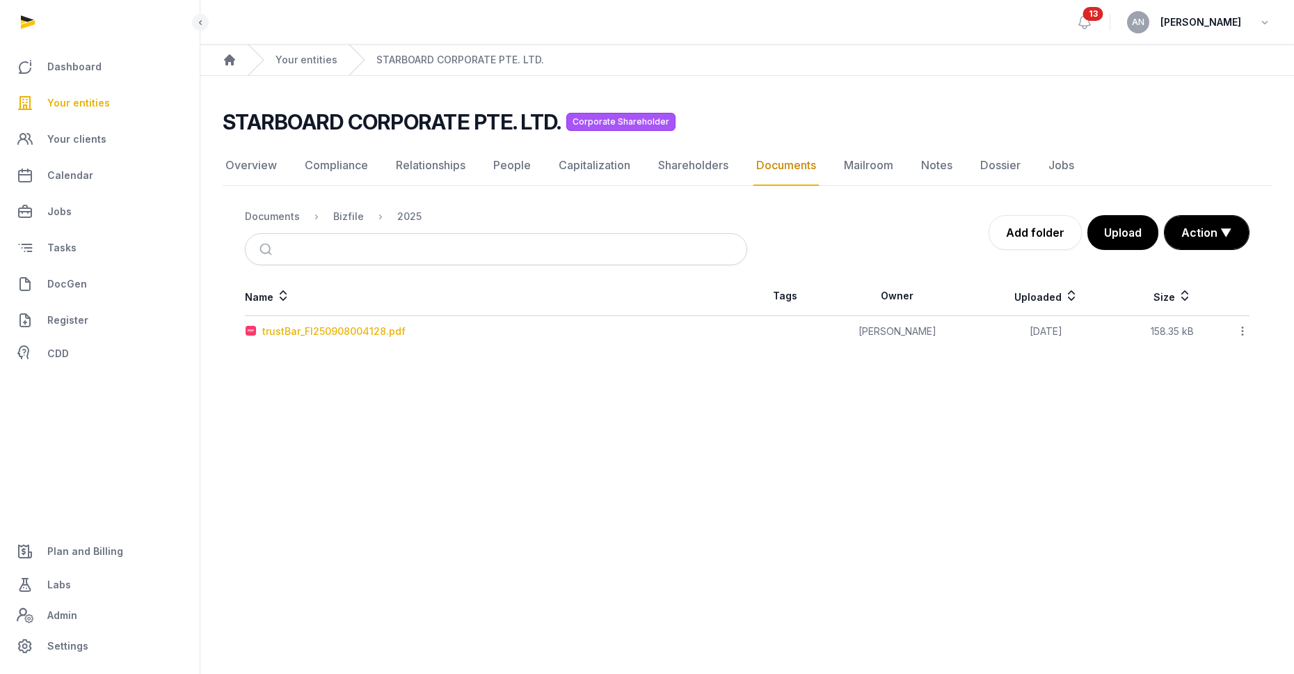
click at [283, 335] on div "trustBar_FI250908004128.pdf" at bounding box center [333, 331] width 143 height 14
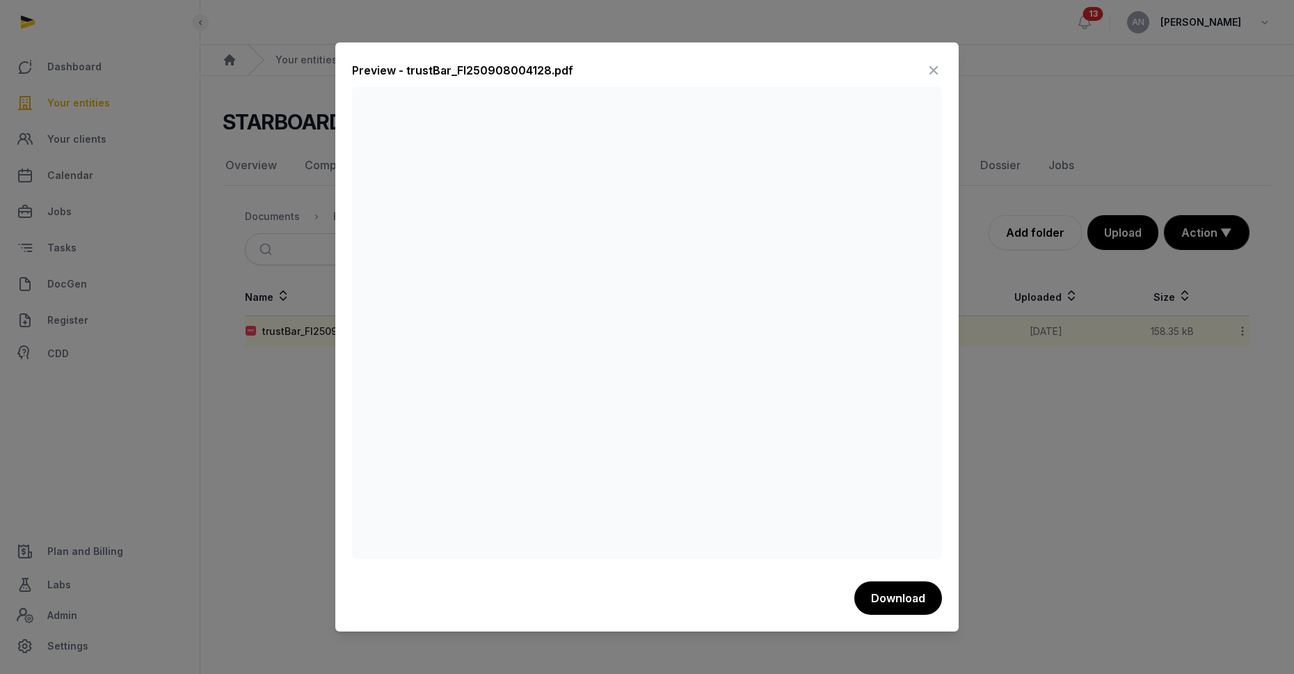
click at [937, 63] on icon at bounding box center [933, 70] width 17 height 22
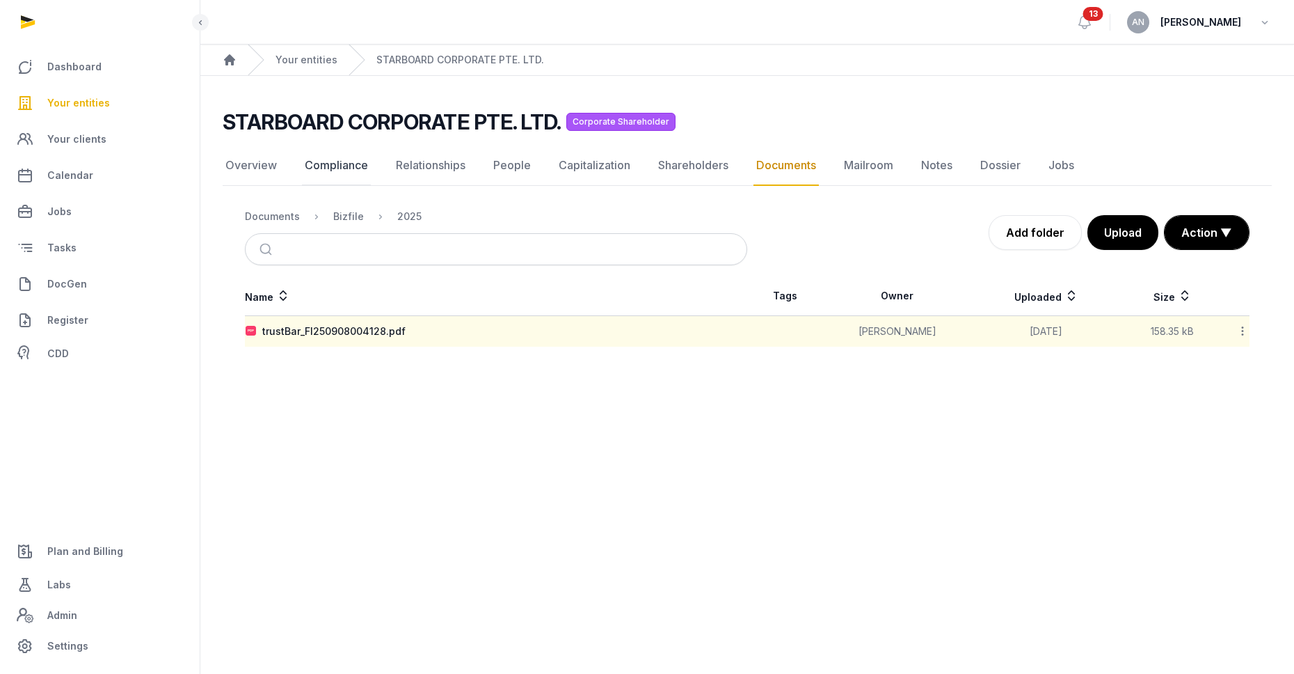
click at [303, 161] on link "Compliance" at bounding box center [336, 165] width 69 height 40
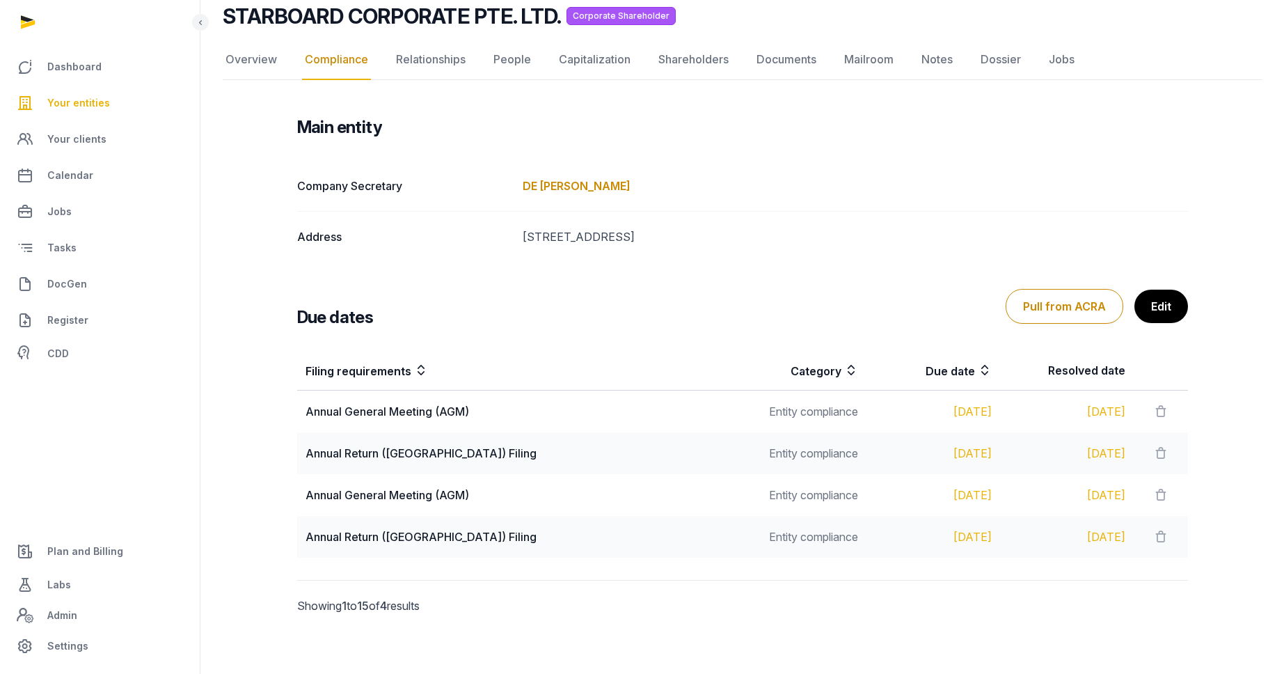
scroll to position [113, 0]
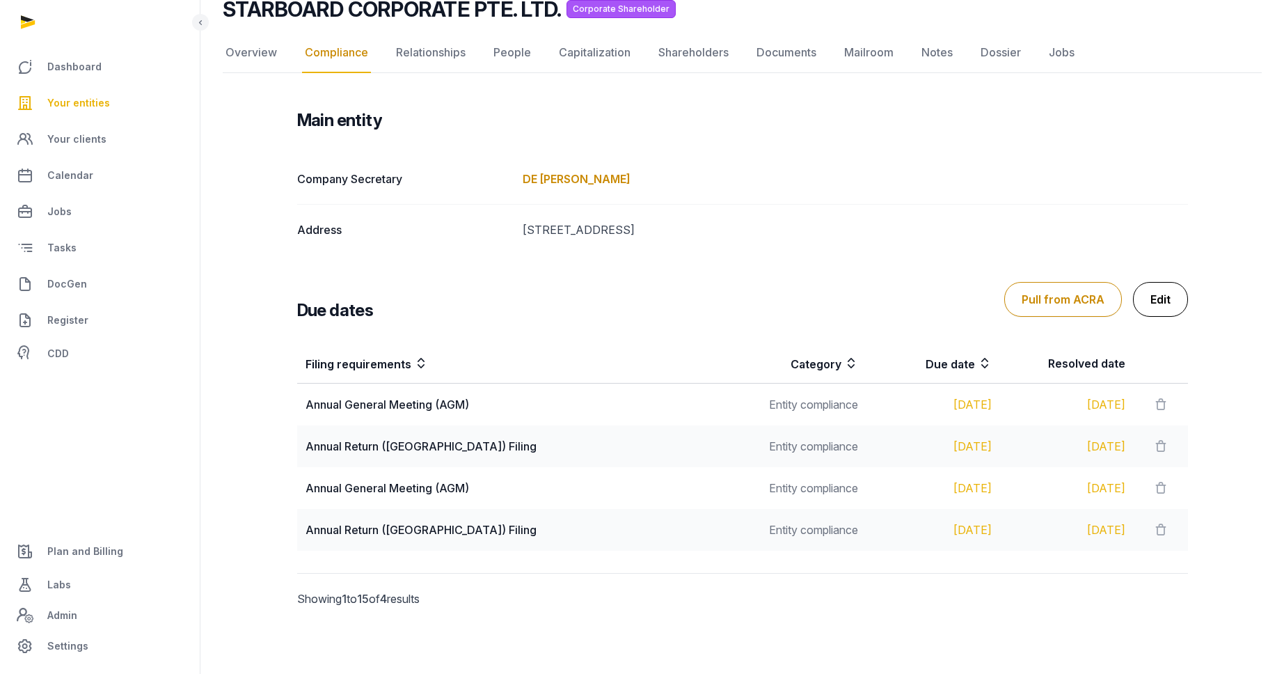
click at [1163, 299] on link "Edit" at bounding box center [1160, 299] width 55 height 35
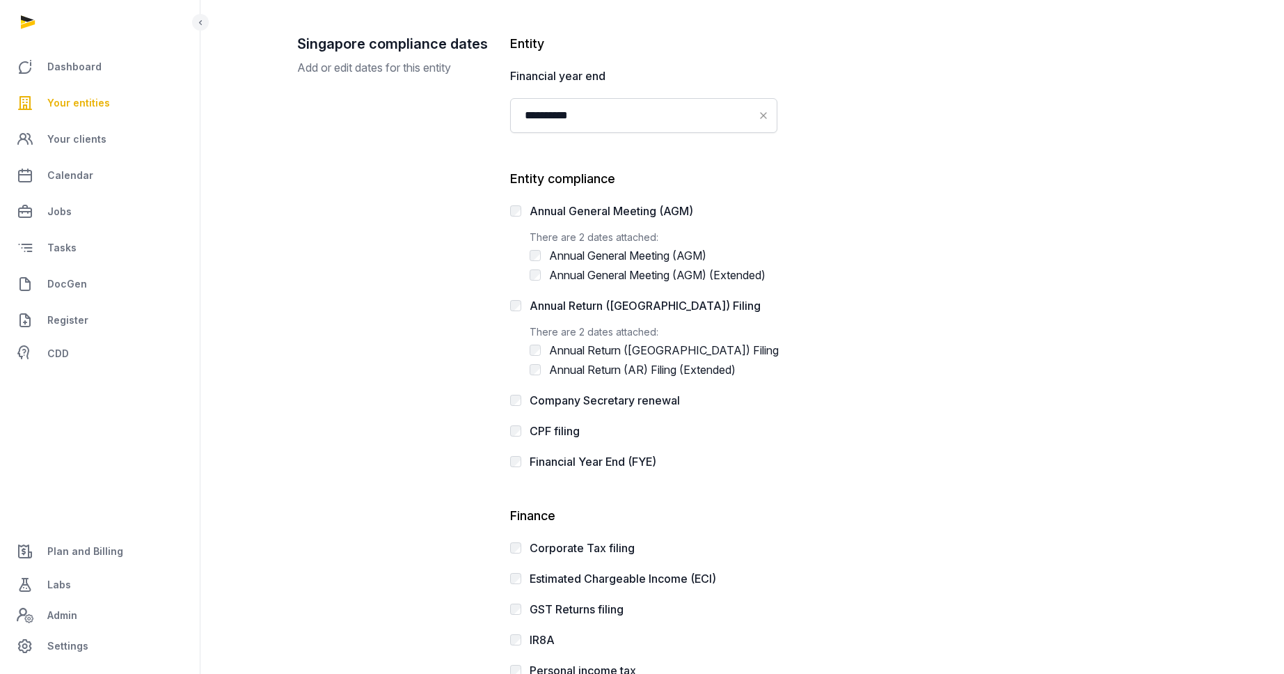
scroll to position [294, 0]
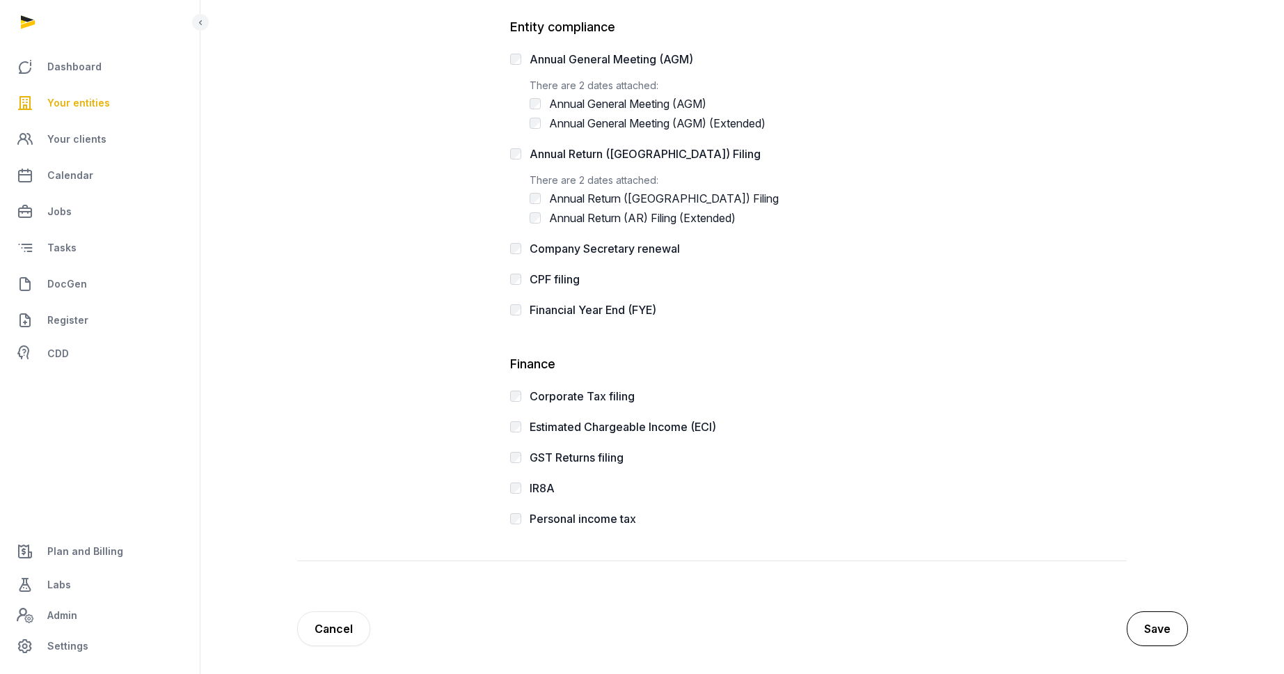
click at [1148, 629] on button "Save" at bounding box center [1157, 628] width 61 height 35
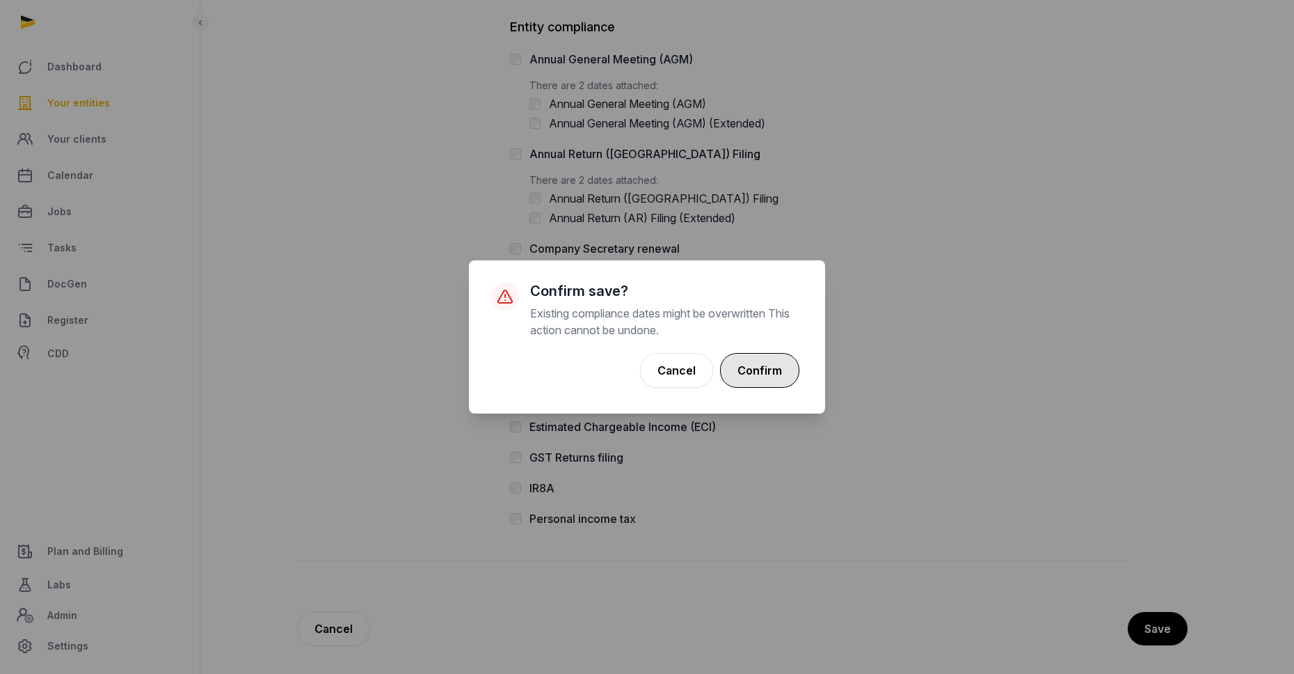
click at [759, 383] on button "Confirm" at bounding box center [759, 370] width 79 height 35
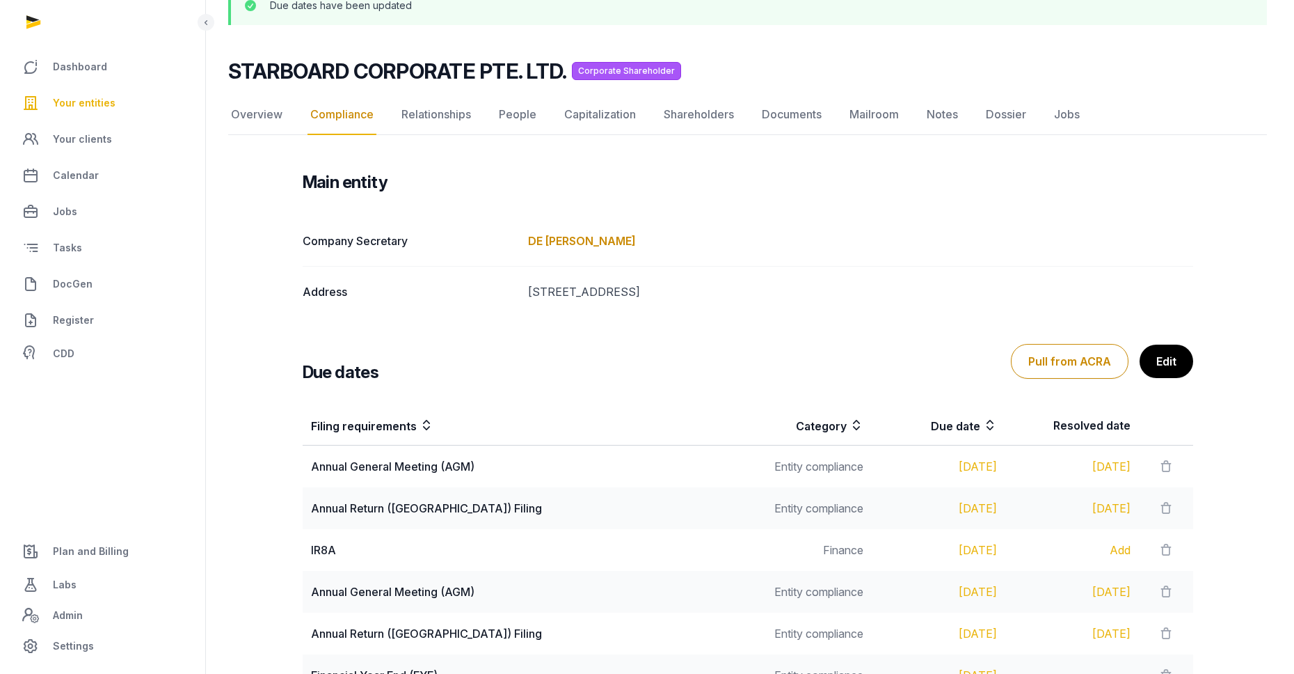
scroll to position [519, 0]
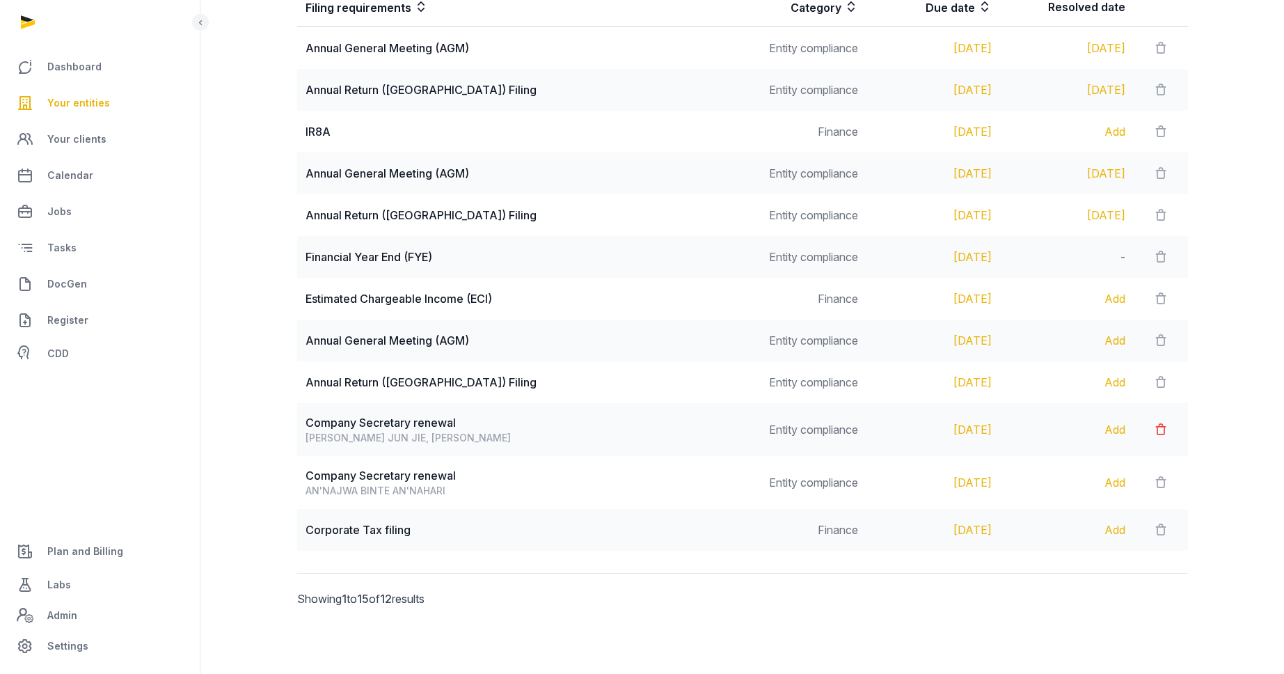
click at [1154, 431] on icon at bounding box center [1161, 429] width 14 height 19
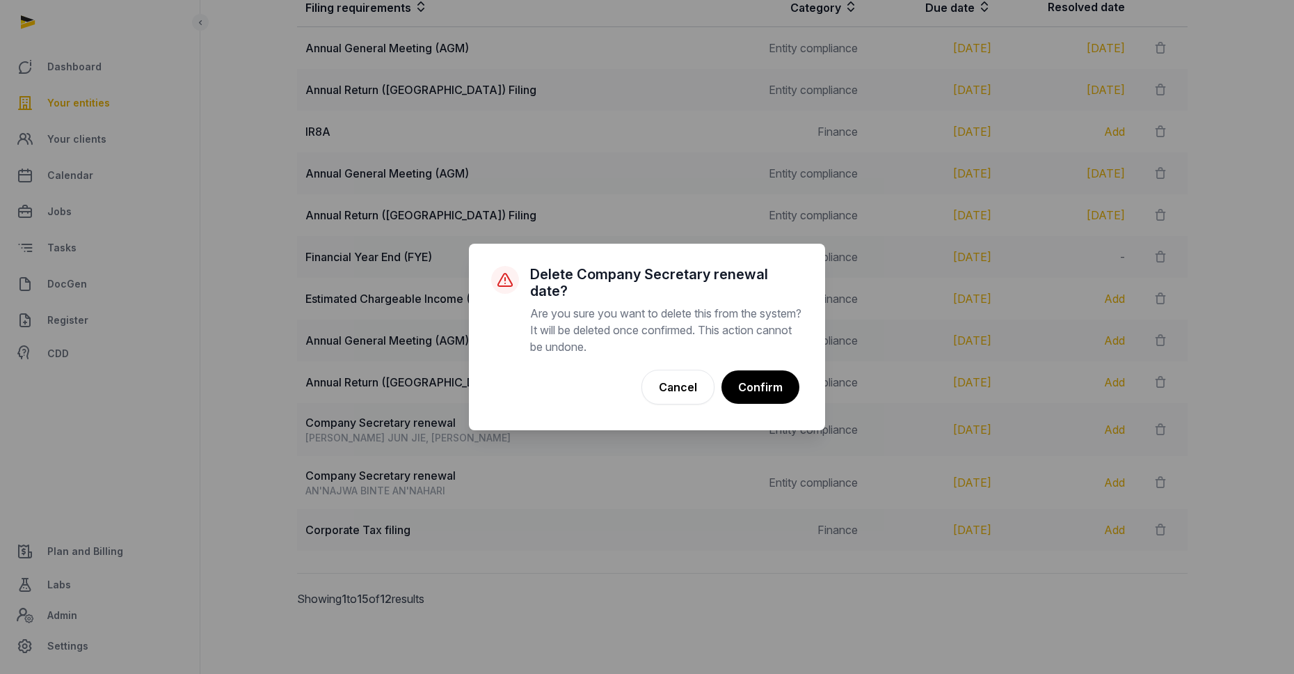
drag, startPoint x: 786, startPoint y: 372, endPoint x: 889, endPoint y: 455, distance: 132.1
click at [786, 372] on button "Confirm" at bounding box center [761, 386] width 78 height 33
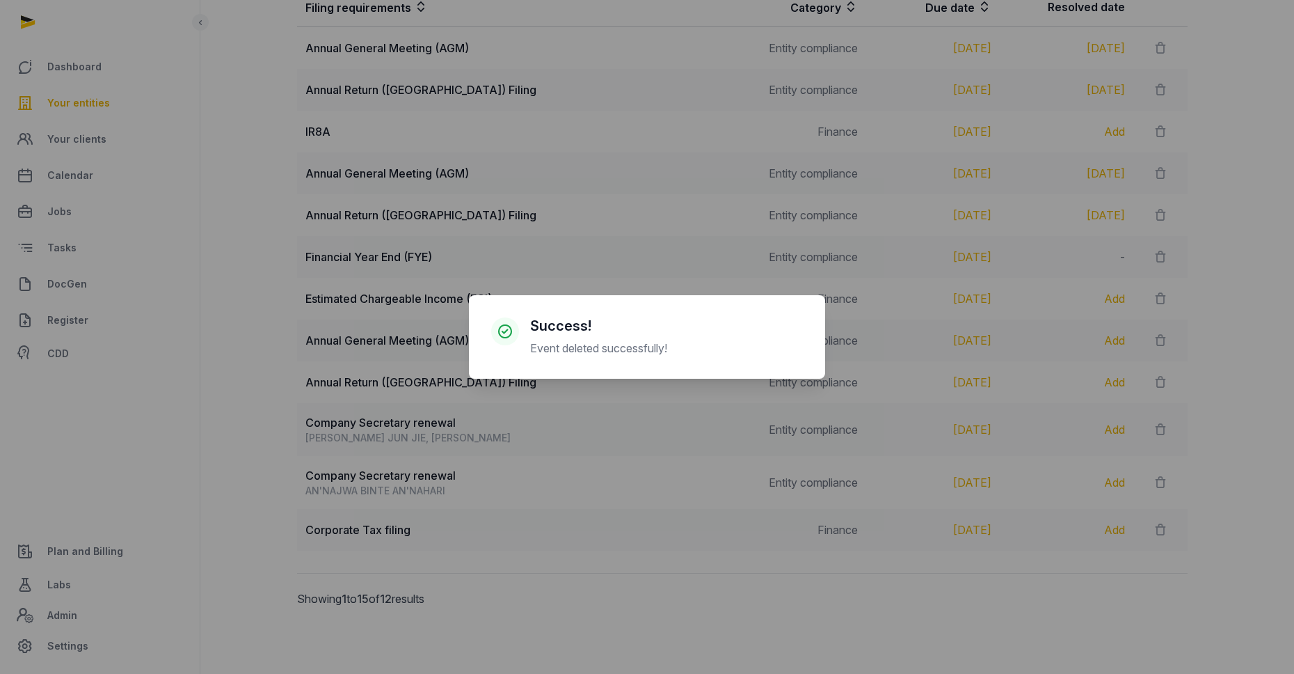
scroll to position [466, 0]
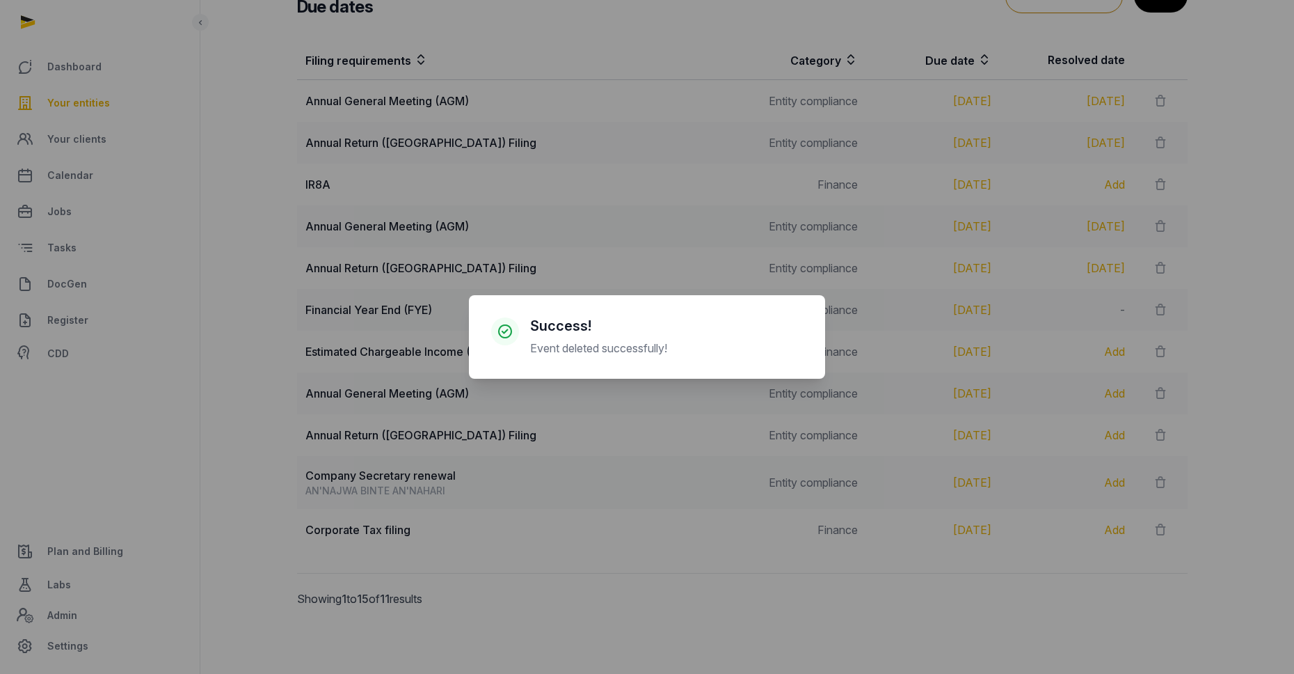
click at [1193, 491] on div "× Success! Event deleted successfully! Cancel No OK" at bounding box center [647, 337] width 1294 height 674
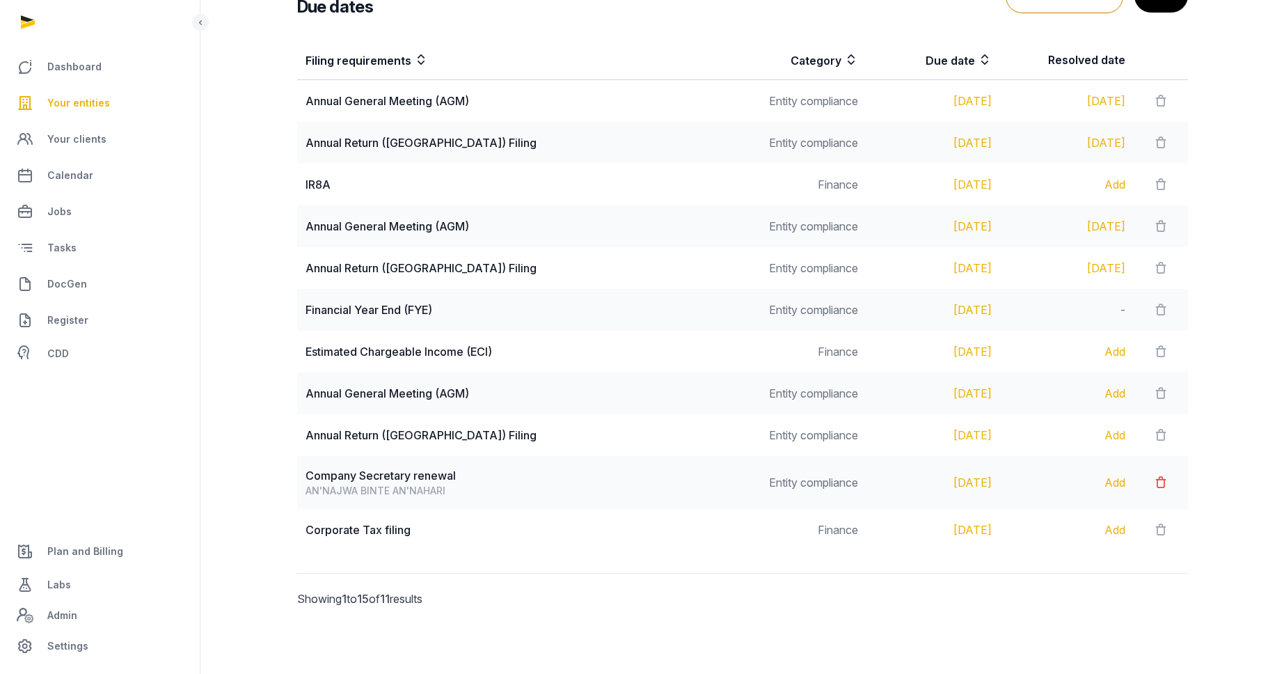
click at [1154, 489] on icon at bounding box center [1161, 481] width 14 height 19
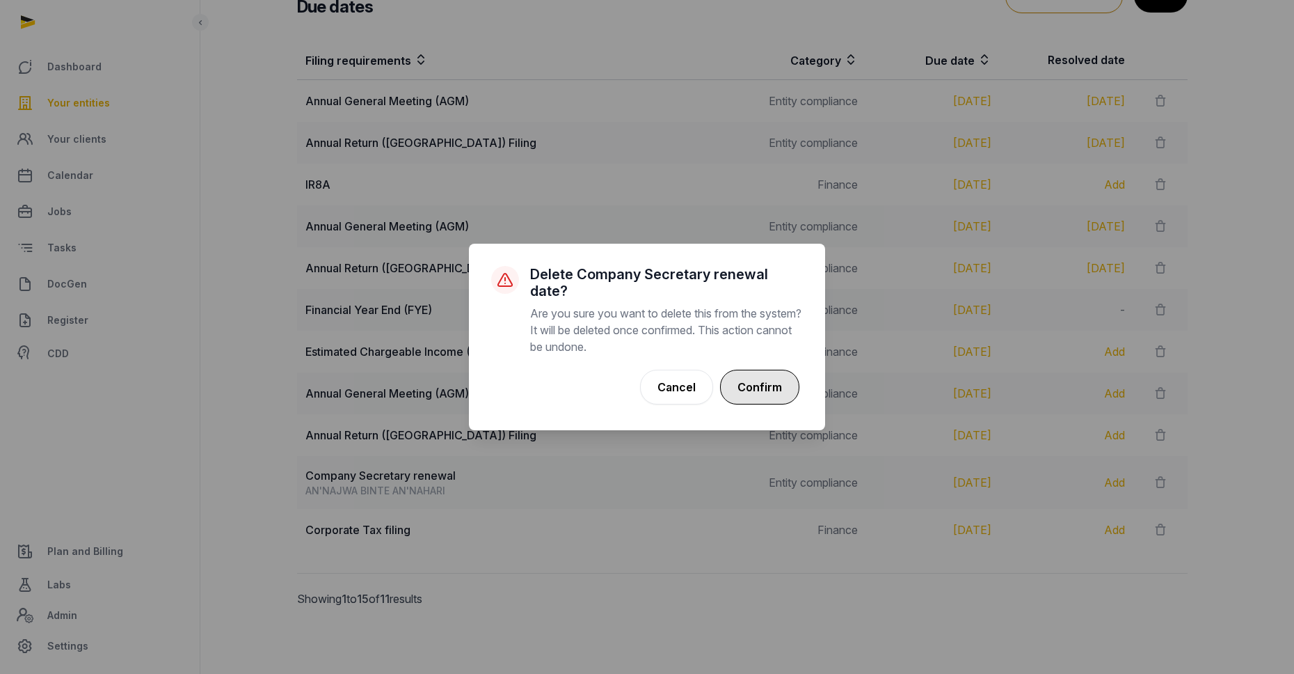
click at [767, 372] on button "Confirm" at bounding box center [759, 386] width 79 height 35
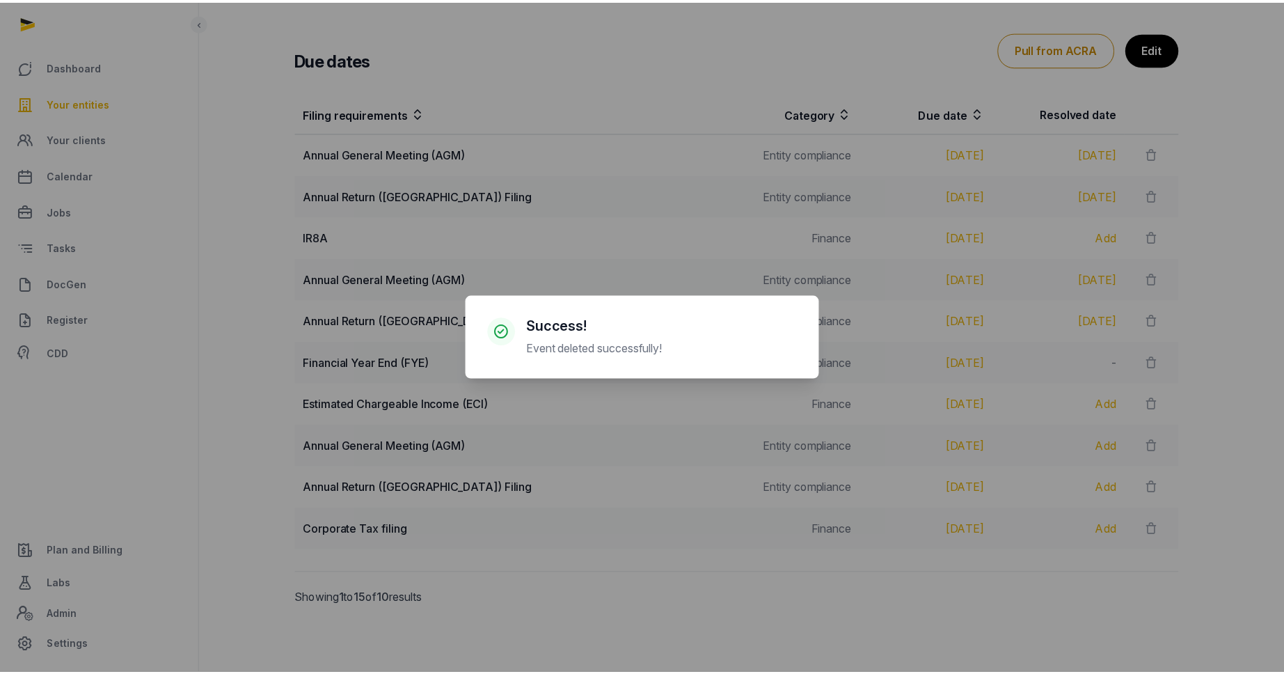
scroll to position [413, 0]
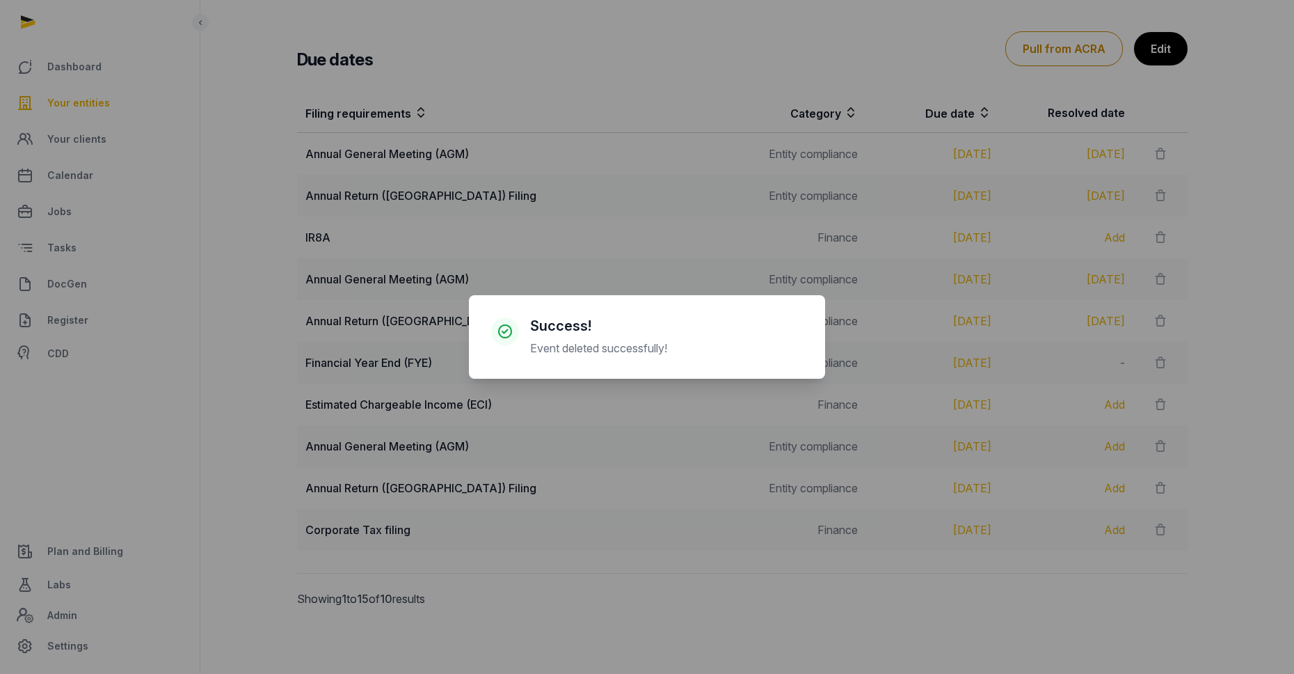
click at [1035, 464] on div "× Success! Event deleted successfully! Cancel No OK" at bounding box center [647, 337] width 1294 height 674
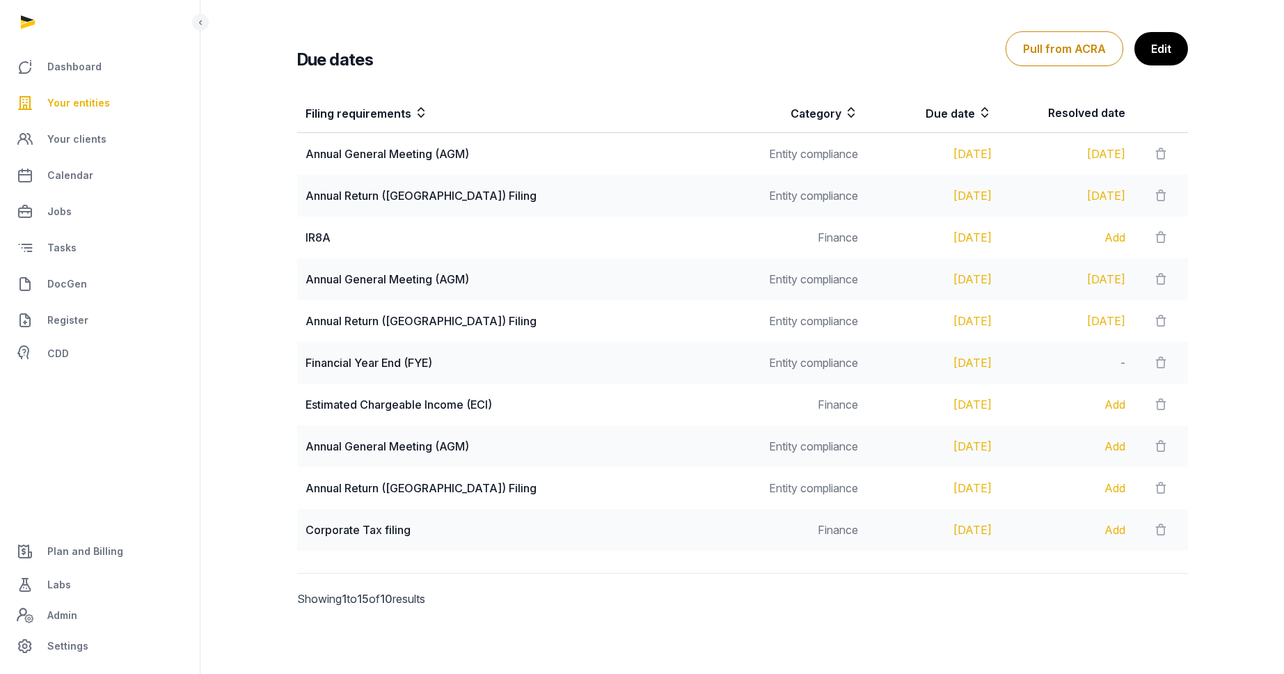
click at [1094, 448] on div "Add" at bounding box center [1066, 446] width 117 height 17
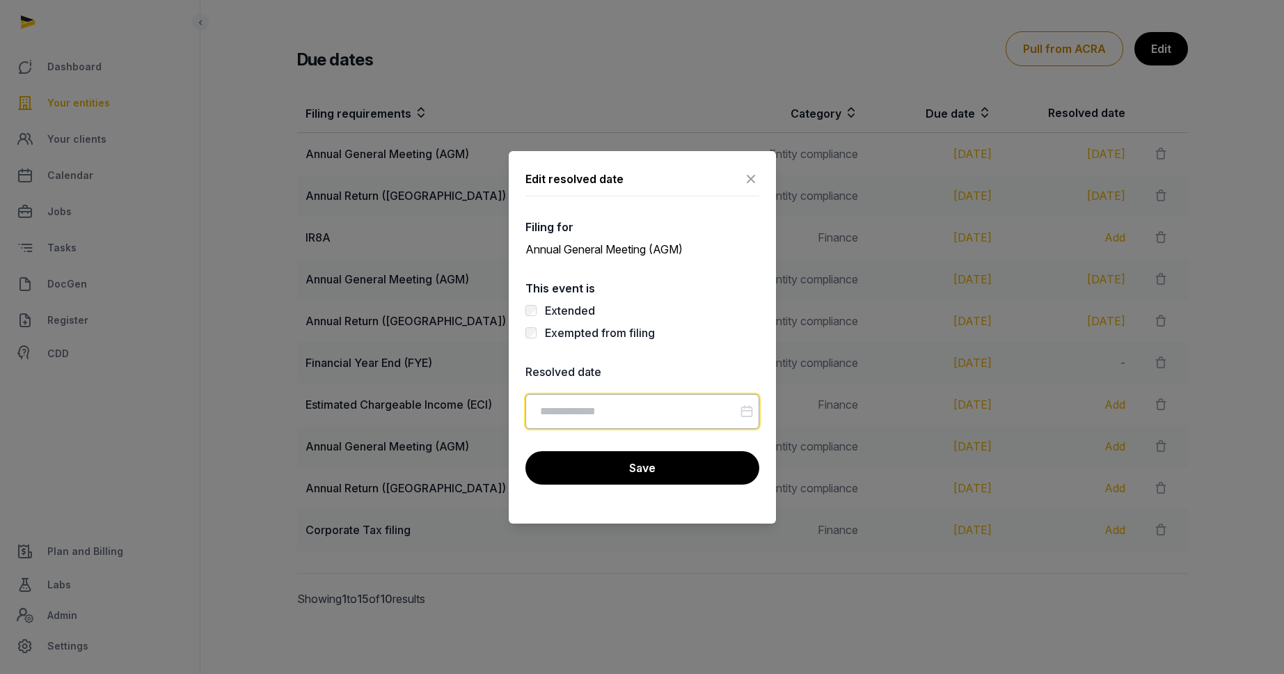
click at [610, 408] on input "Datepicker input" at bounding box center [642, 411] width 234 height 35
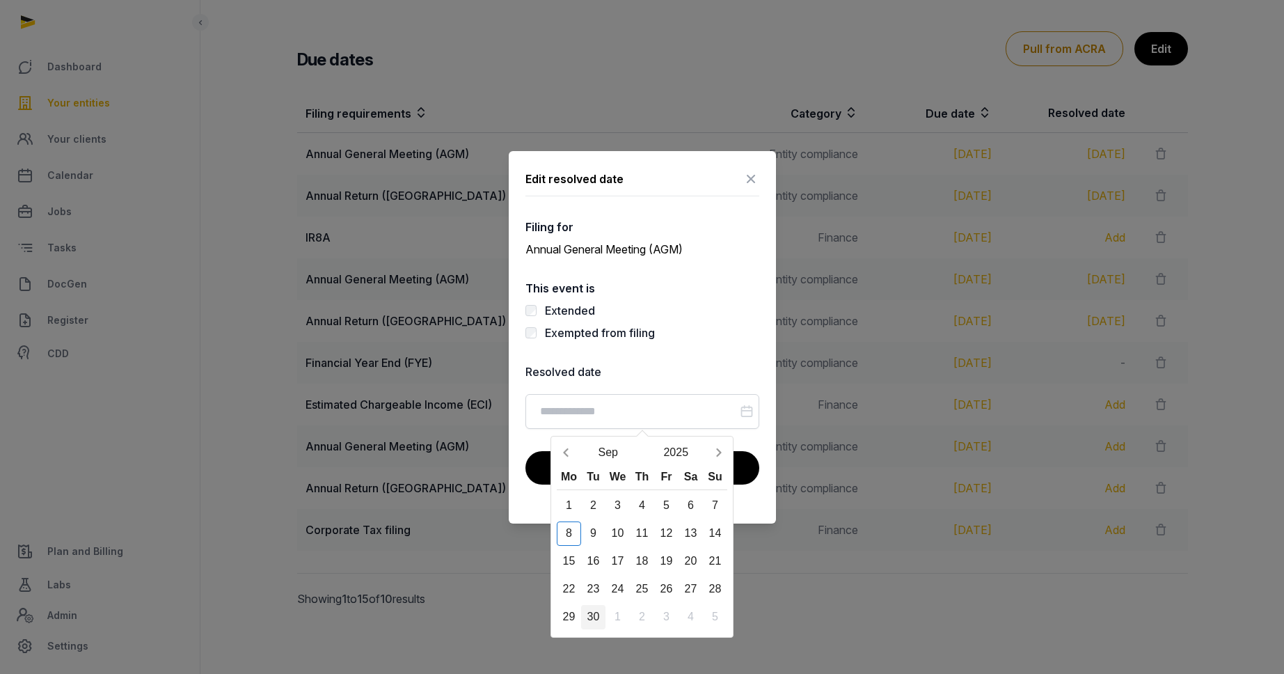
click at [595, 608] on div "30" at bounding box center [593, 617] width 24 height 24
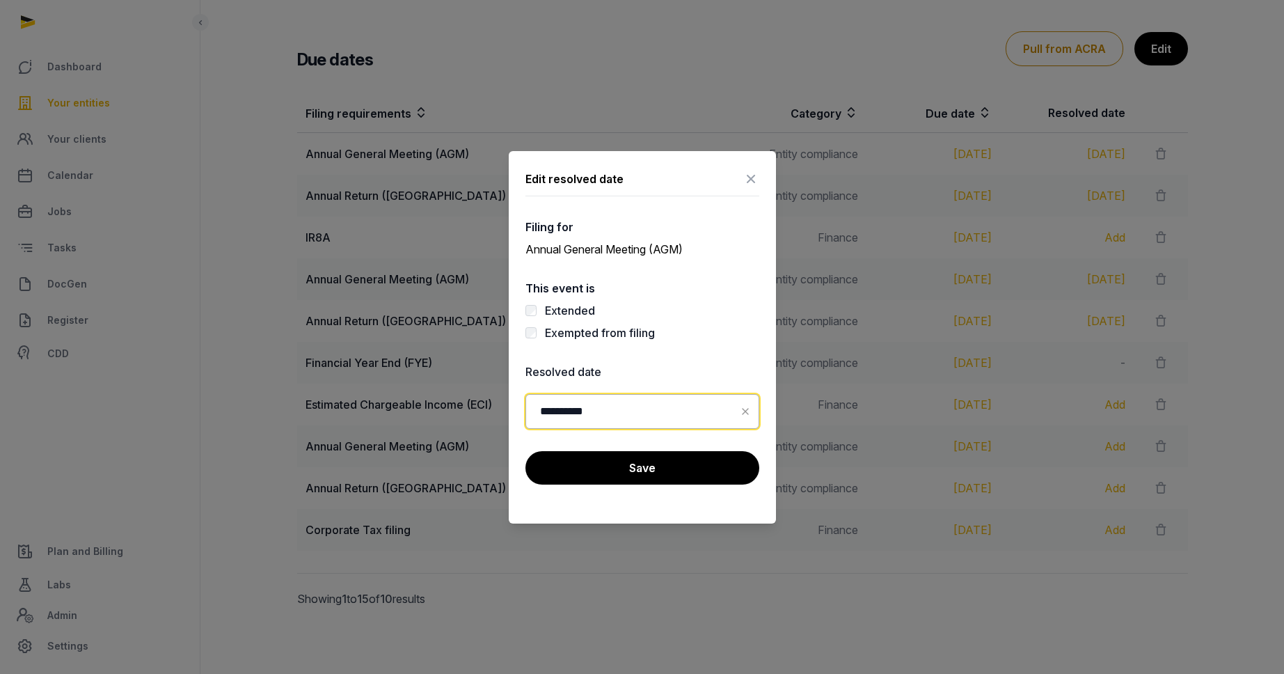
click at [635, 418] on input "**********" at bounding box center [642, 411] width 234 height 35
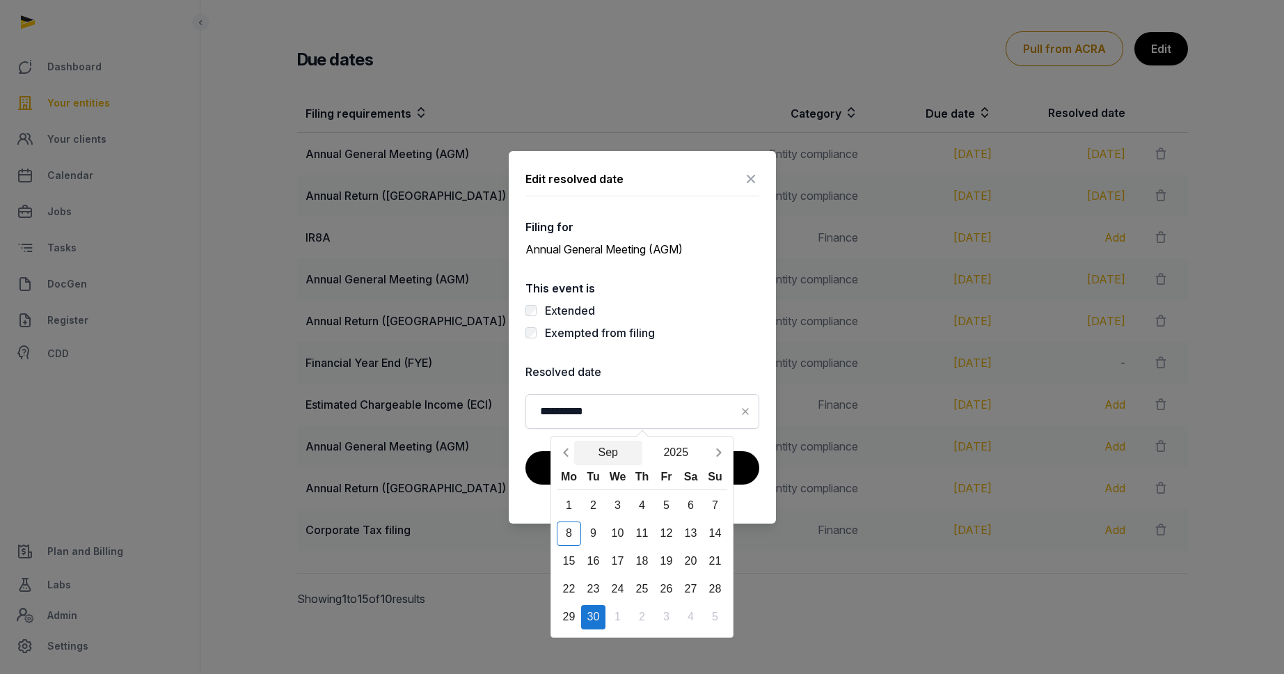
click at [595, 449] on button "Sep" at bounding box center [608, 452] width 68 height 24
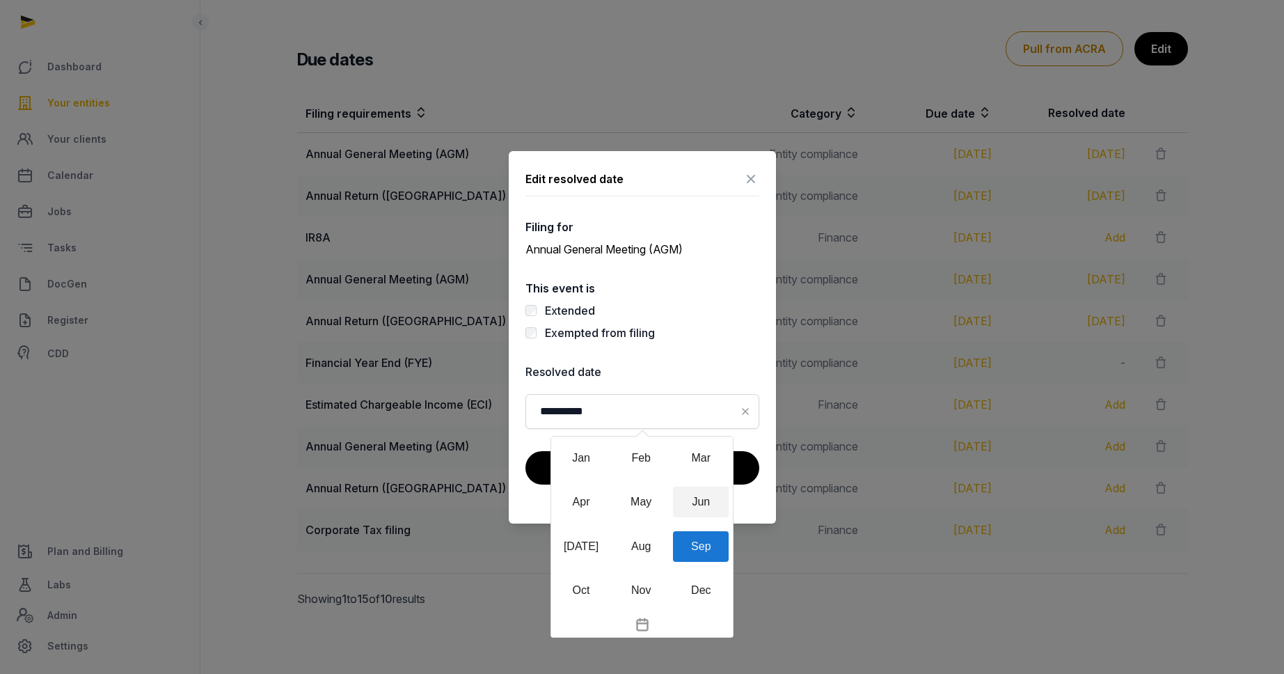
click at [697, 493] on div "Jun" at bounding box center [701, 501] width 56 height 31
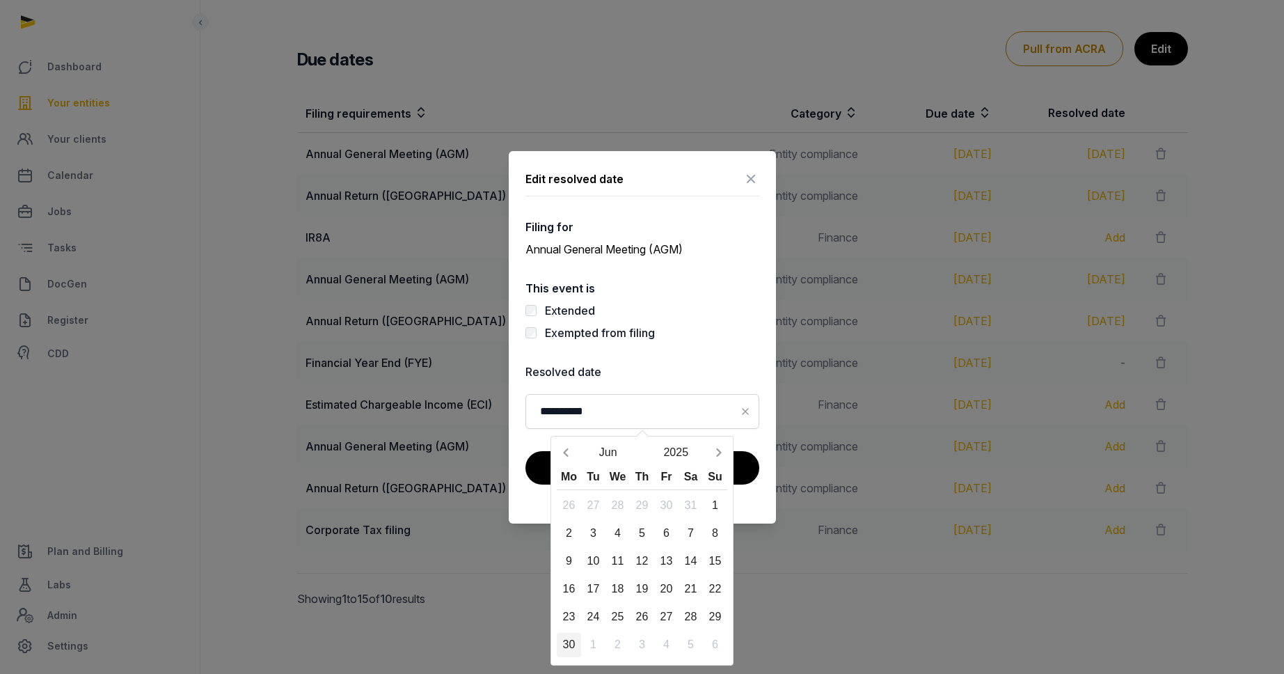
click at [562, 644] on div "30" at bounding box center [569, 645] width 24 height 24
type input "**********"
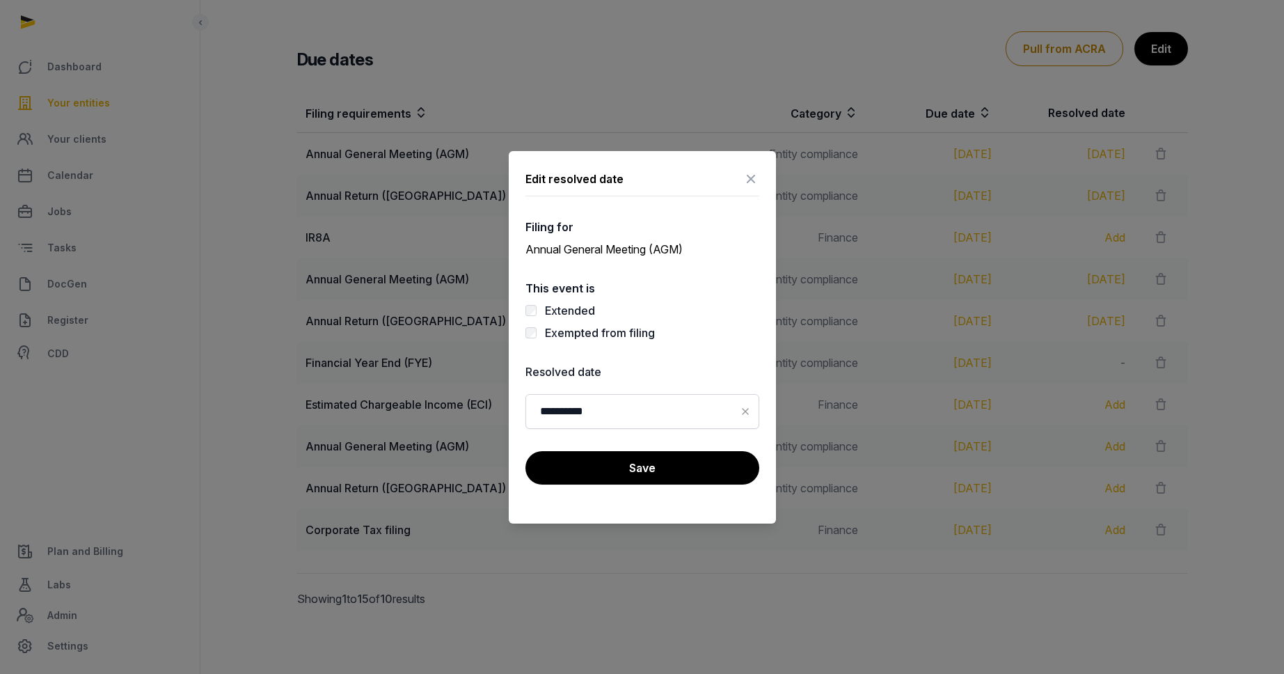
click at [646, 476] on button "Save" at bounding box center [642, 467] width 234 height 33
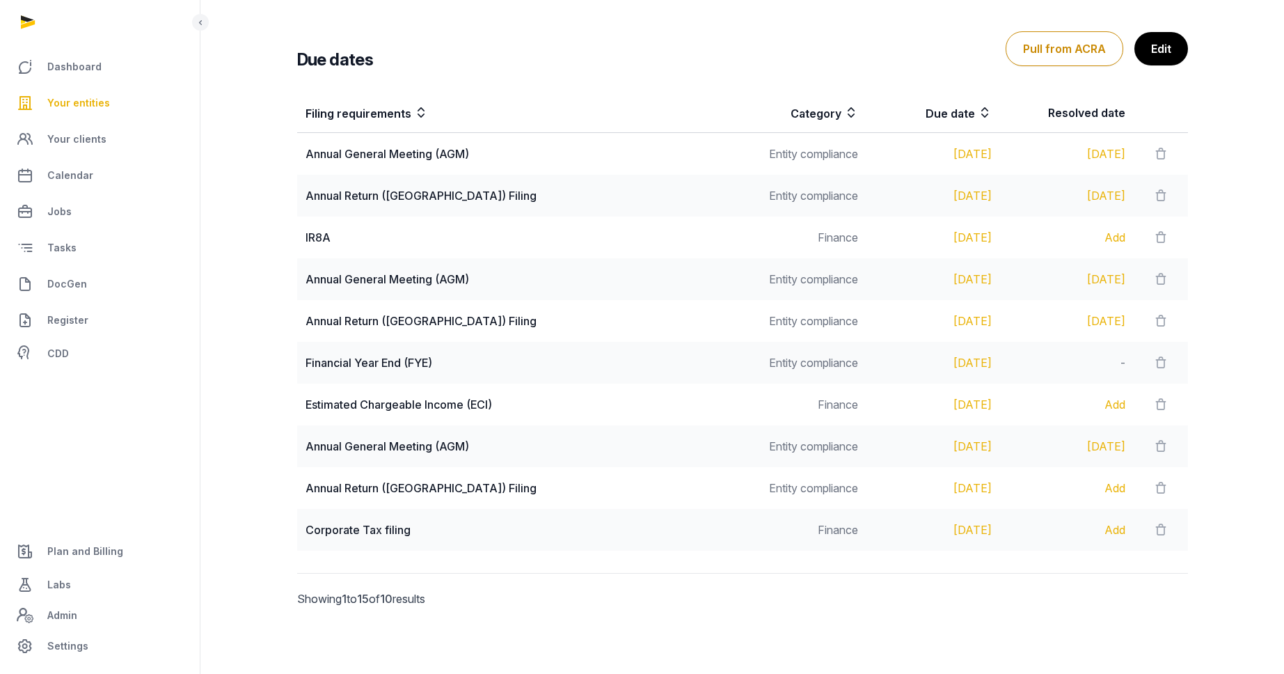
click at [1097, 486] on div "Add" at bounding box center [1066, 487] width 117 height 17
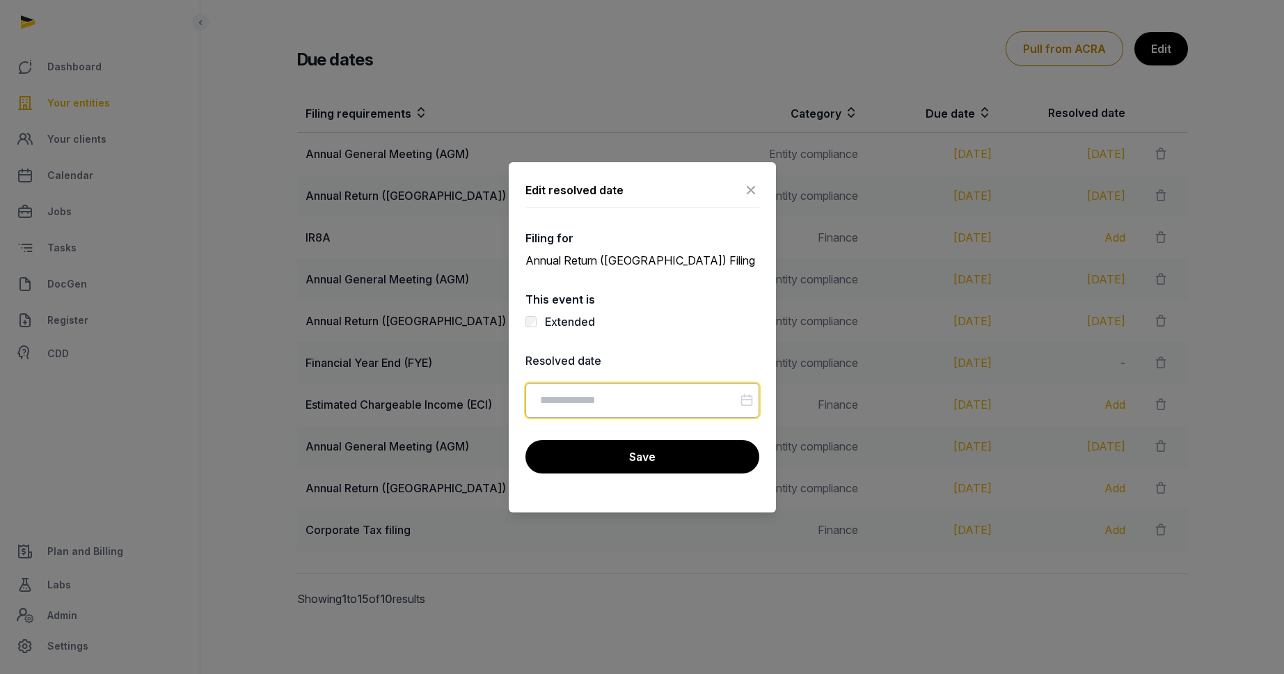
click at [641, 395] on input "Datepicker input" at bounding box center [642, 400] width 234 height 35
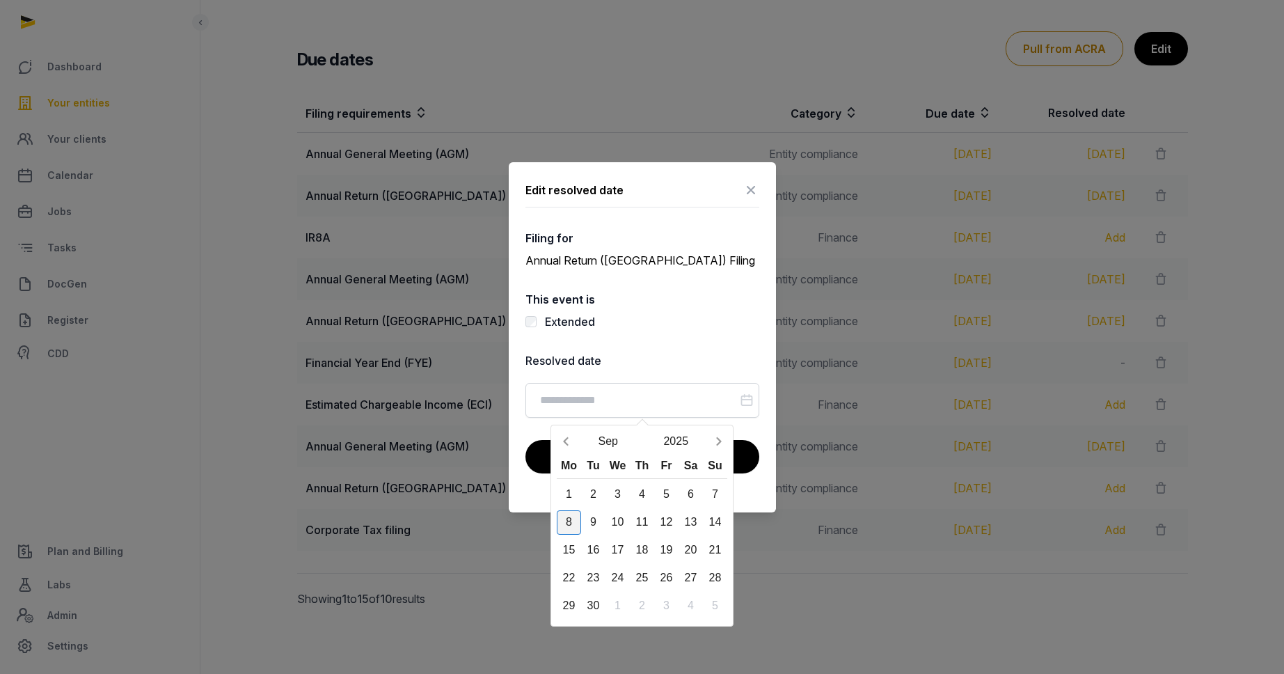
click at [568, 518] on div "8" at bounding box center [569, 522] width 24 height 24
type input "**********"
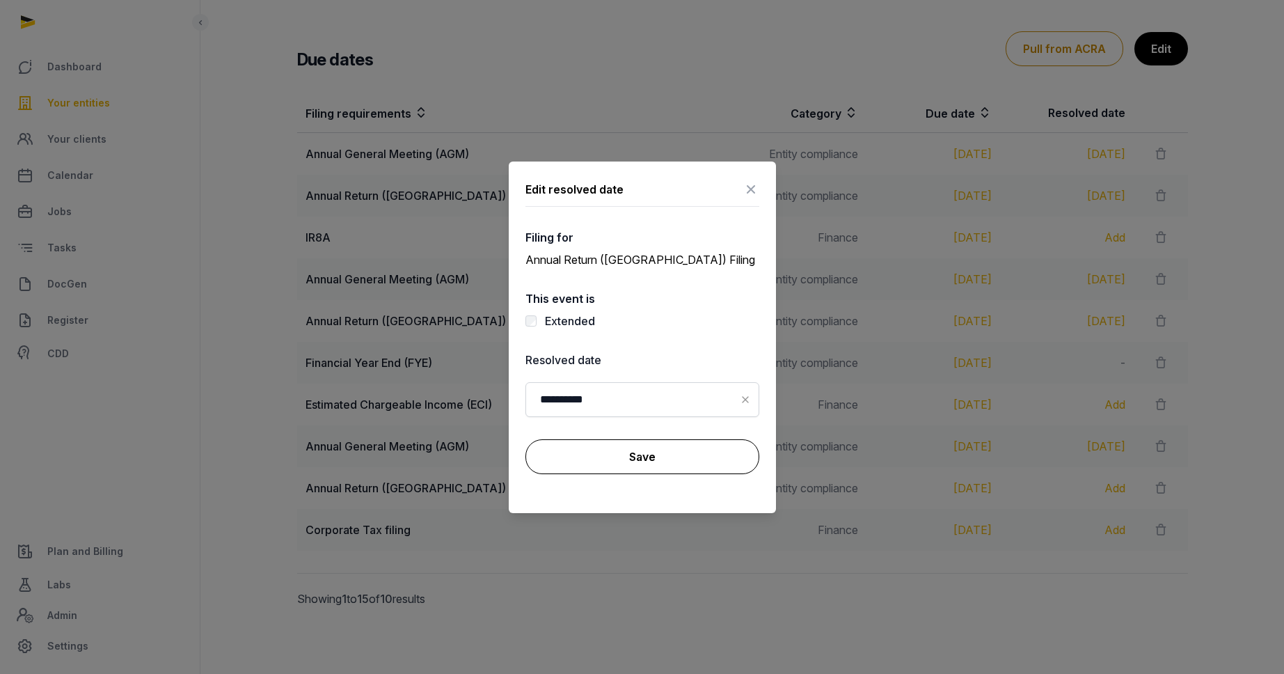
click at [631, 443] on button "Save" at bounding box center [642, 456] width 234 height 35
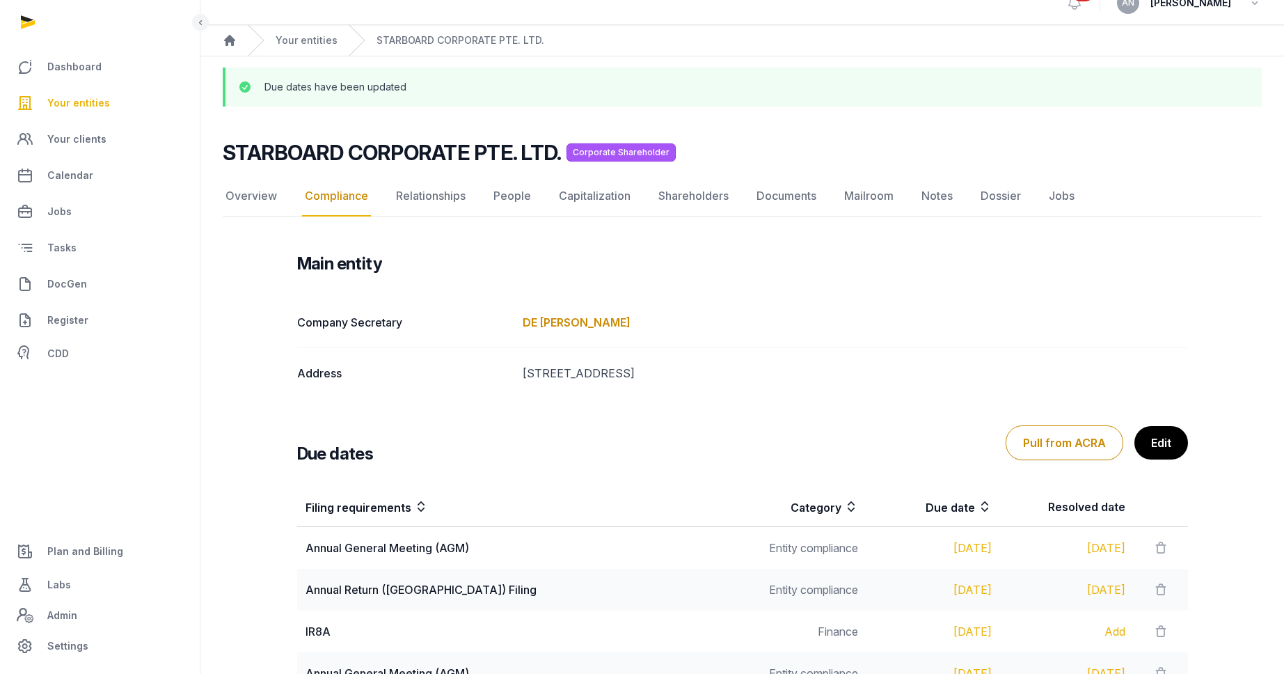
scroll to position [0, 0]
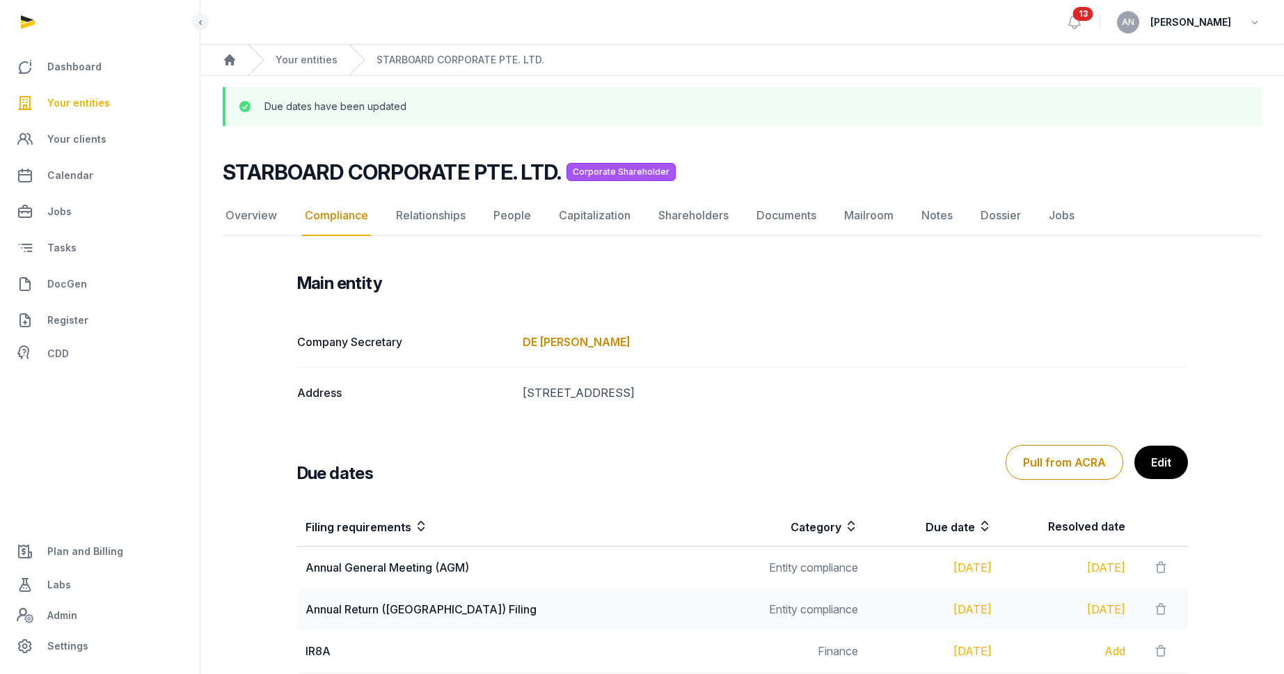
click at [352, 164] on h2 "STARBOARD CORPORATE PTE. LTD." at bounding box center [392, 171] width 338 height 25
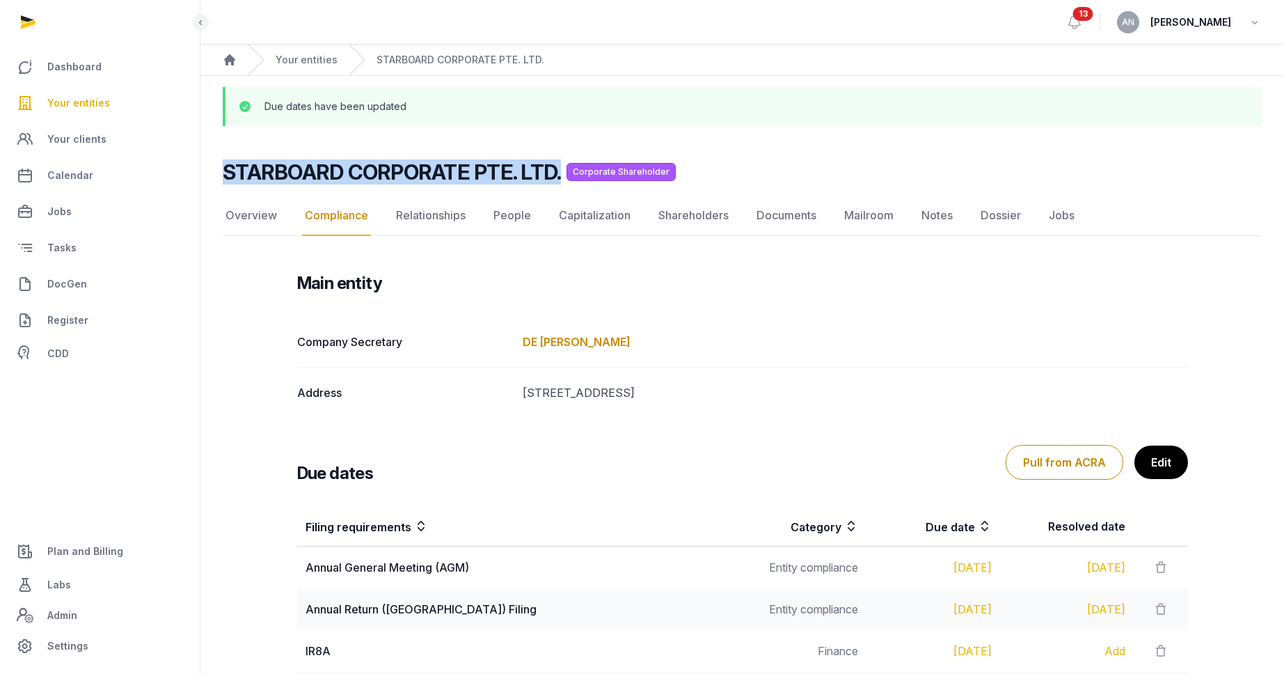
click at [352, 164] on h2 "STARBOARD CORPORATE PTE. LTD." at bounding box center [392, 171] width 338 height 25
copy h2 "STARBOARD CORPORATE PTE. LTD."
